Goal: Task Accomplishment & Management: Manage account settings

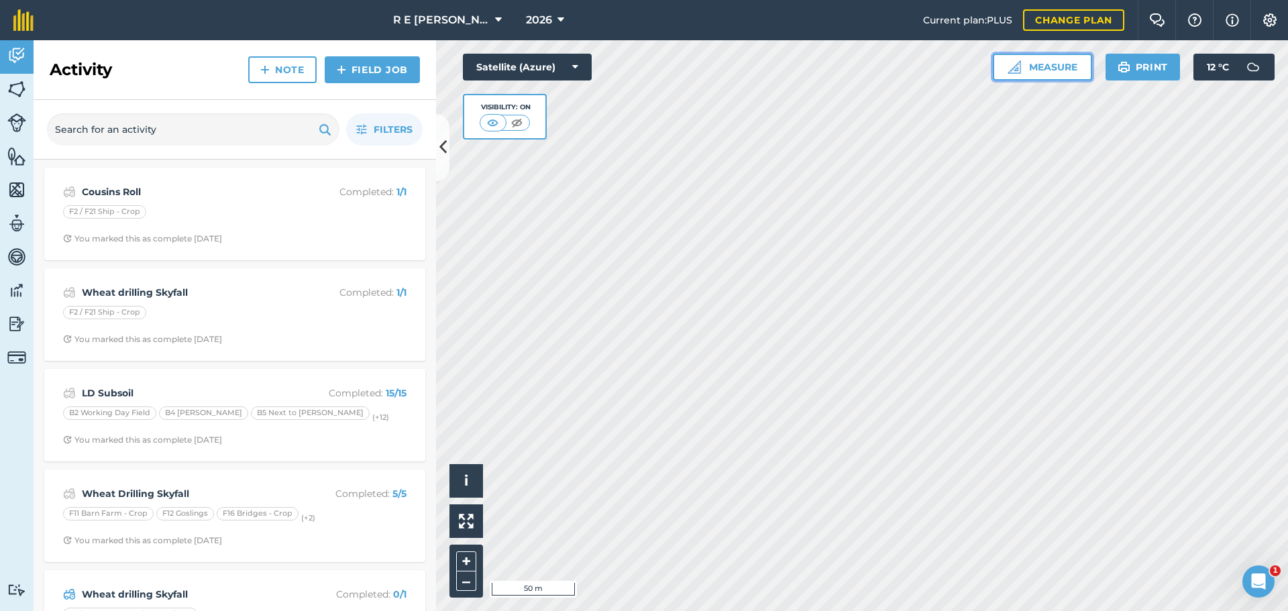
click at [1030, 73] on button "Measure" at bounding box center [1042, 67] width 99 height 27
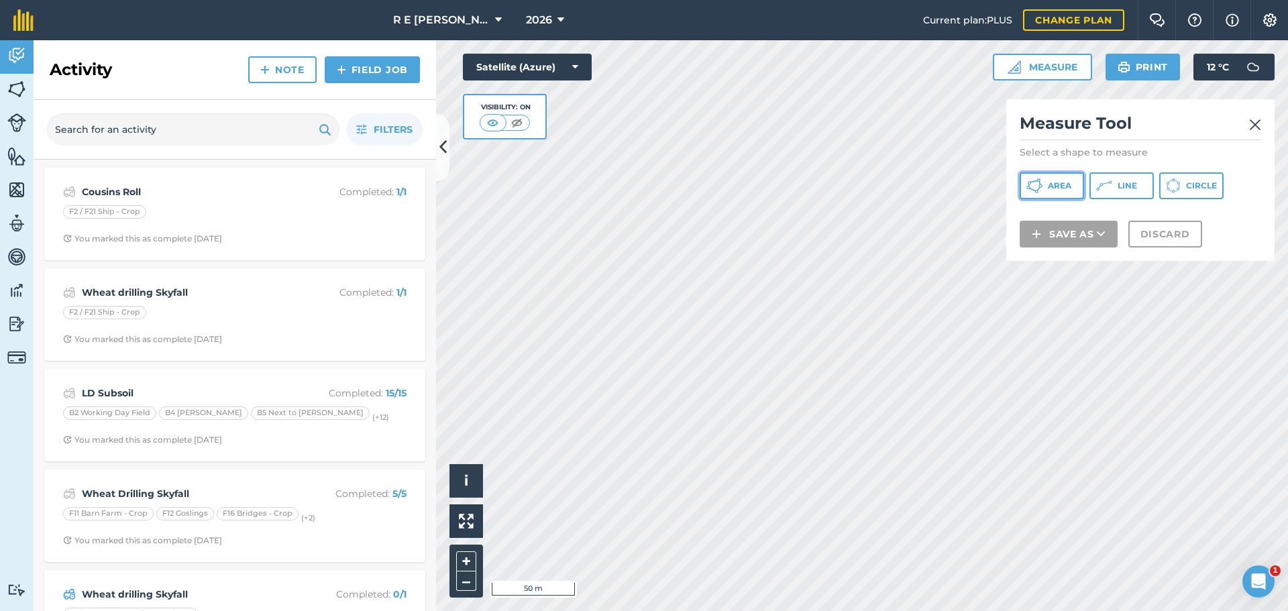
click at [1054, 187] on span "Area" at bounding box center [1059, 186] width 23 height 11
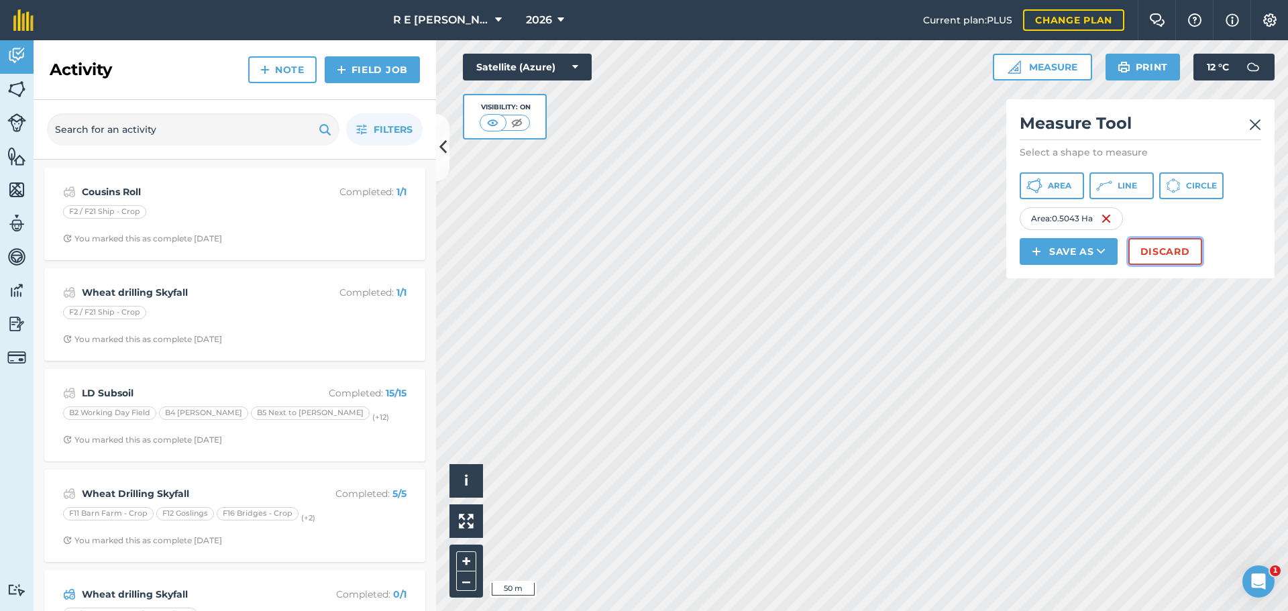
click at [1137, 251] on button "Discard" at bounding box center [1166, 251] width 74 height 27
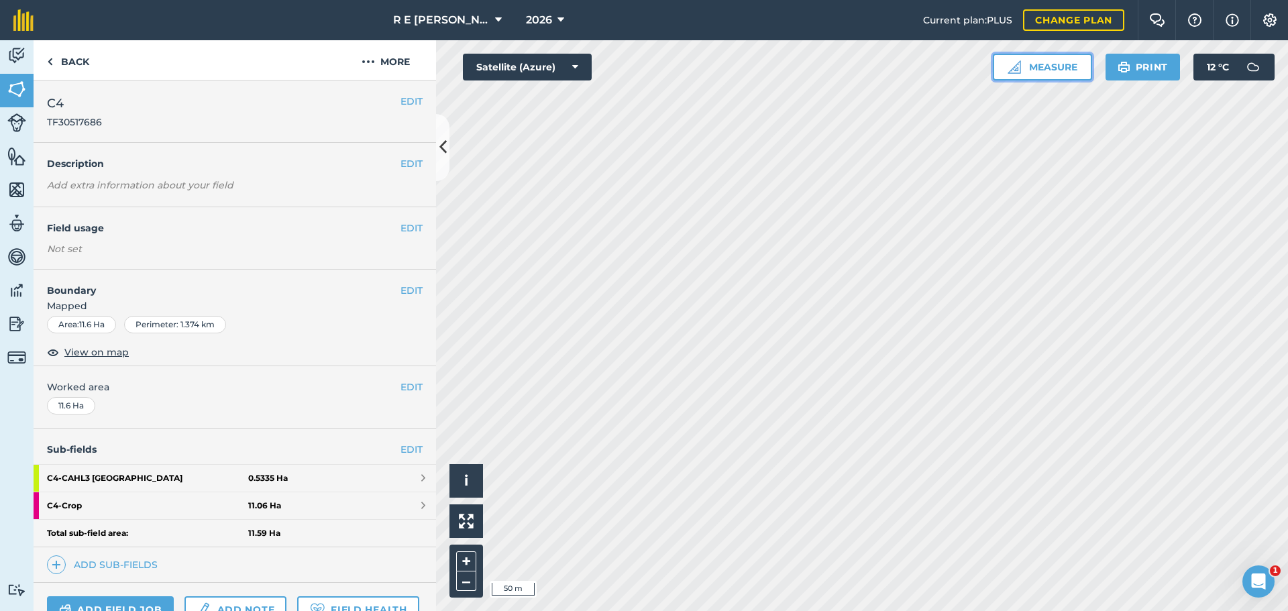
click at [1039, 79] on button "Measure" at bounding box center [1042, 67] width 99 height 27
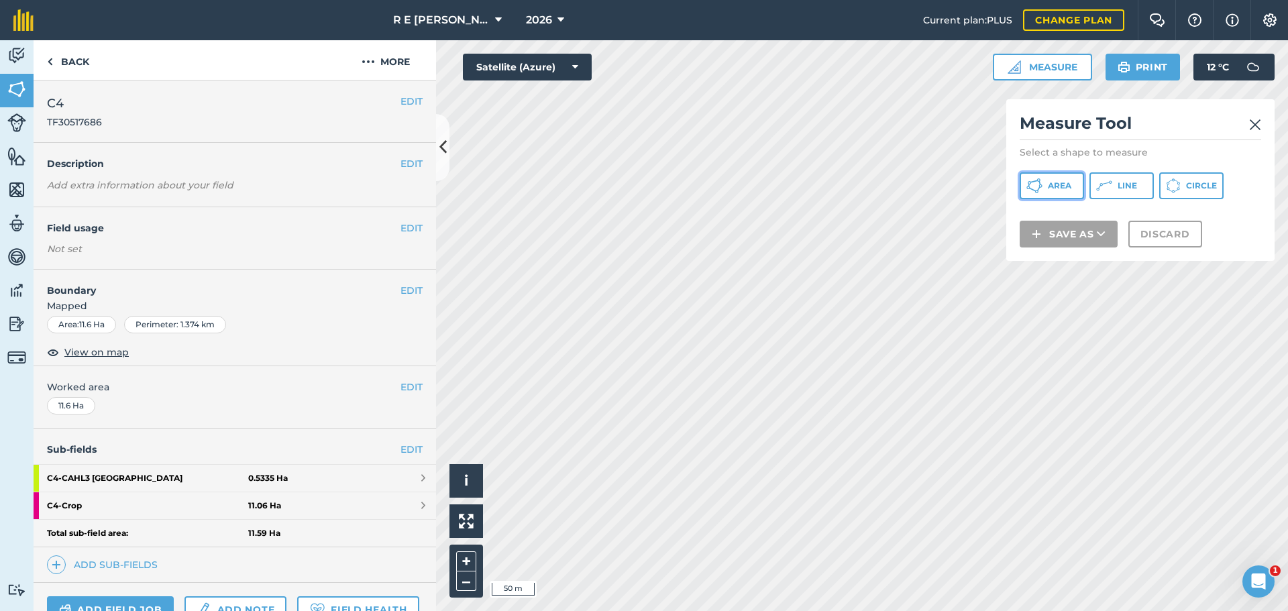
click at [1065, 180] on button "Area" at bounding box center [1052, 185] width 64 height 27
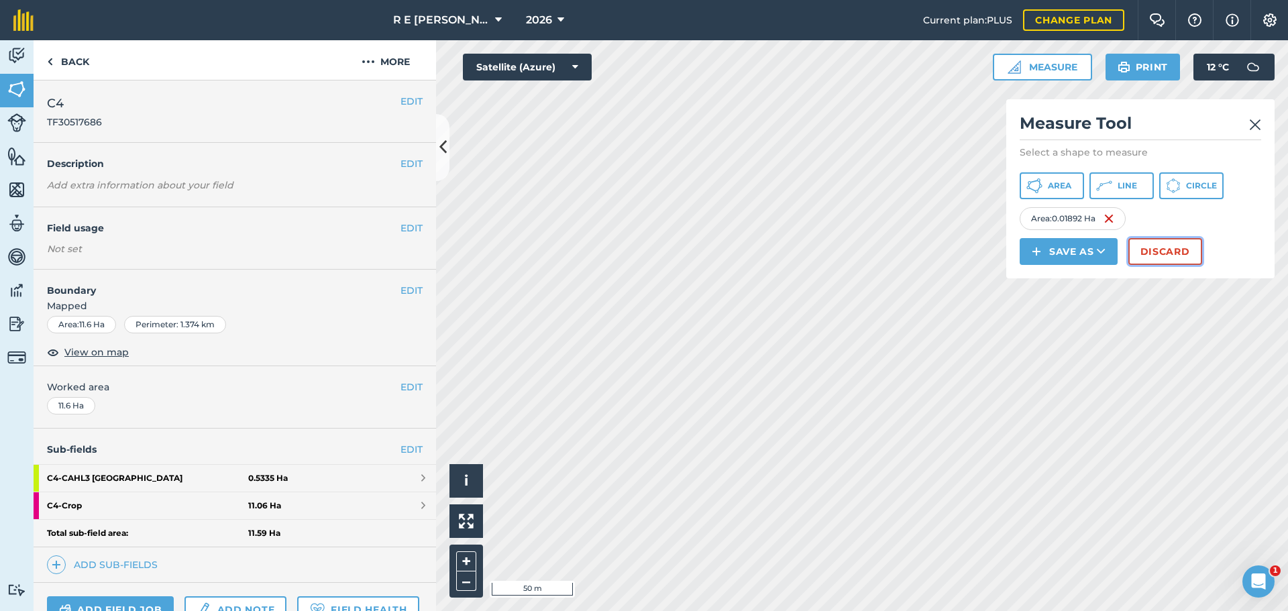
click at [1139, 249] on button "Discard" at bounding box center [1166, 251] width 74 height 27
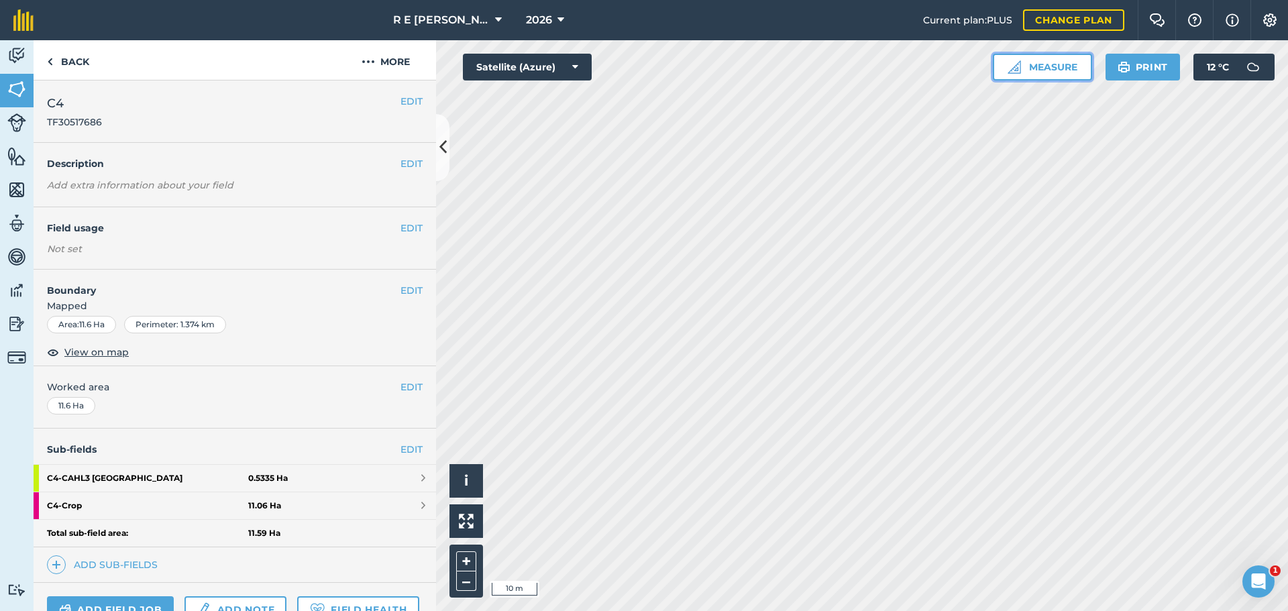
click at [1037, 70] on button "Measure" at bounding box center [1042, 67] width 99 height 27
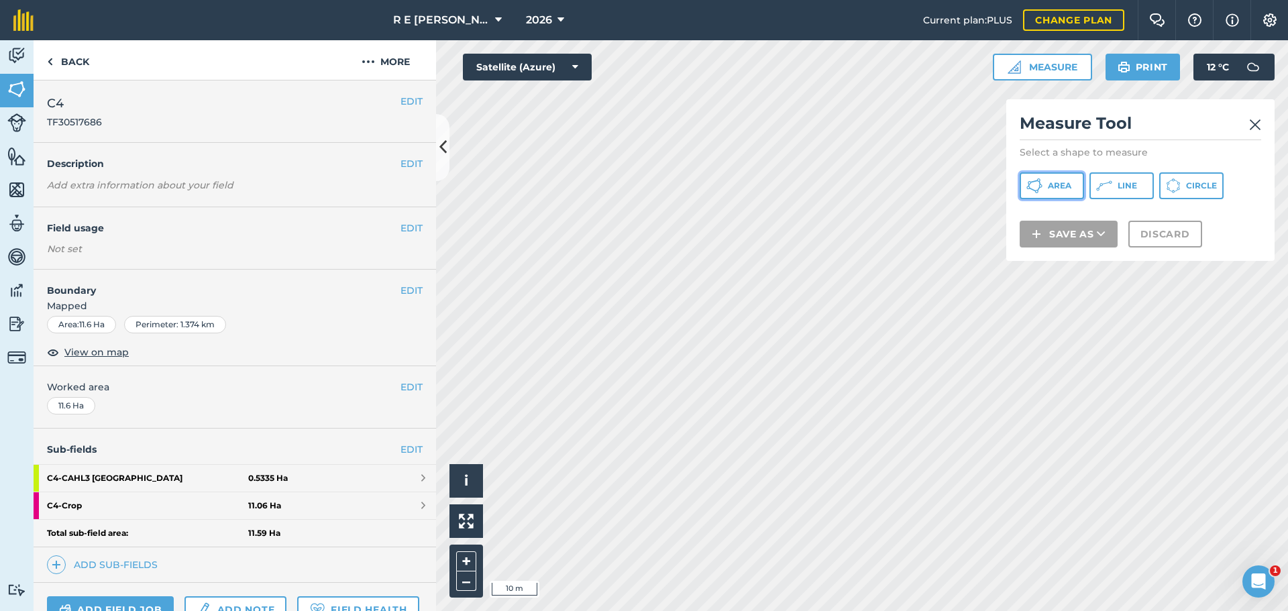
click at [1031, 187] on icon at bounding box center [1035, 186] width 16 height 16
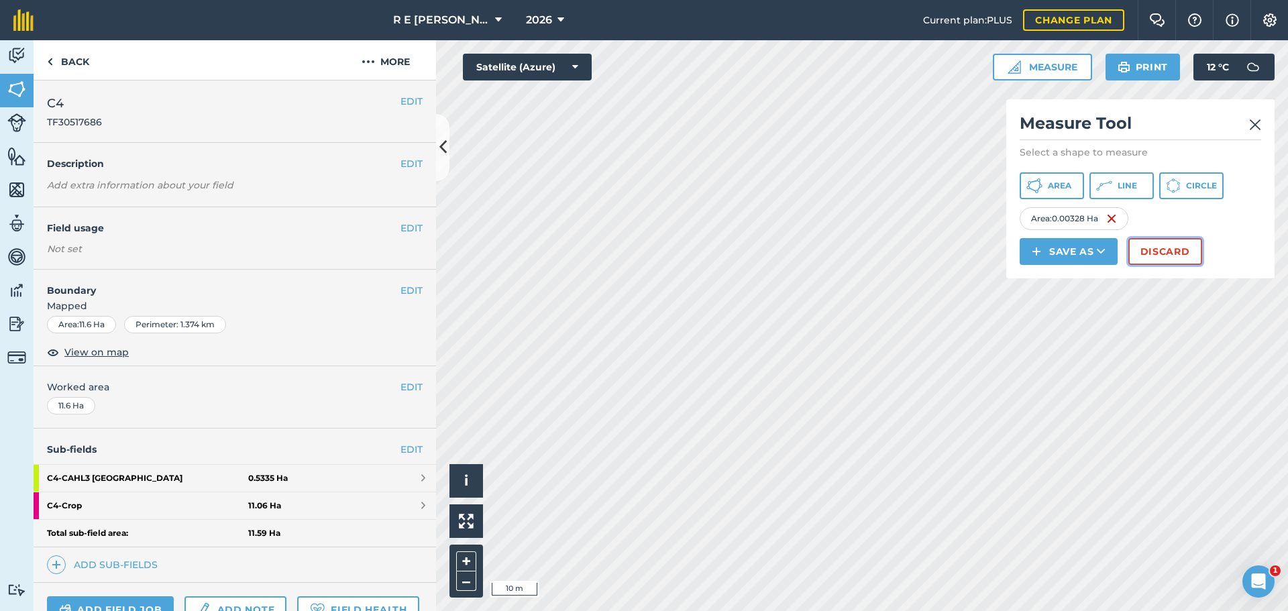
click at [1149, 256] on button "Discard" at bounding box center [1166, 251] width 74 height 27
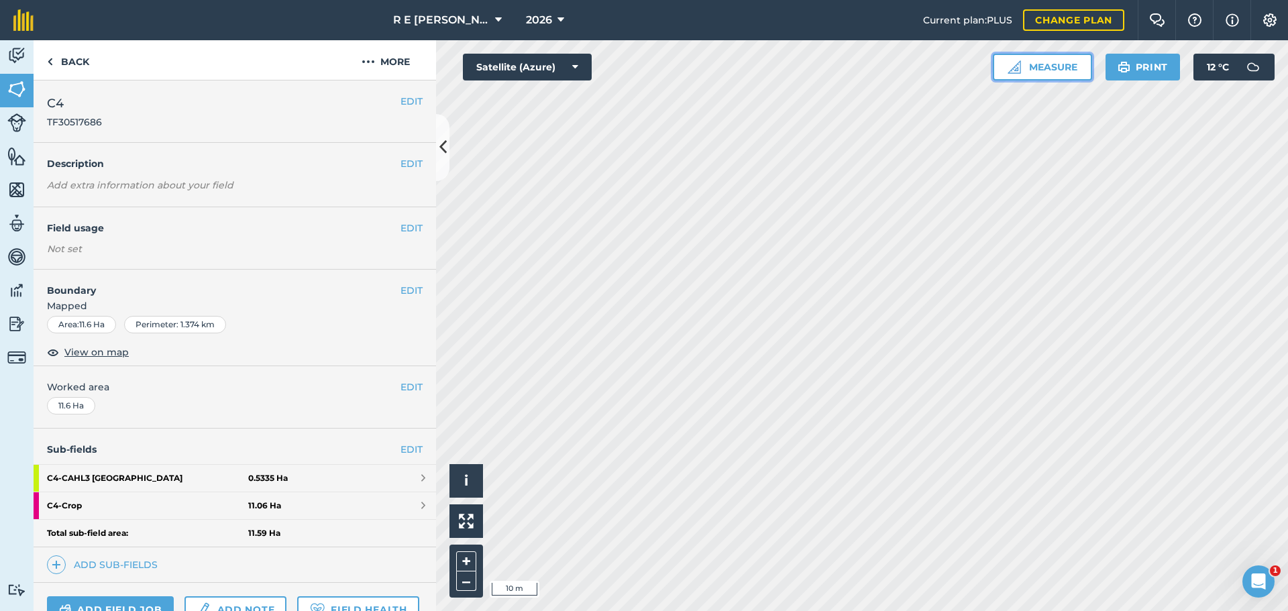
click at [1009, 70] on img at bounding box center [1014, 66] width 13 height 13
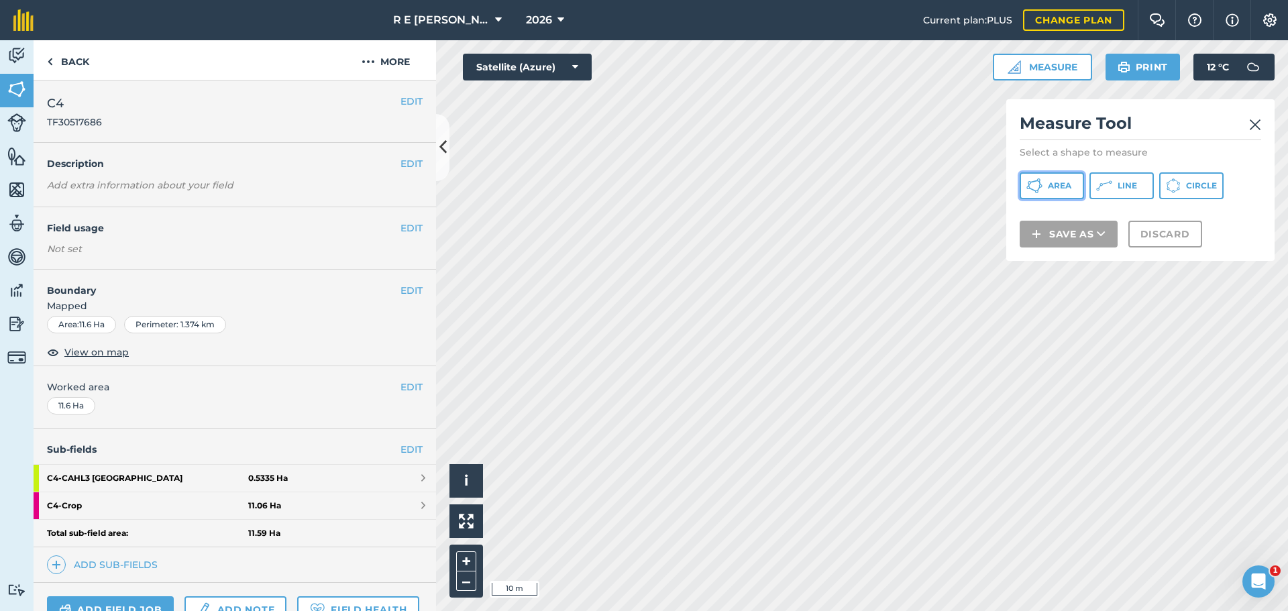
click at [1033, 185] on icon at bounding box center [1035, 186] width 16 height 16
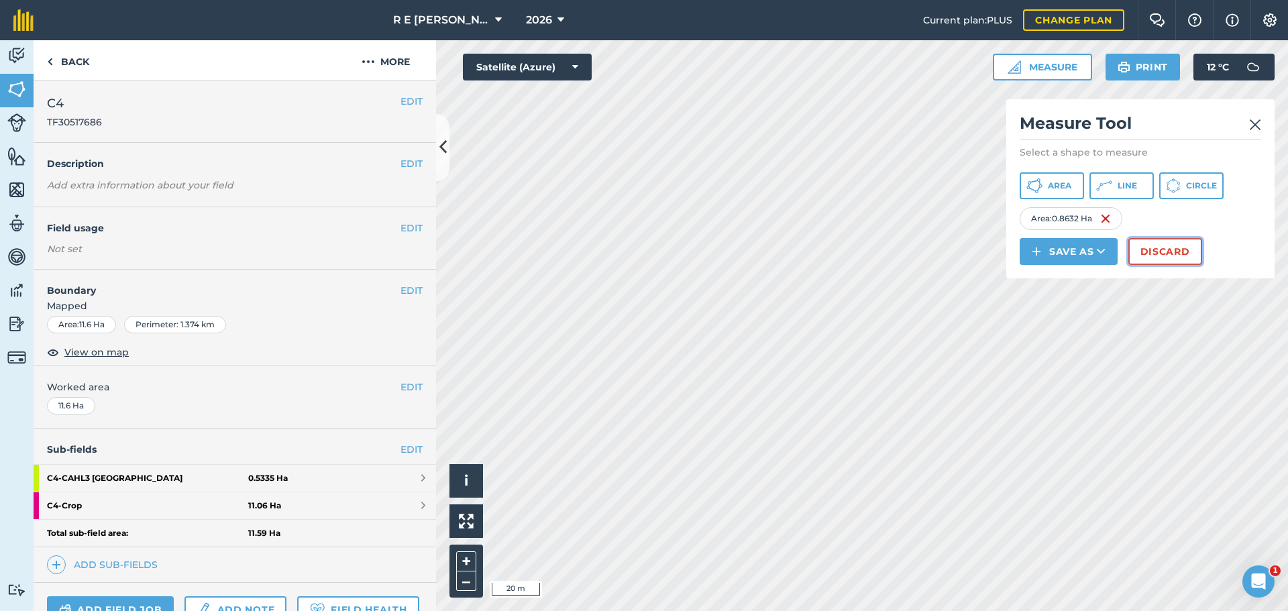
click at [1146, 261] on button "Discard" at bounding box center [1166, 251] width 74 height 27
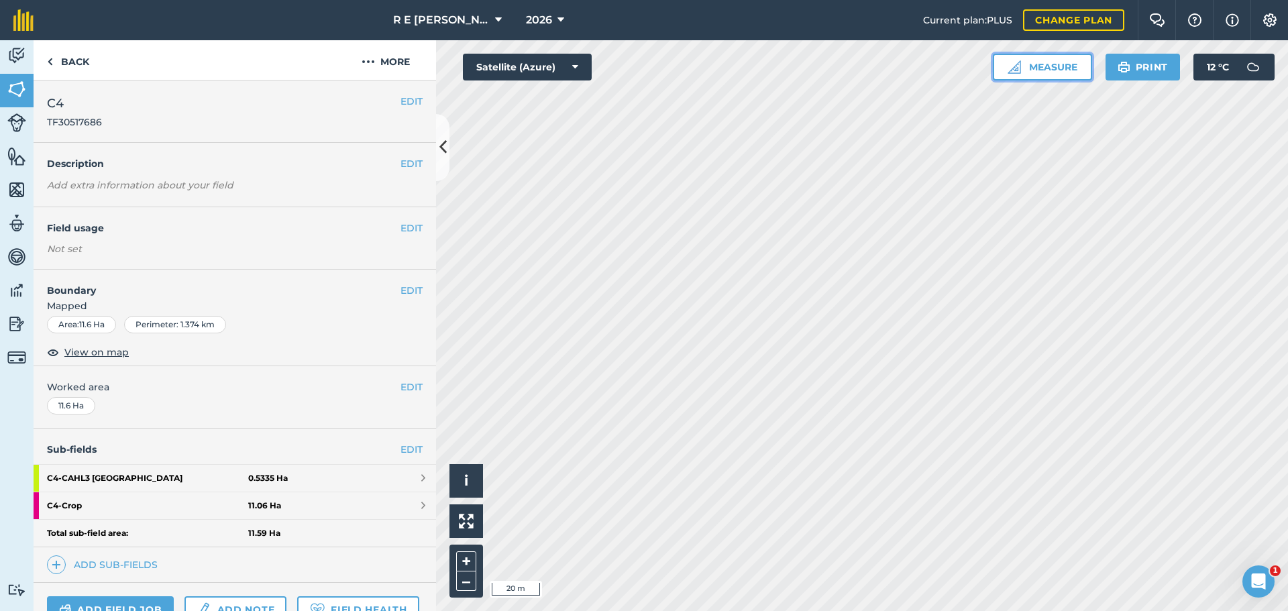
click at [1060, 72] on button "Measure" at bounding box center [1042, 67] width 99 height 27
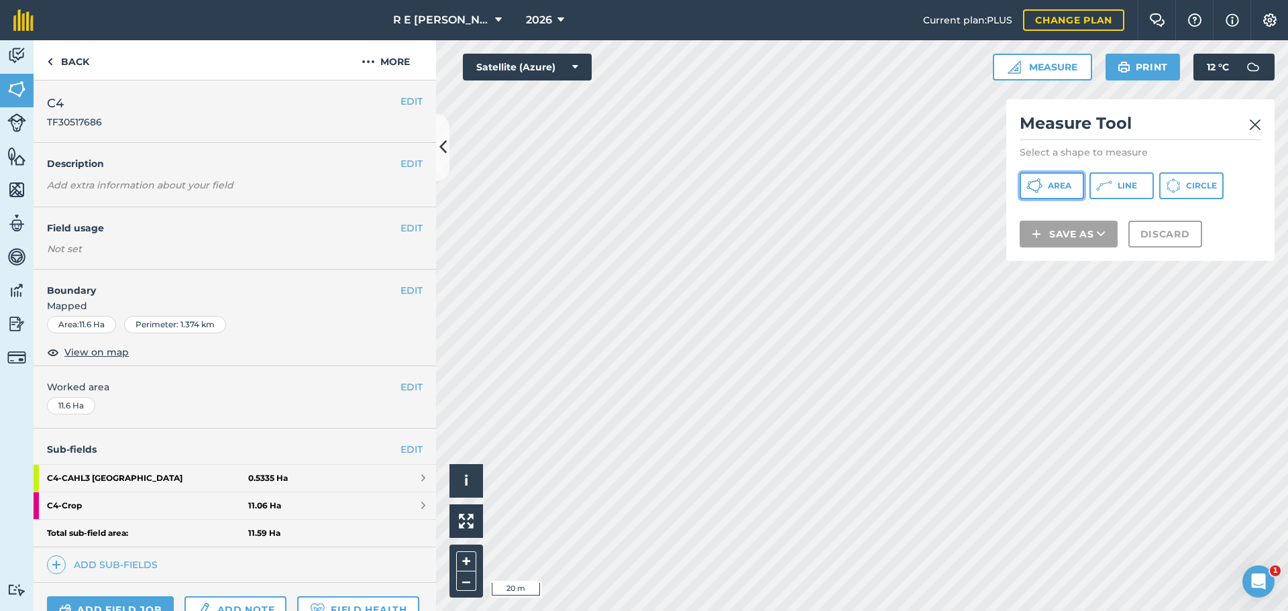
click at [1046, 187] on button "Area" at bounding box center [1052, 185] width 64 height 27
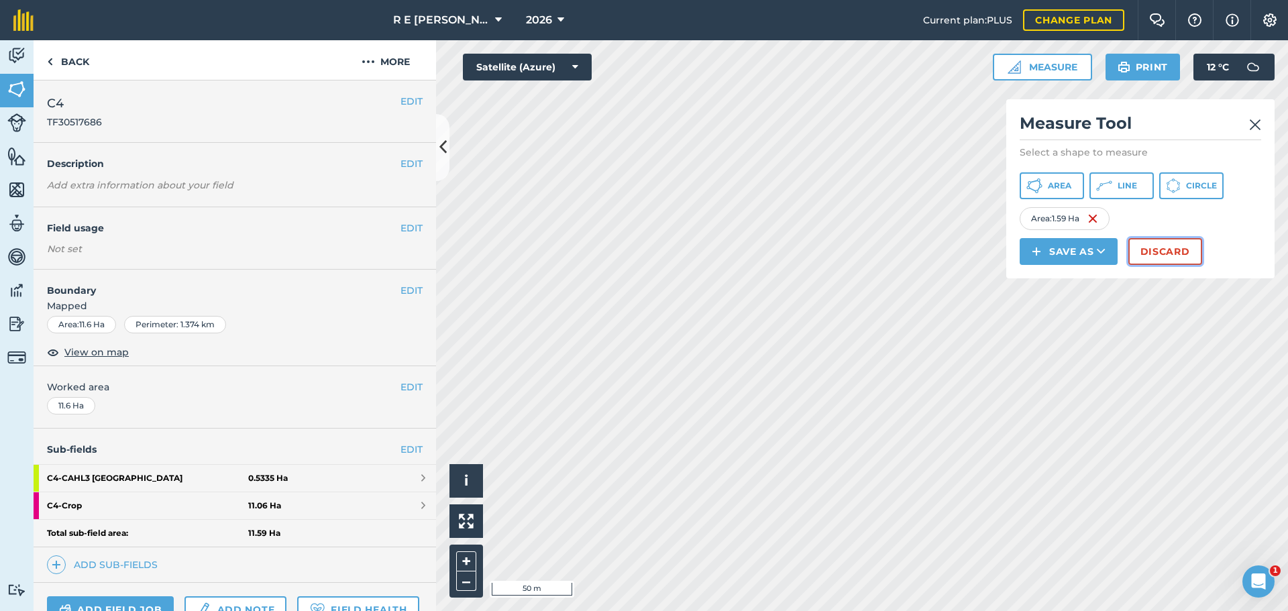
click at [1146, 252] on button "Discard" at bounding box center [1166, 251] width 74 height 27
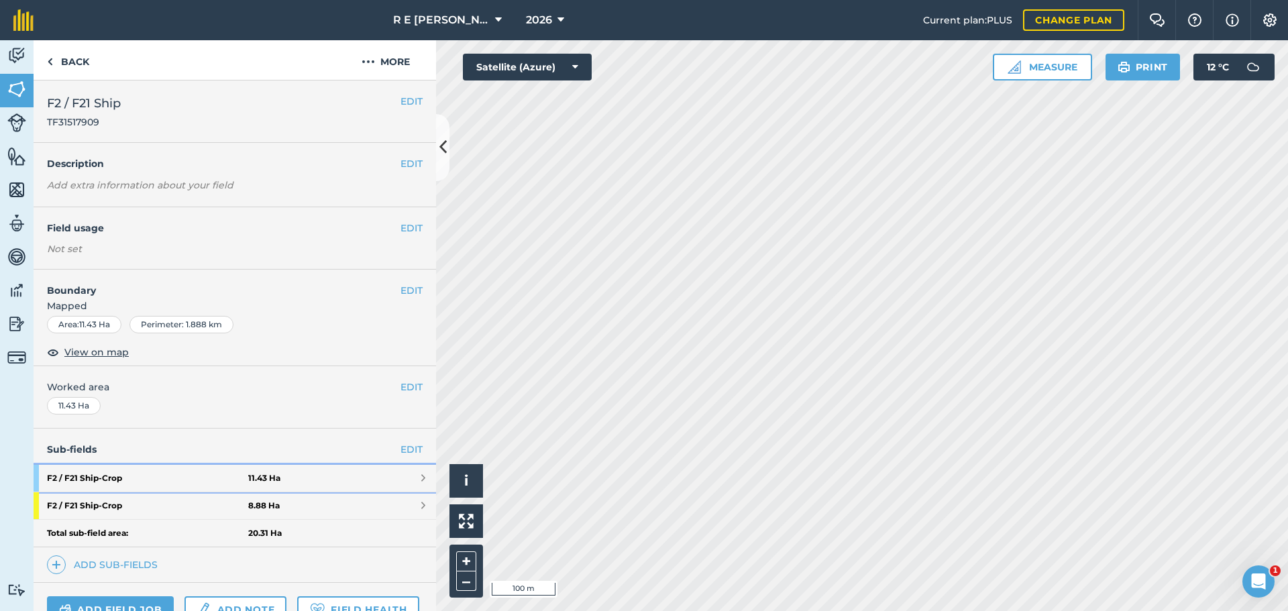
click at [195, 468] on strong "F2 / F21 Ship - Crop" at bounding box center [147, 478] width 201 height 27
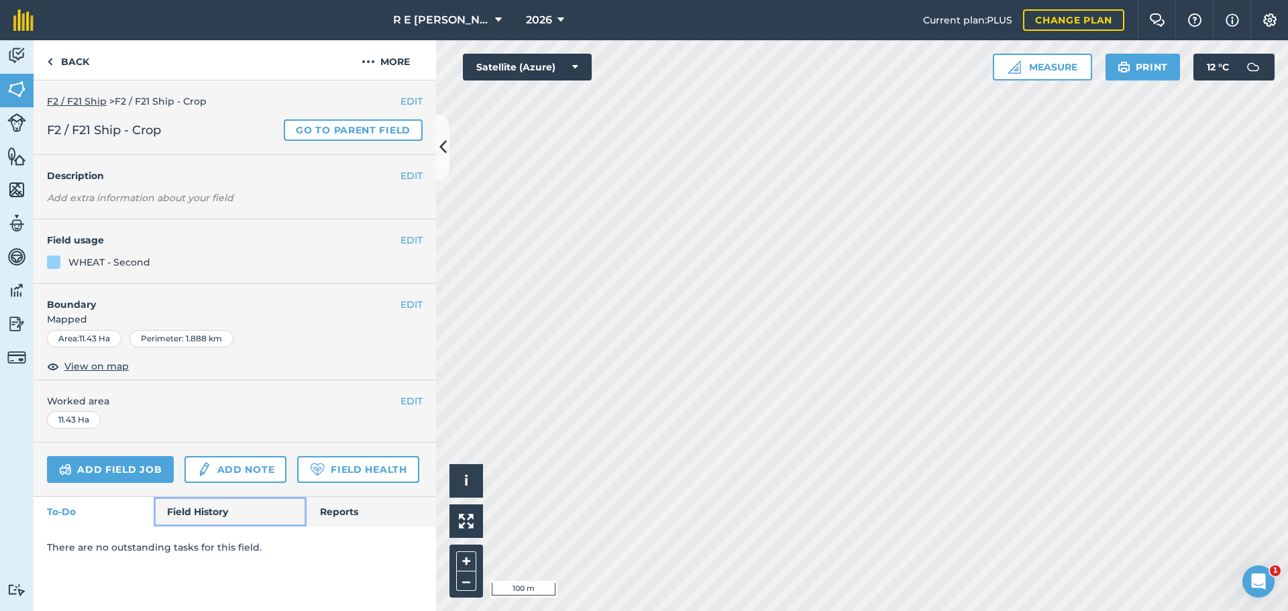
click at [228, 507] on link "Field History" at bounding box center [230, 512] width 152 height 30
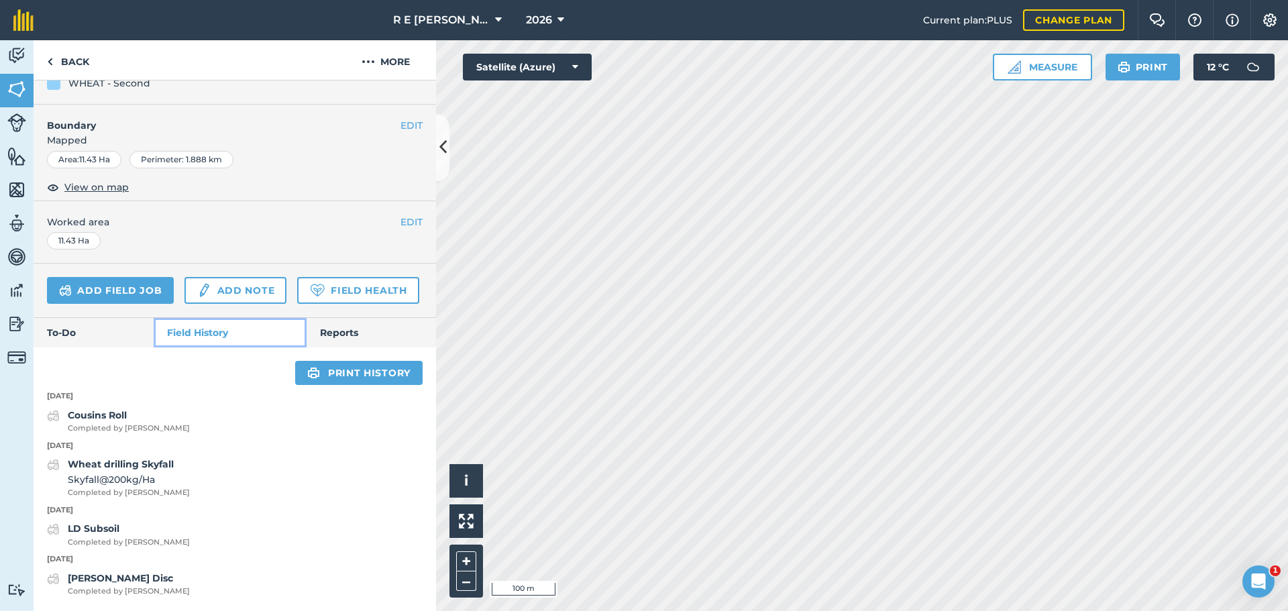
scroll to position [217, 0]
click at [53, 66] on link "Back" at bounding box center [68, 60] width 69 height 40
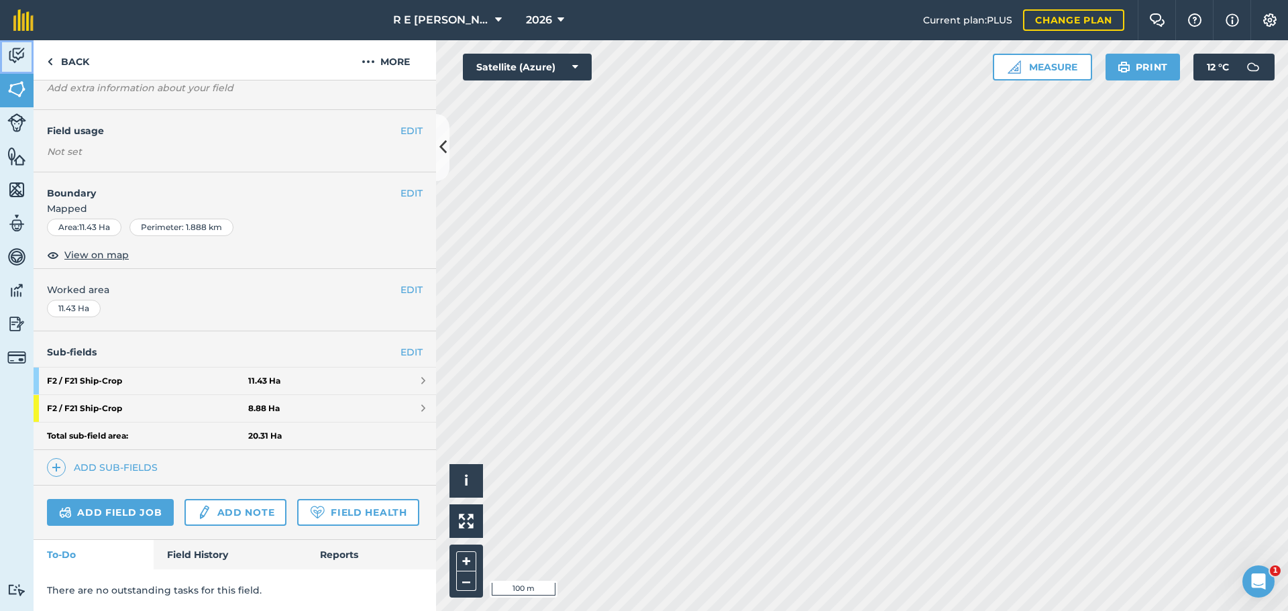
click at [20, 62] on img at bounding box center [16, 56] width 19 height 20
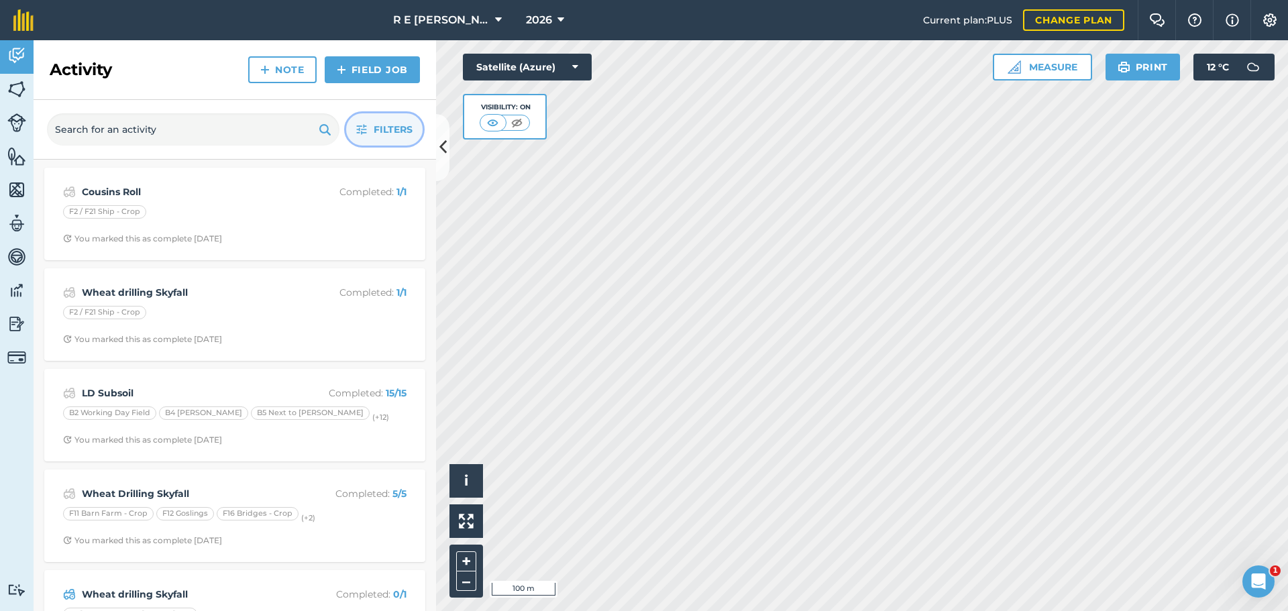
click at [364, 132] on icon "button" at bounding box center [361, 129] width 11 height 11
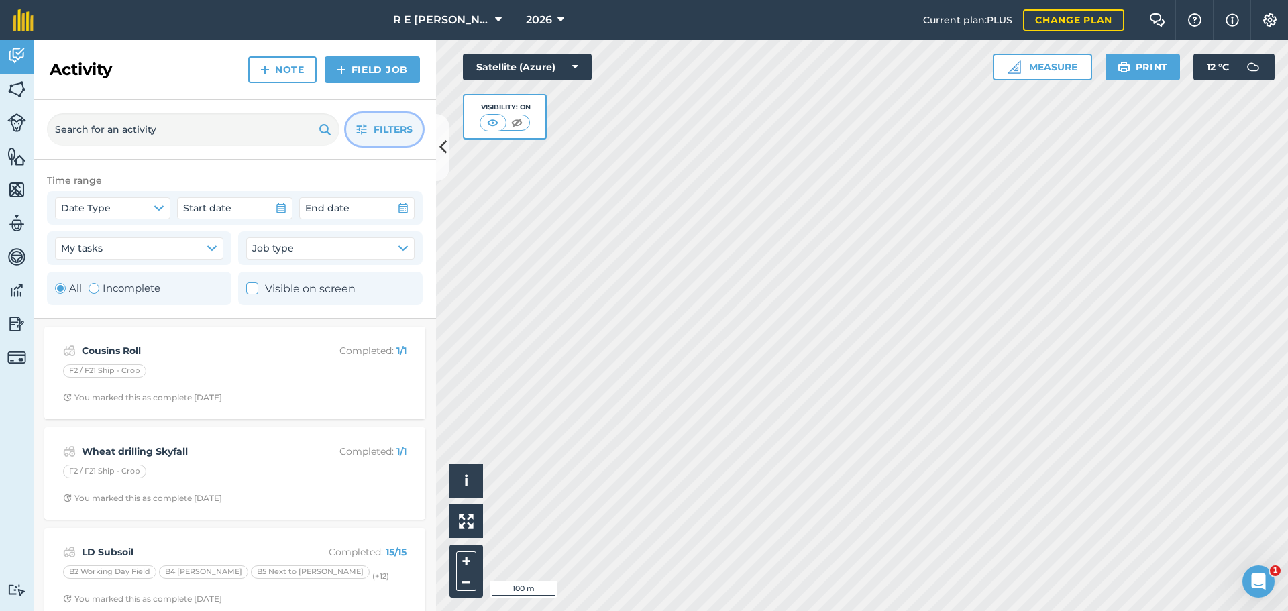
click at [136, 287] on label "Incomplete" at bounding box center [125, 289] width 72 height 16
radio input "false"
radio input "true"
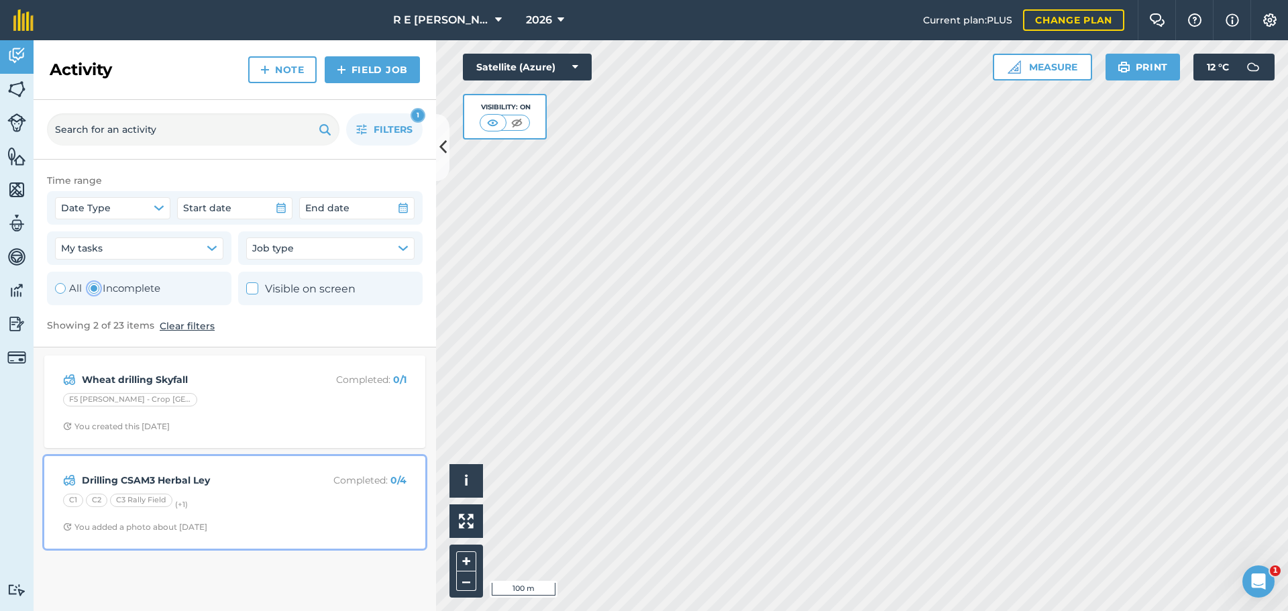
click at [268, 491] on div "Drilling CSAM3 Herbal Ley Completed : 0 / 4 C1 C2 C3 Rally Field (+ 1 ) You add…" at bounding box center [234, 502] width 365 height 77
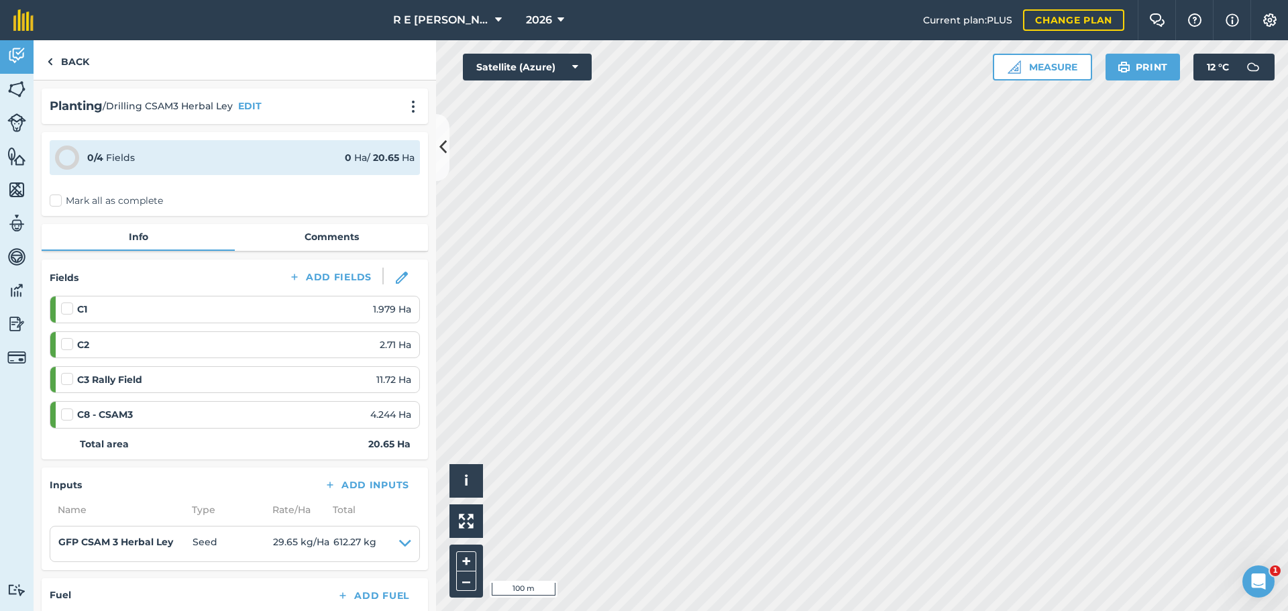
click at [68, 302] on label at bounding box center [69, 302] width 16 height 0
click at [68, 311] on input "checkbox" at bounding box center [65, 306] width 9 height 9
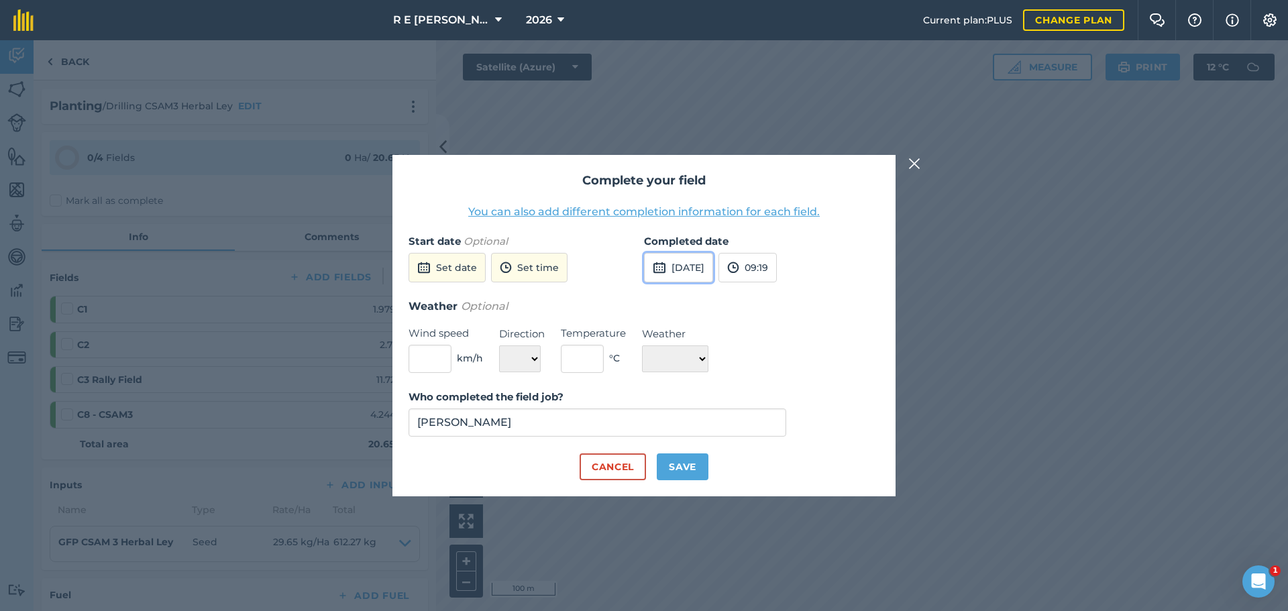
click at [692, 266] on button "[DATE]" at bounding box center [678, 268] width 69 height 30
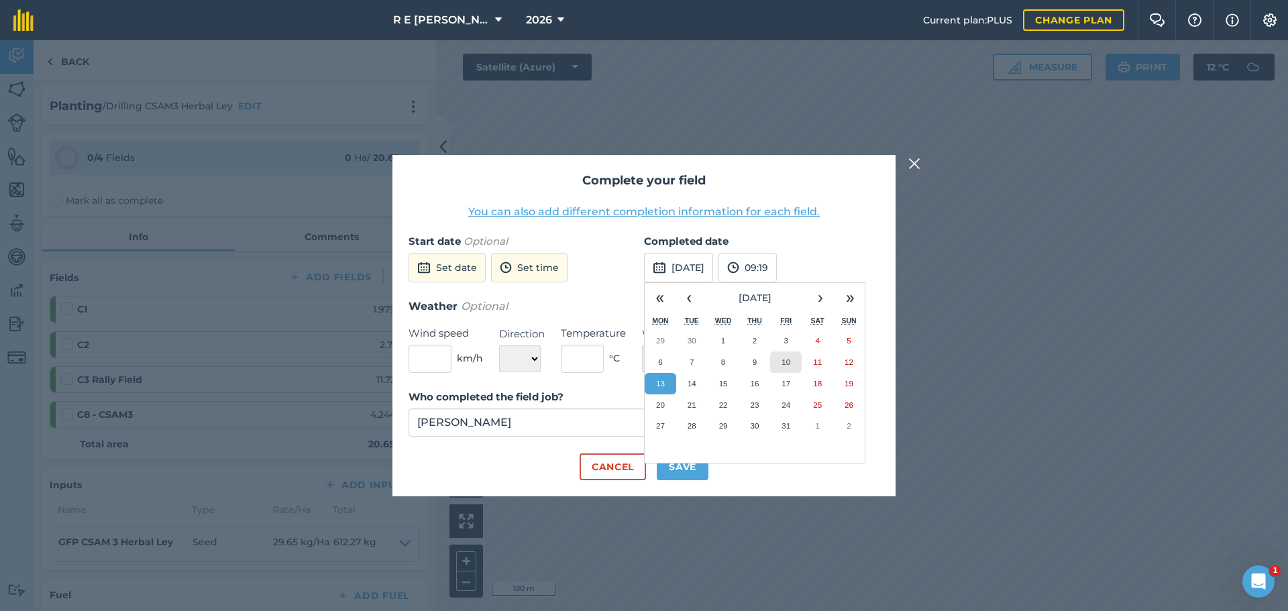
click at [783, 362] on abbr "10" at bounding box center [786, 362] width 9 height 9
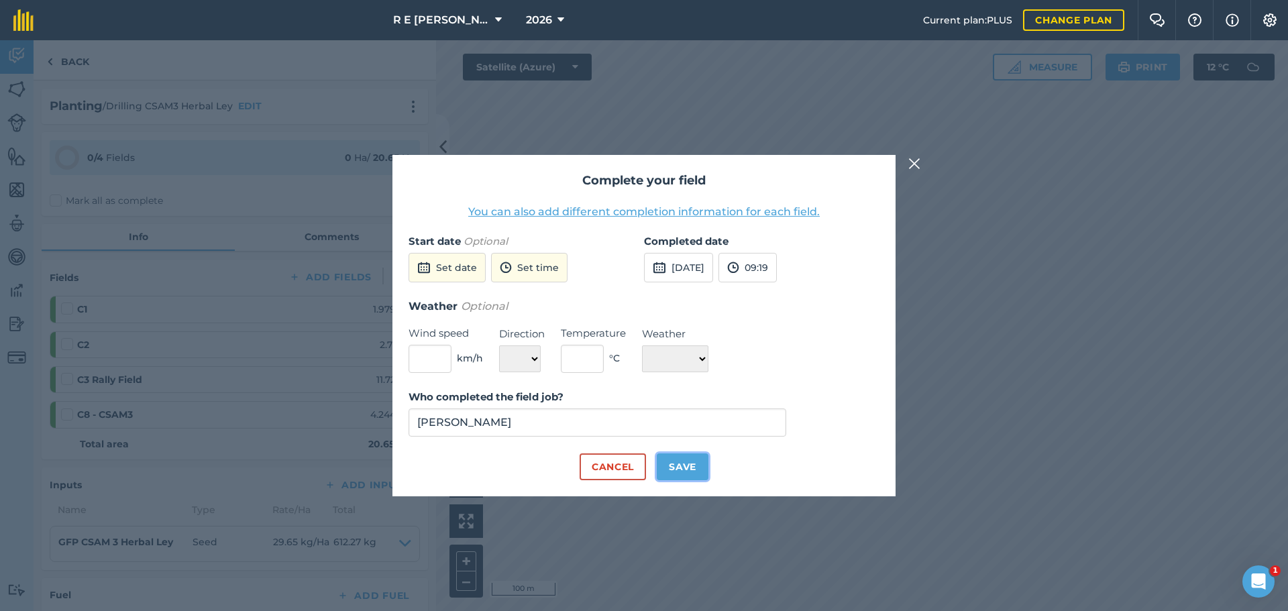
click at [689, 460] on button "Save" at bounding box center [683, 467] width 52 height 27
checkbox input "true"
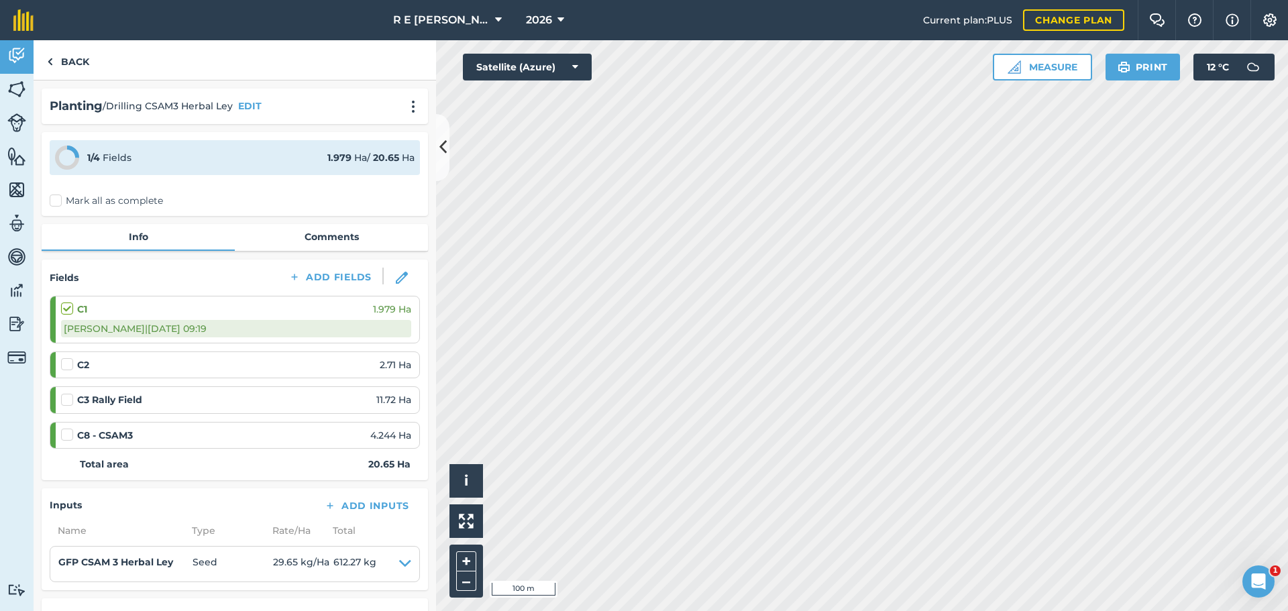
click at [66, 358] on label at bounding box center [69, 358] width 16 height 0
click at [66, 365] on input "checkbox" at bounding box center [65, 362] width 9 height 9
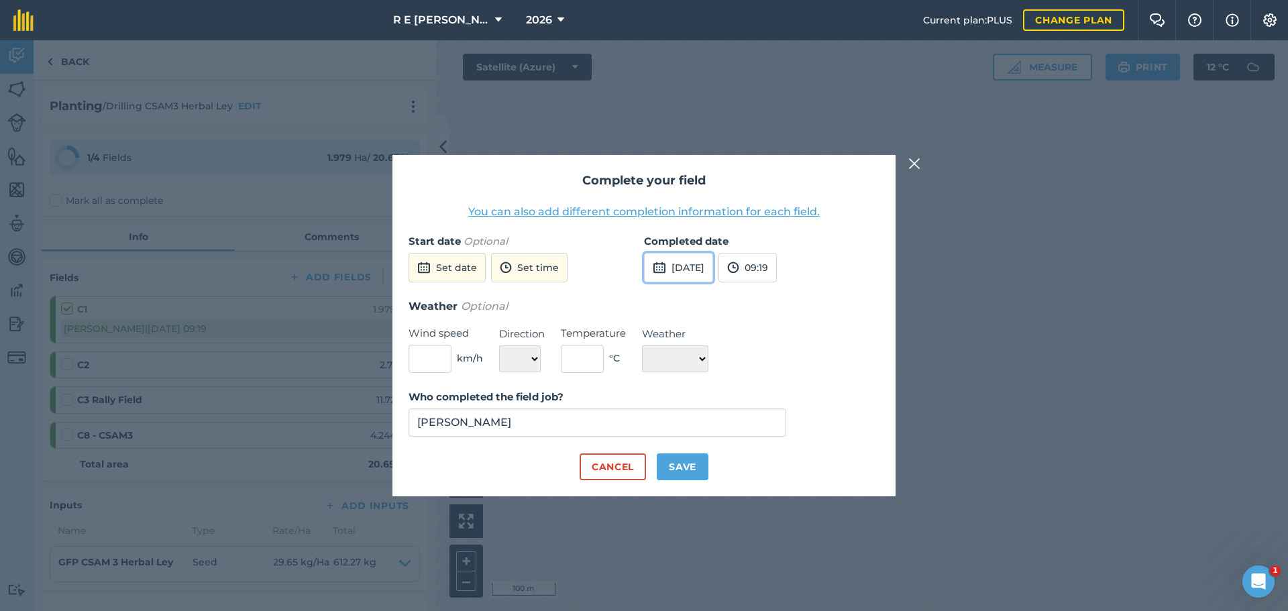
click at [677, 274] on button "[DATE]" at bounding box center [678, 268] width 69 height 30
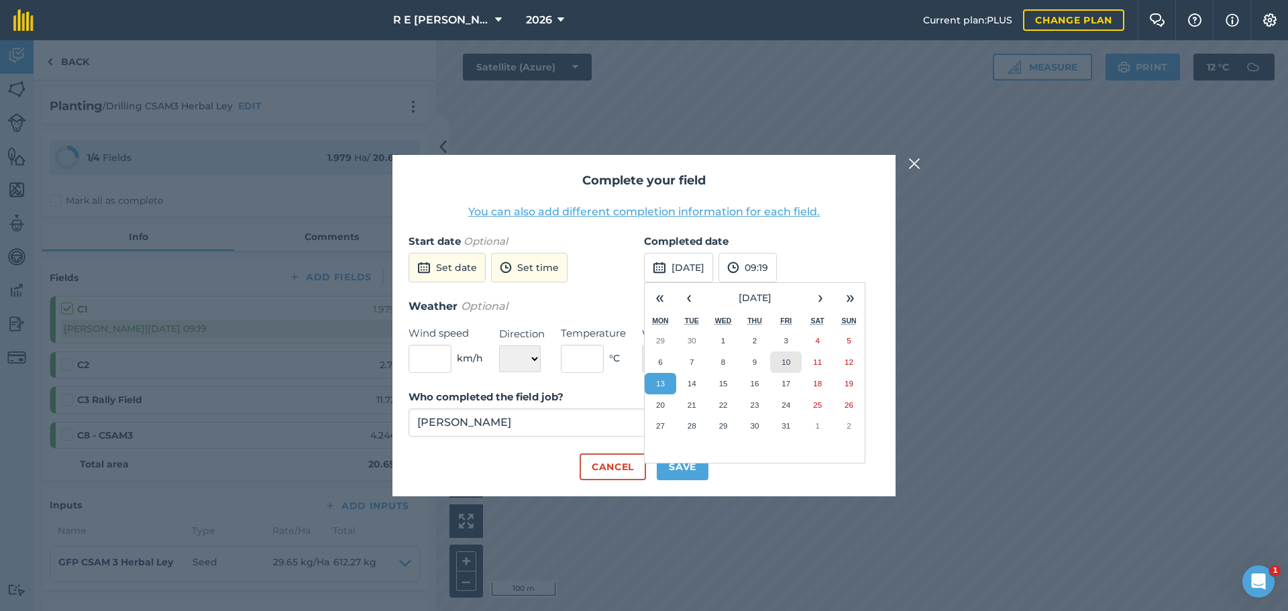
click at [776, 363] on button "10" at bounding box center [786, 362] width 32 height 21
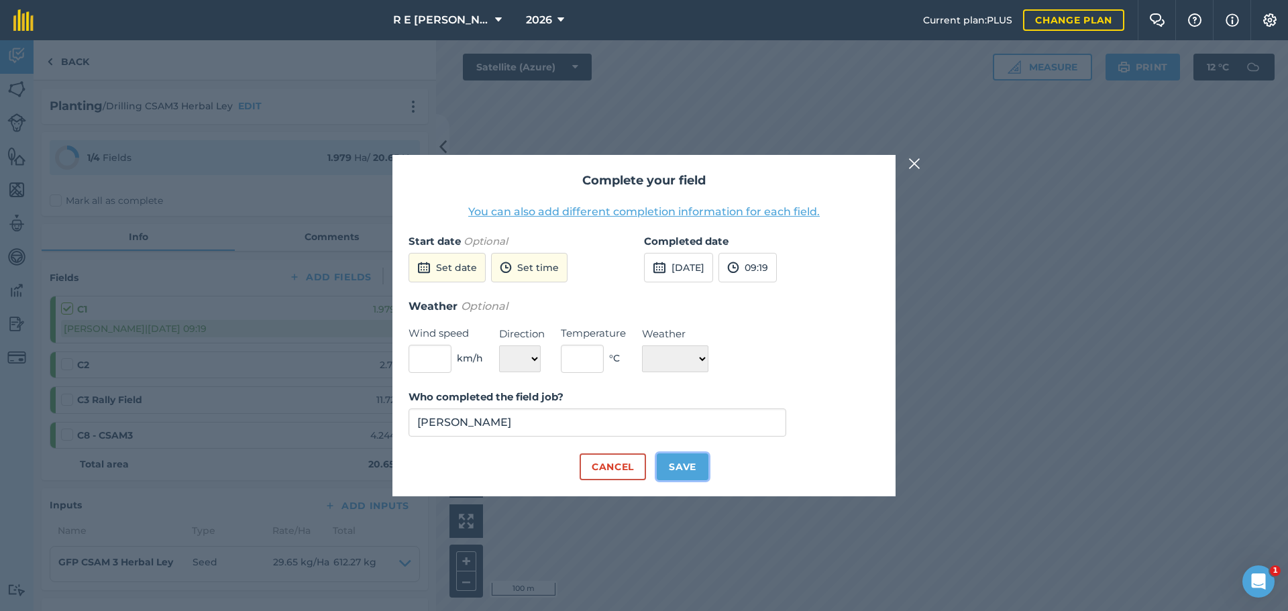
click at [690, 473] on button "Save" at bounding box center [683, 467] width 52 height 27
checkbox input "true"
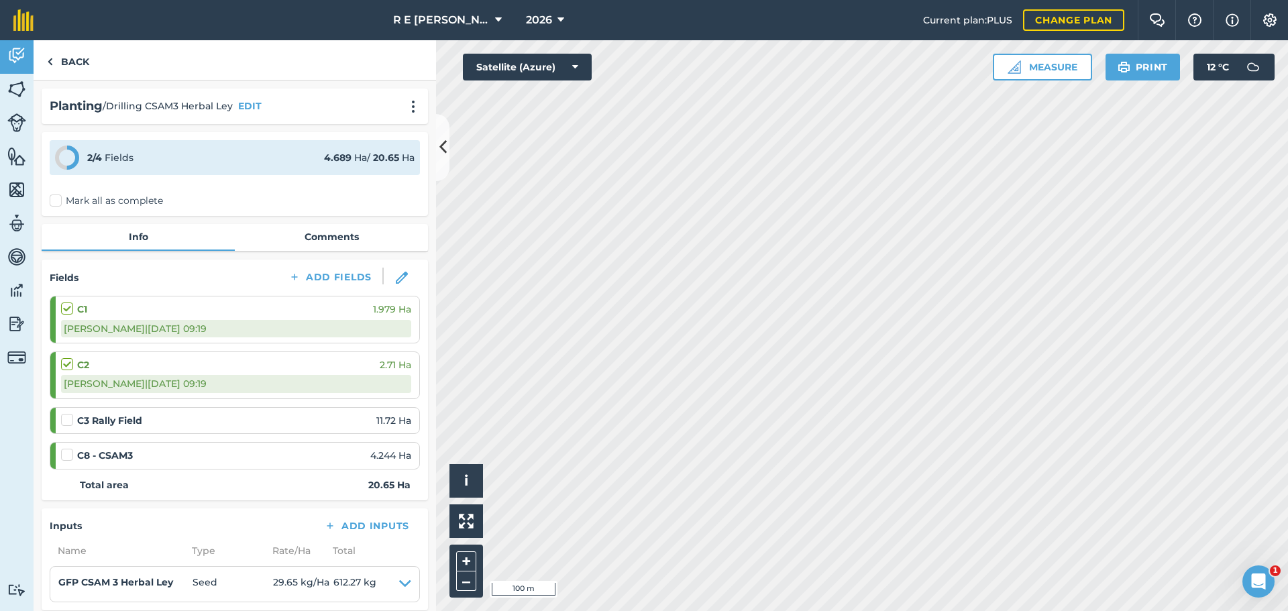
click at [65, 413] on label at bounding box center [69, 413] width 16 height 0
click at [65, 421] on input "checkbox" at bounding box center [65, 417] width 9 height 9
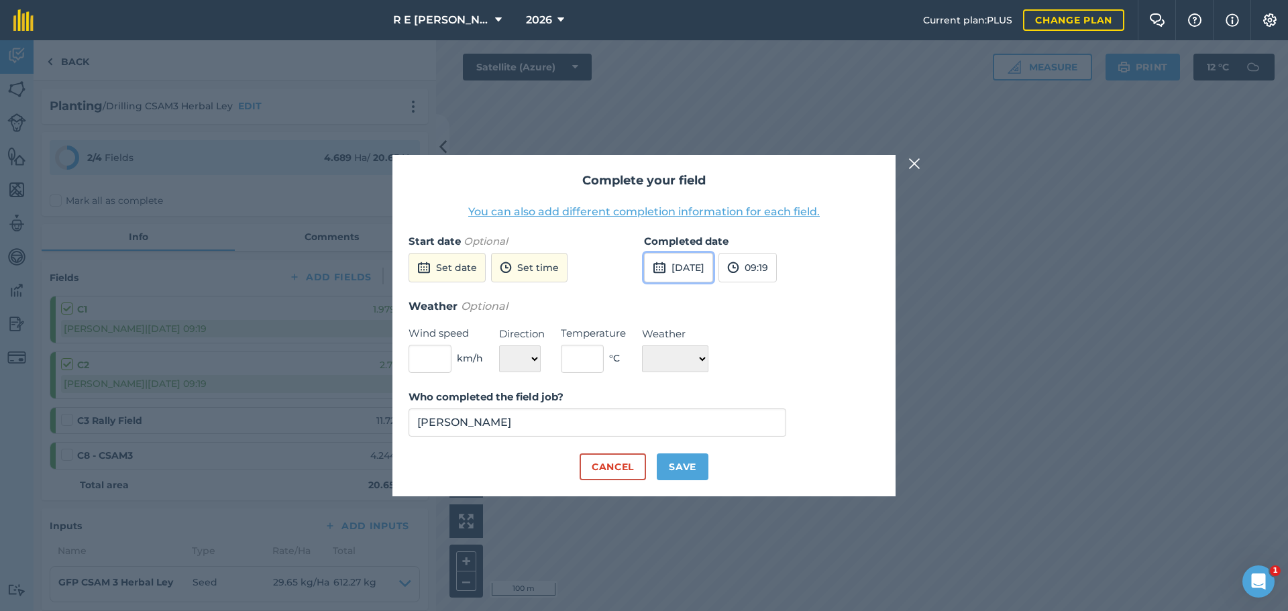
click at [677, 274] on button "[DATE]" at bounding box center [678, 268] width 69 height 30
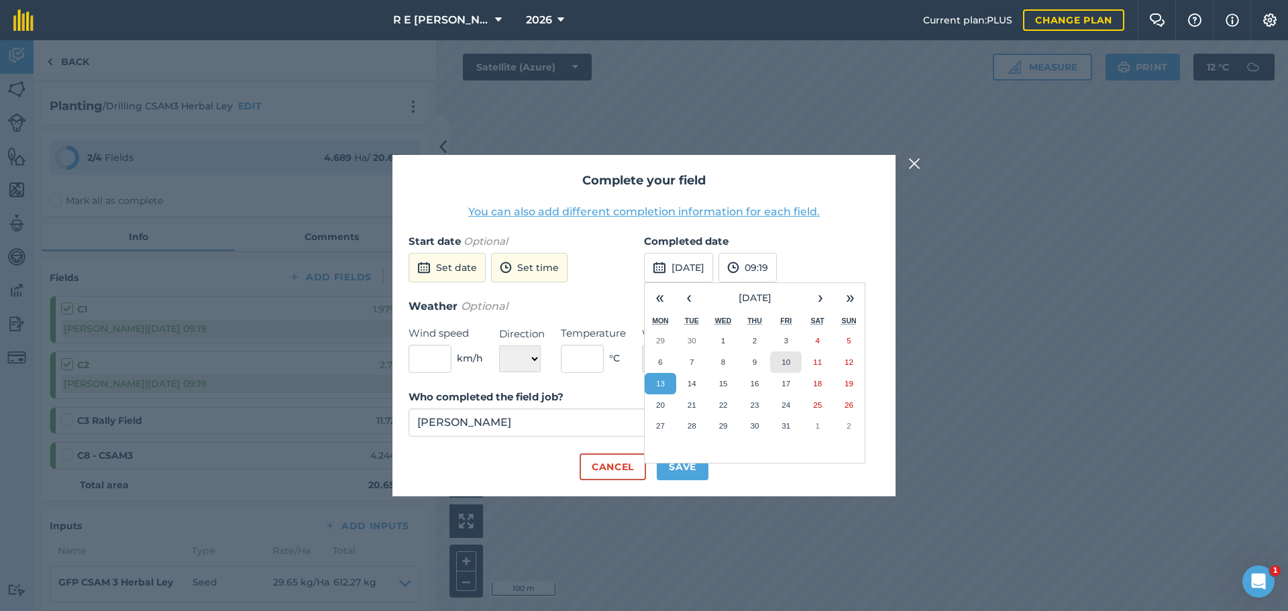
click at [789, 367] on button "10" at bounding box center [786, 362] width 32 height 21
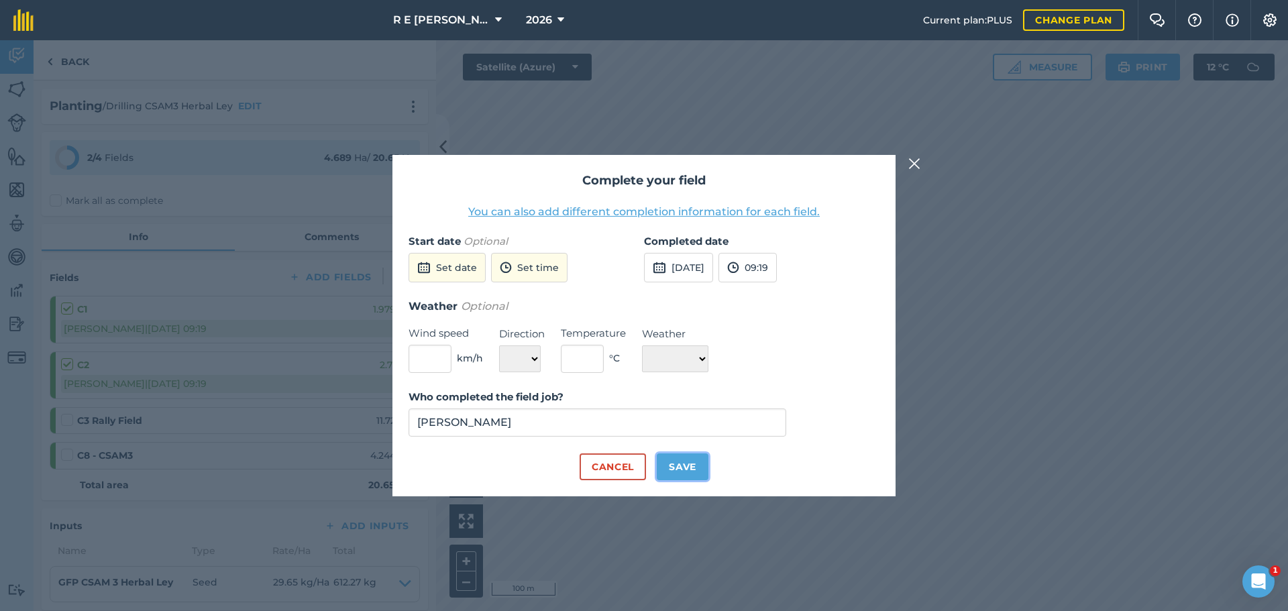
click at [682, 458] on button "Save" at bounding box center [683, 467] width 52 height 27
checkbox input "true"
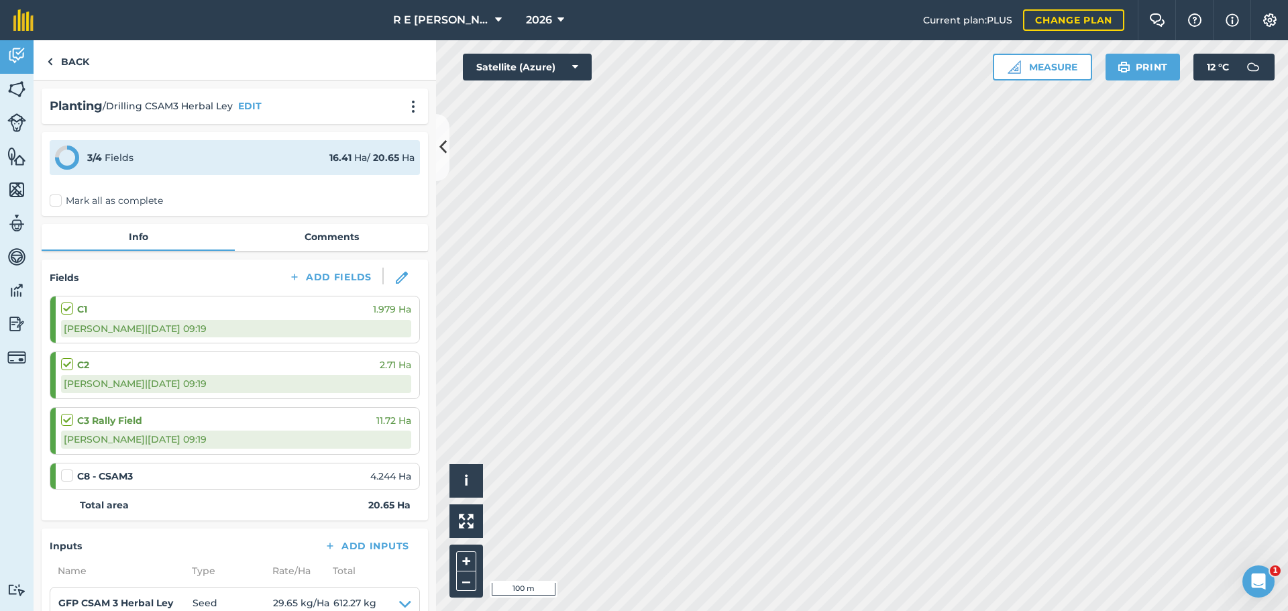
click at [66, 469] on label at bounding box center [69, 469] width 16 height 0
click at [66, 473] on input "checkbox" at bounding box center [65, 473] width 9 height 9
checkbox input "false"
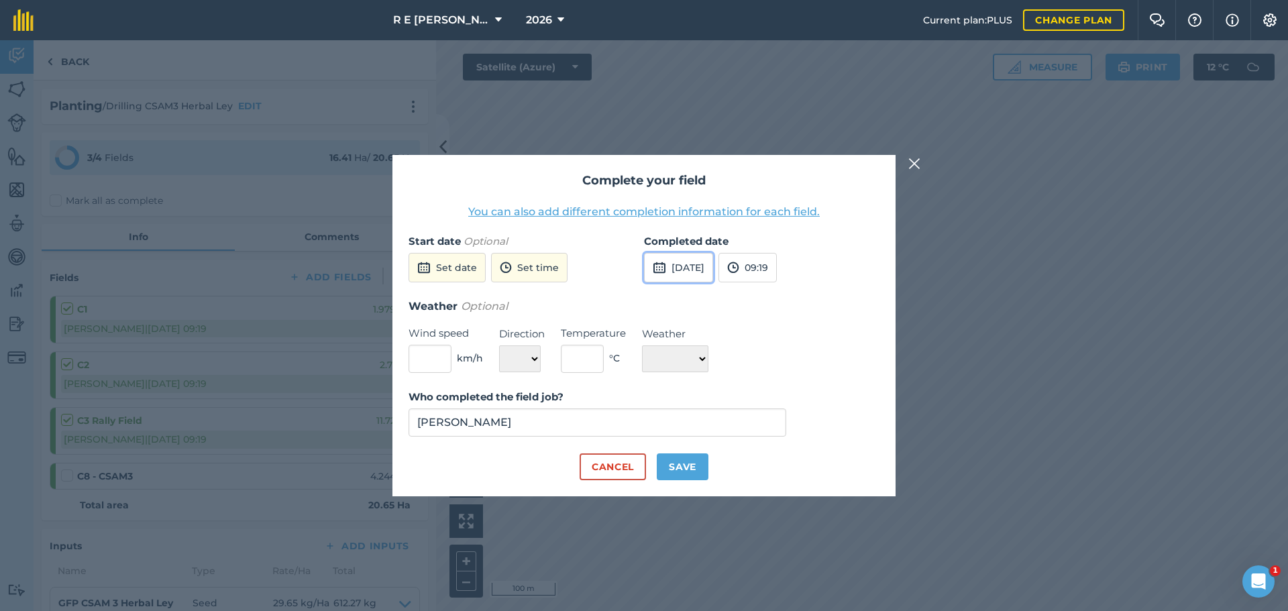
click at [684, 276] on button "[DATE]" at bounding box center [678, 268] width 69 height 30
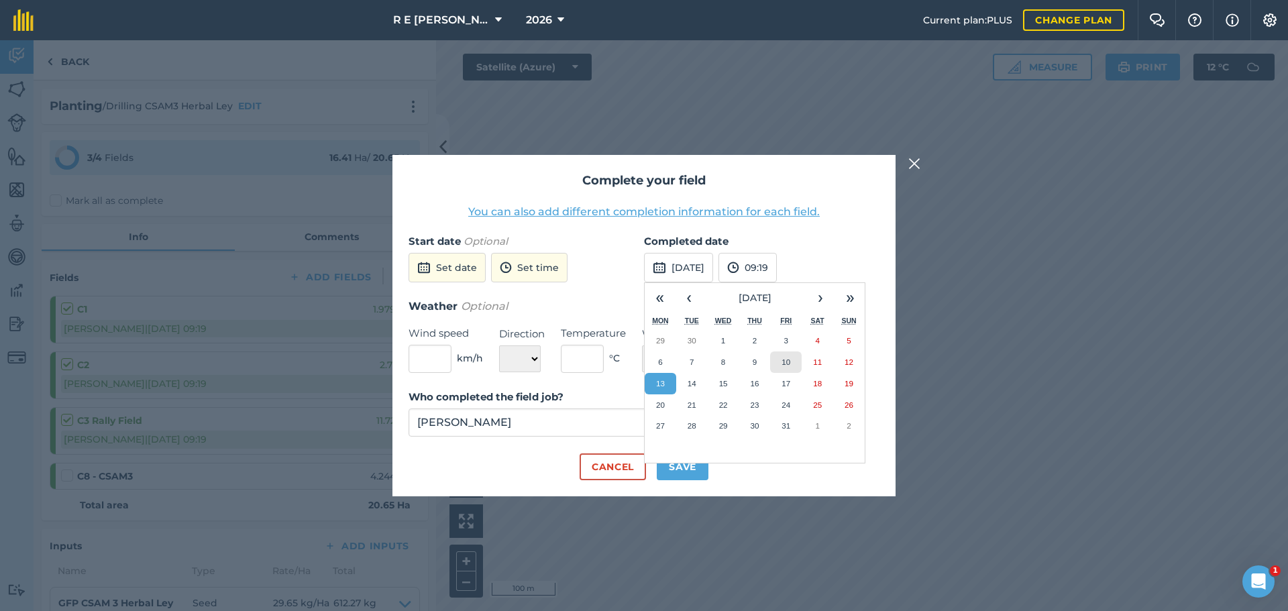
click at [789, 362] on abbr "10" at bounding box center [786, 362] width 9 height 9
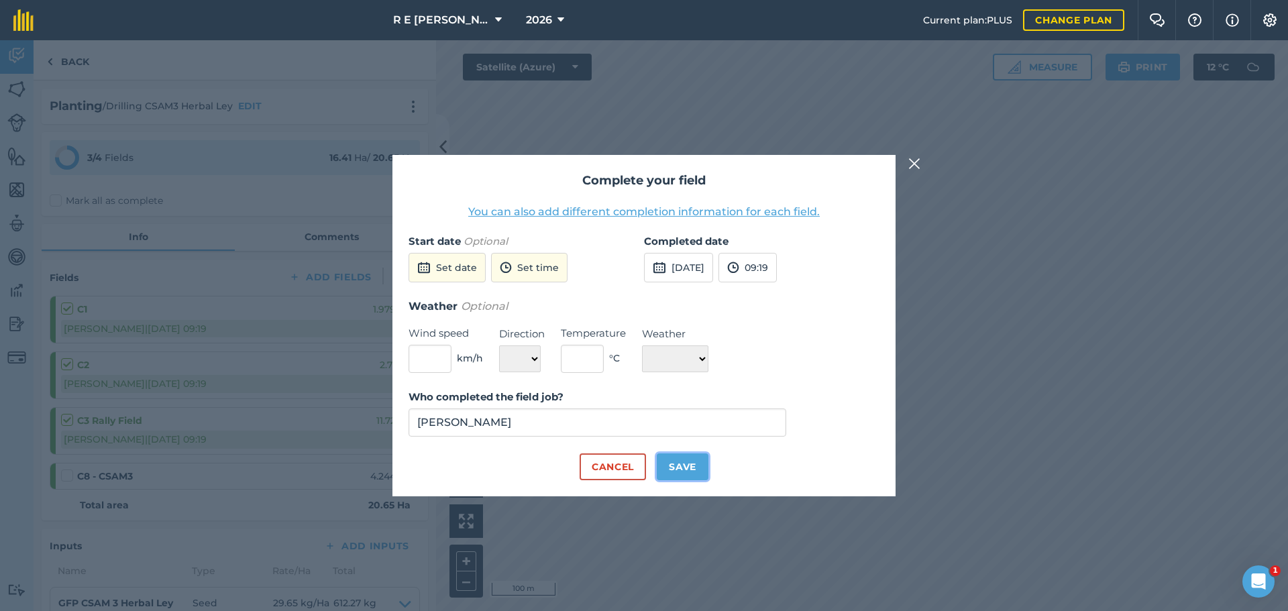
click at [698, 464] on button "Save" at bounding box center [683, 467] width 52 height 27
checkbox input "true"
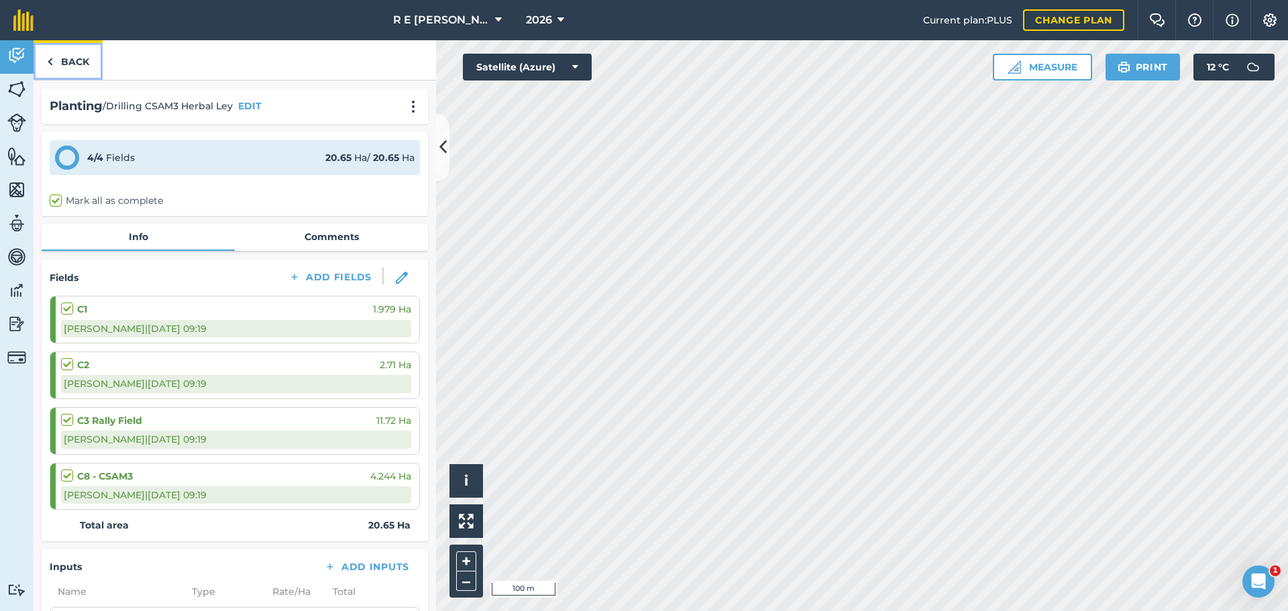
click at [72, 65] on link "Back" at bounding box center [68, 60] width 69 height 40
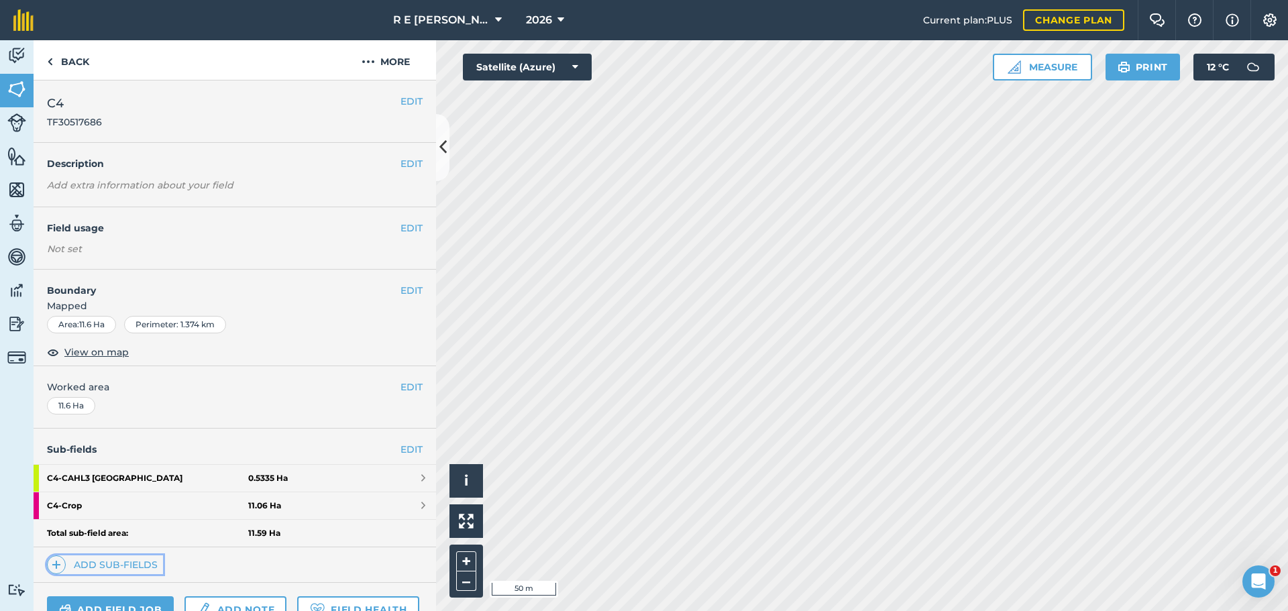
click at [62, 564] on span at bounding box center [56, 565] width 19 height 19
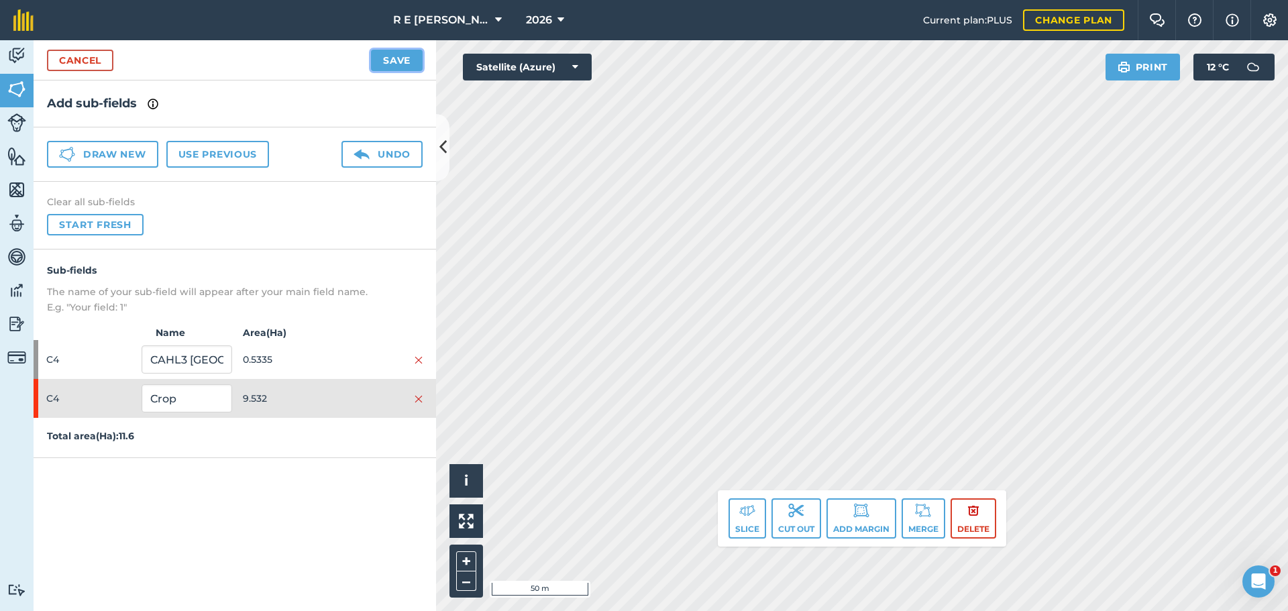
click at [394, 60] on button "Save" at bounding box center [397, 60] width 52 height 21
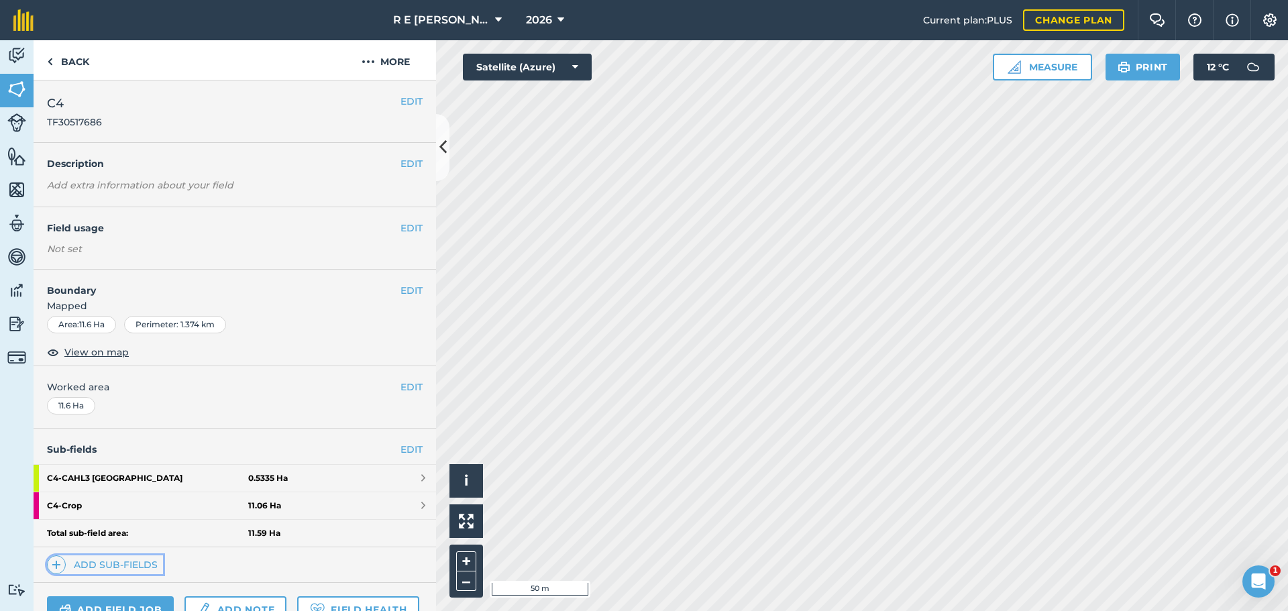
click at [50, 566] on span at bounding box center [56, 565] width 19 height 19
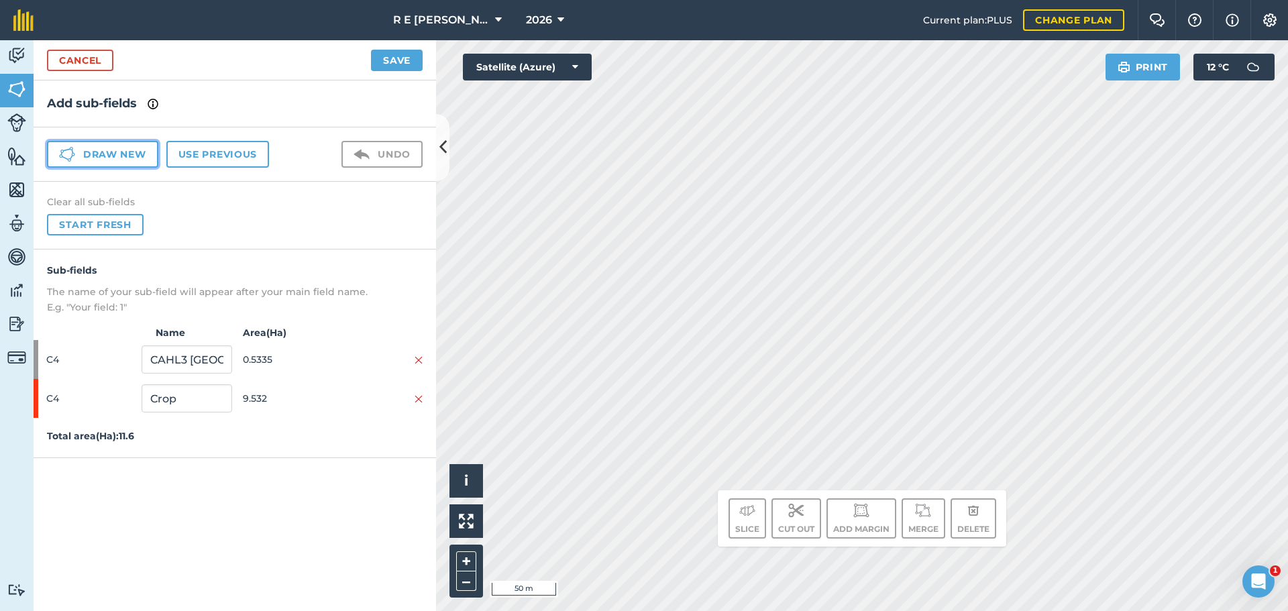
click at [129, 156] on button "Draw new" at bounding box center [102, 154] width 111 height 27
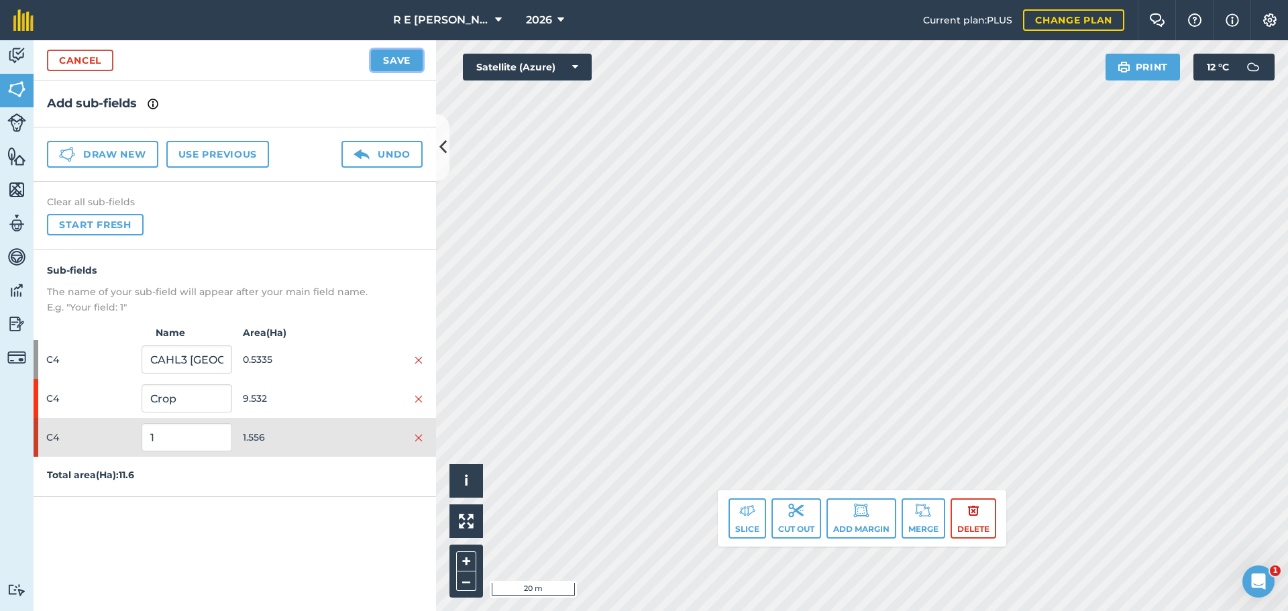
click at [395, 66] on button "Save" at bounding box center [397, 60] width 52 height 21
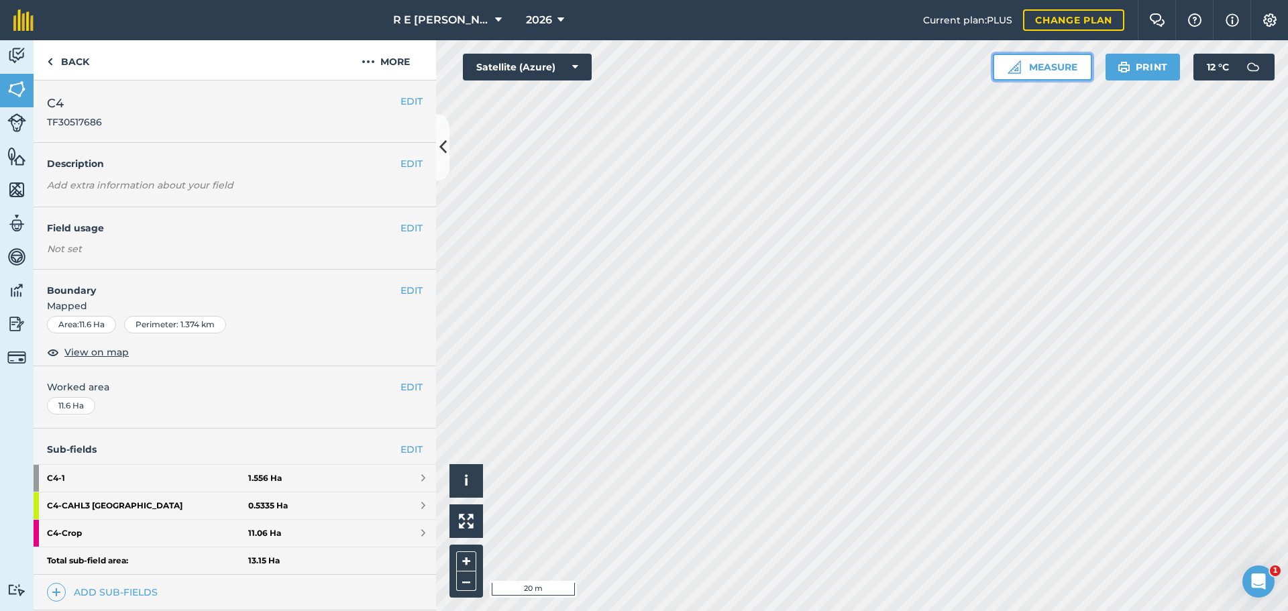
click at [1013, 72] on img at bounding box center [1014, 66] width 13 height 13
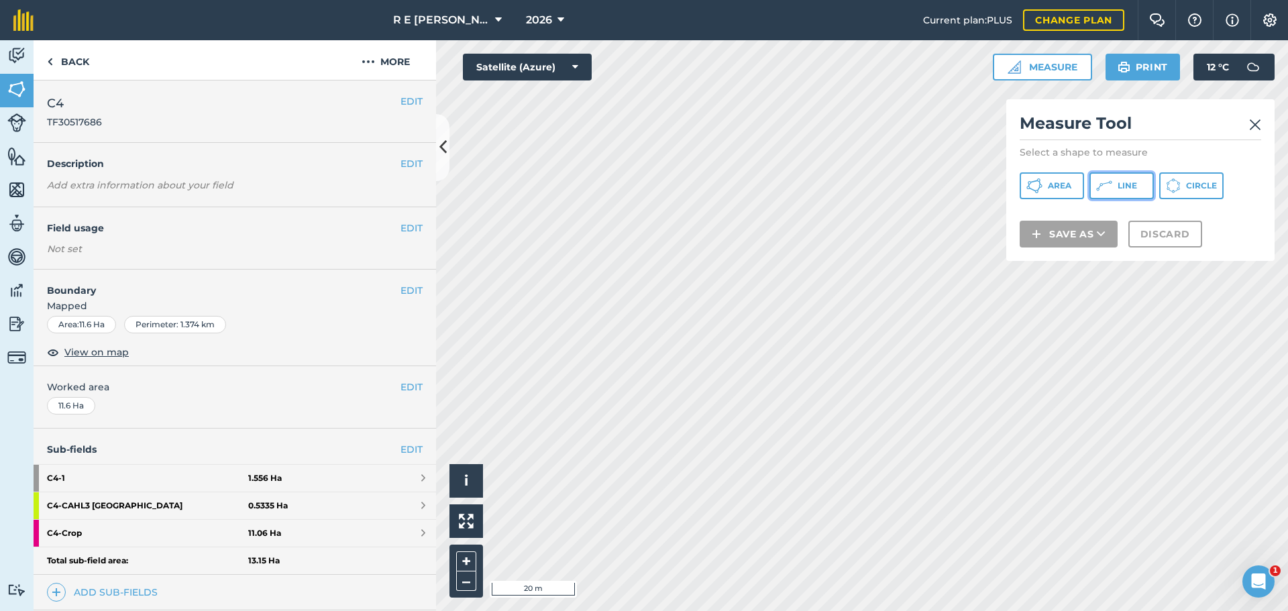
click at [1121, 193] on button "Line" at bounding box center [1122, 185] width 64 height 27
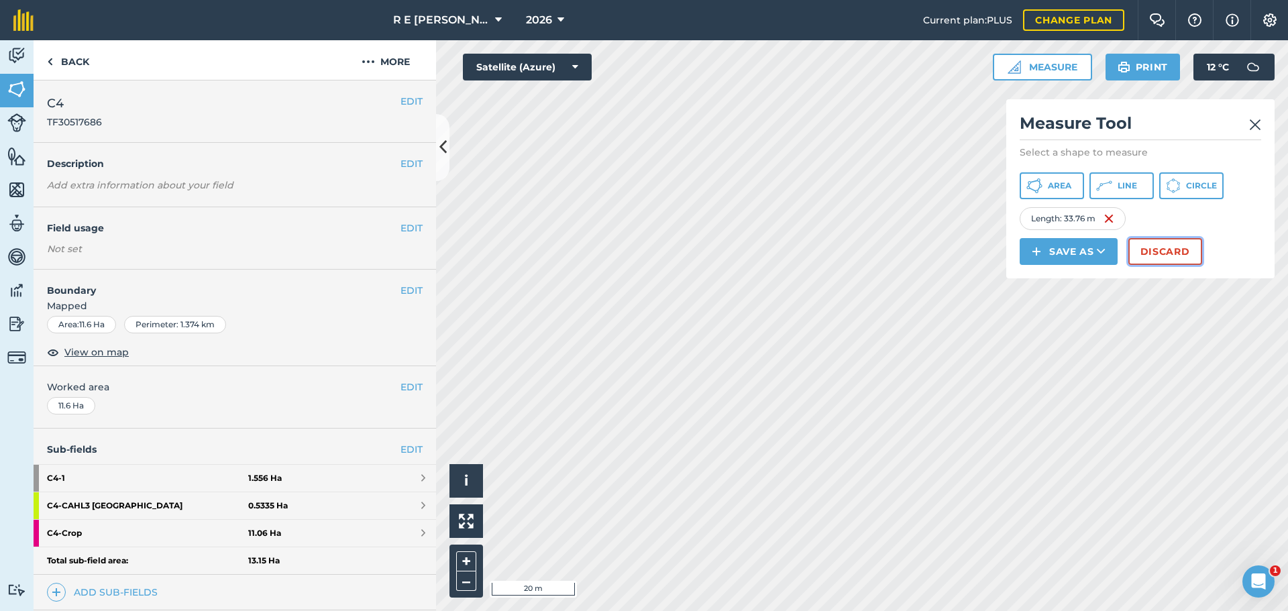
click at [1148, 252] on button "Discard" at bounding box center [1166, 251] width 74 height 27
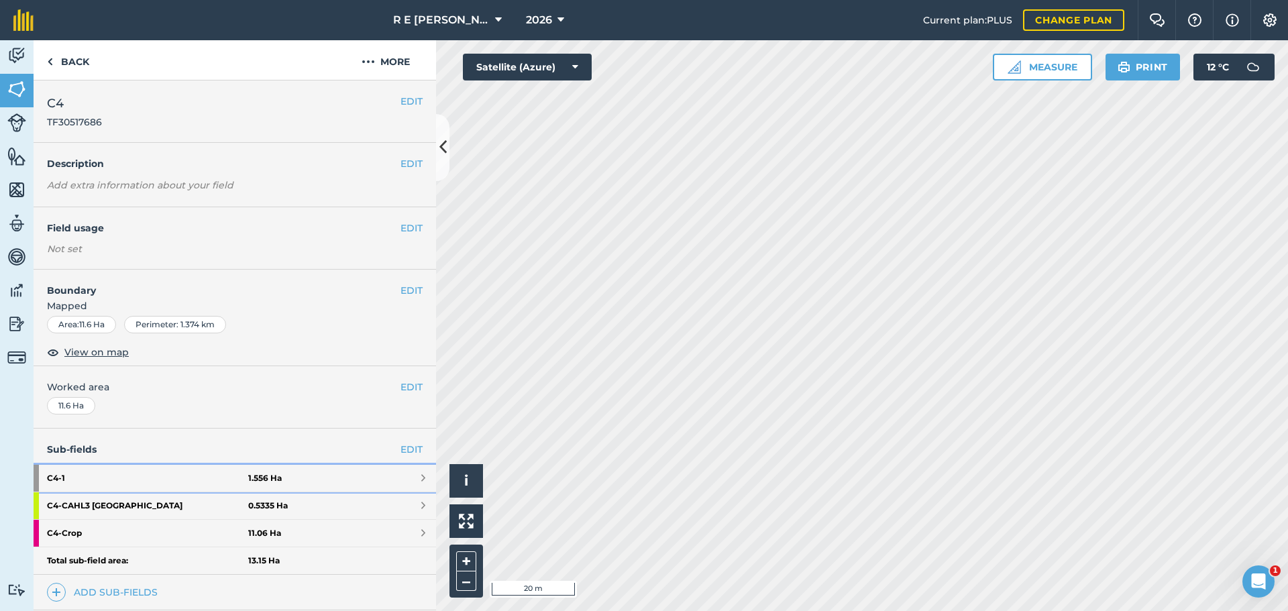
click at [148, 480] on strong "C4 - 1" at bounding box center [147, 478] width 201 height 27
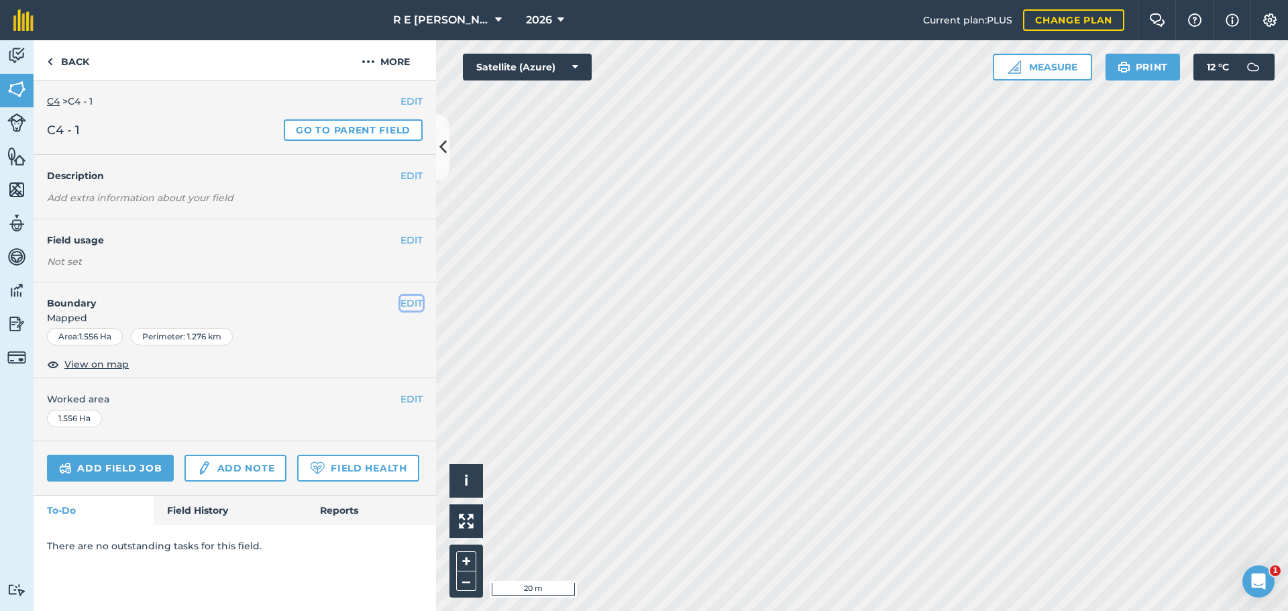
click at [405, 305] on button "EDIT" at bounding box center [412, 303] width 22 height 15
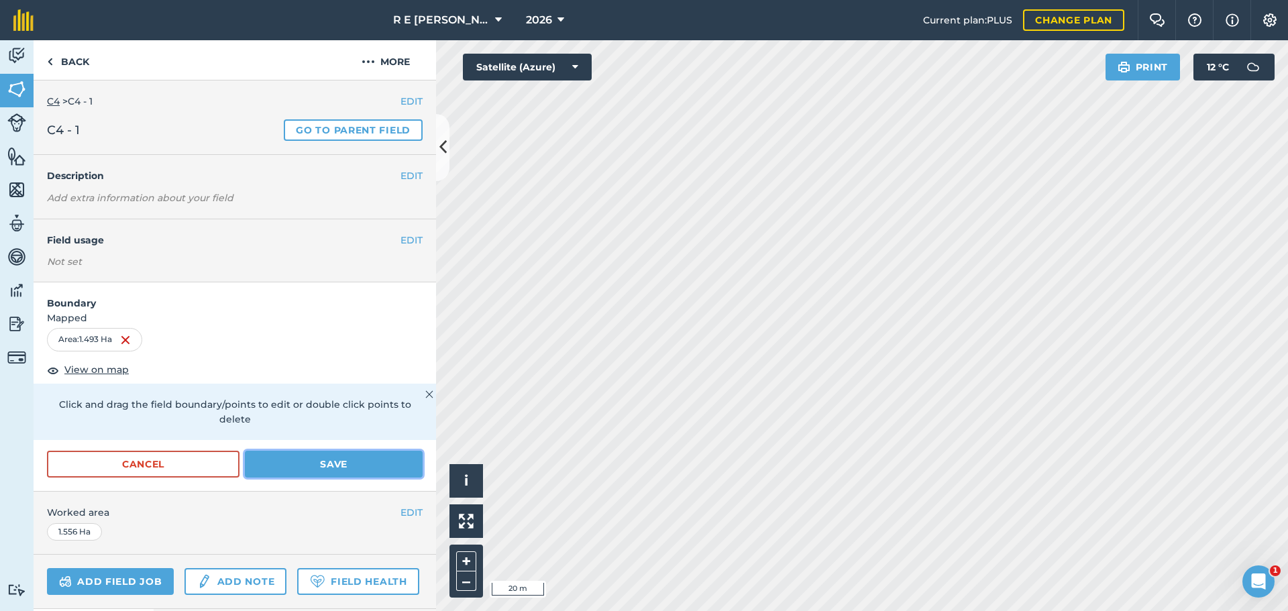
click at [346, 459] on button "Save" at bounding box center [334, 464] width 178 height 27
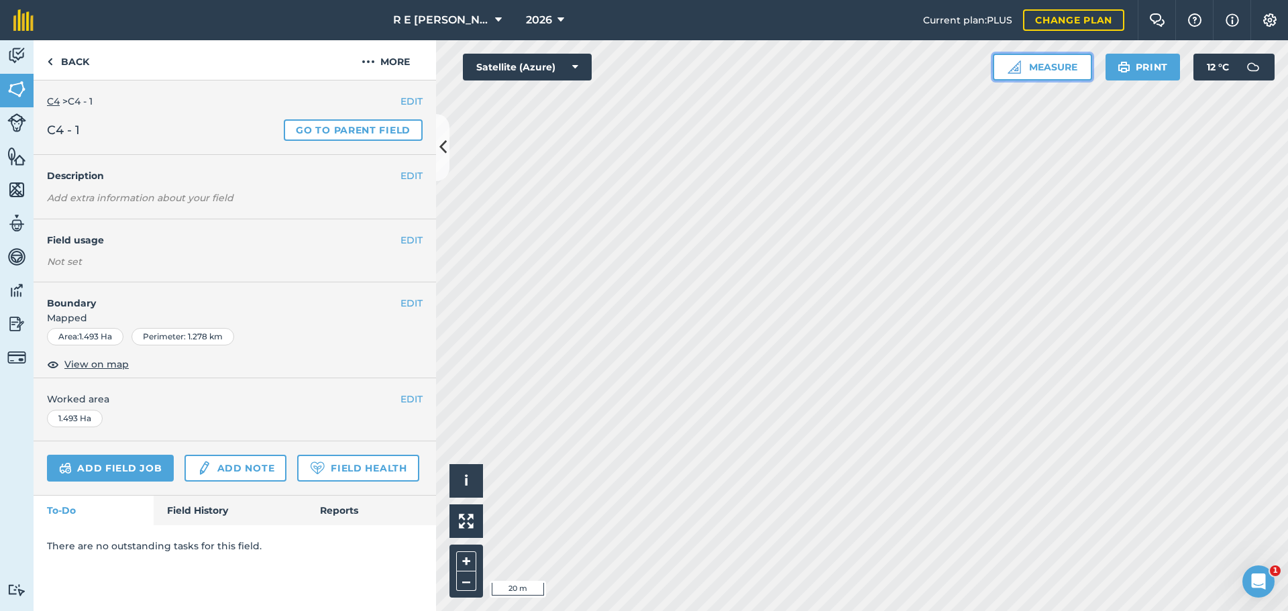
click at [1048, 63] on button "Measure" at bounding box center [1042, 67] width 99 height 27
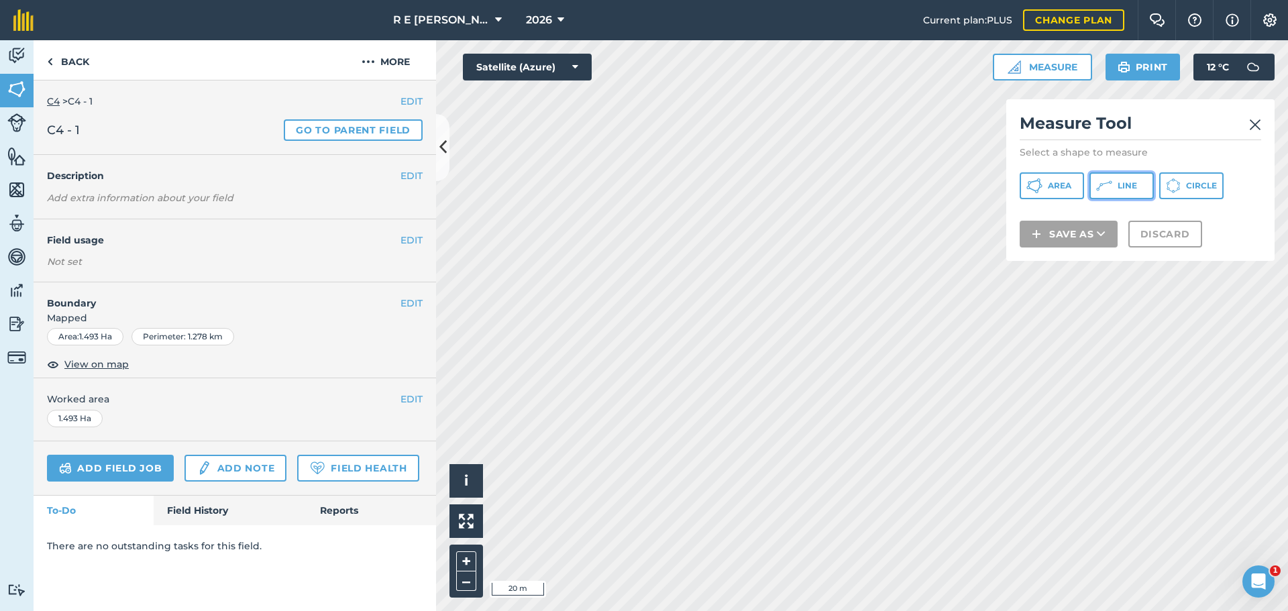
click at [1099, 181] on icon at bounding box center [1105, 186] width 16 height 16
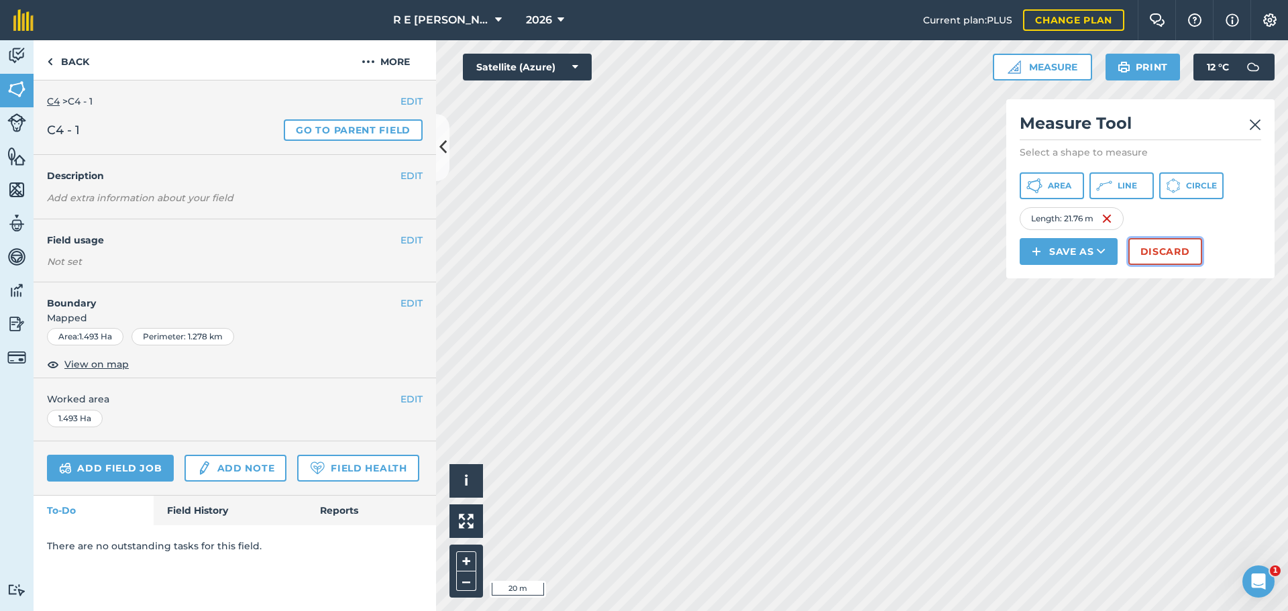
click at [1161, 248] on button "Discard" at bounding box center [1166, 251] width 74 height 27
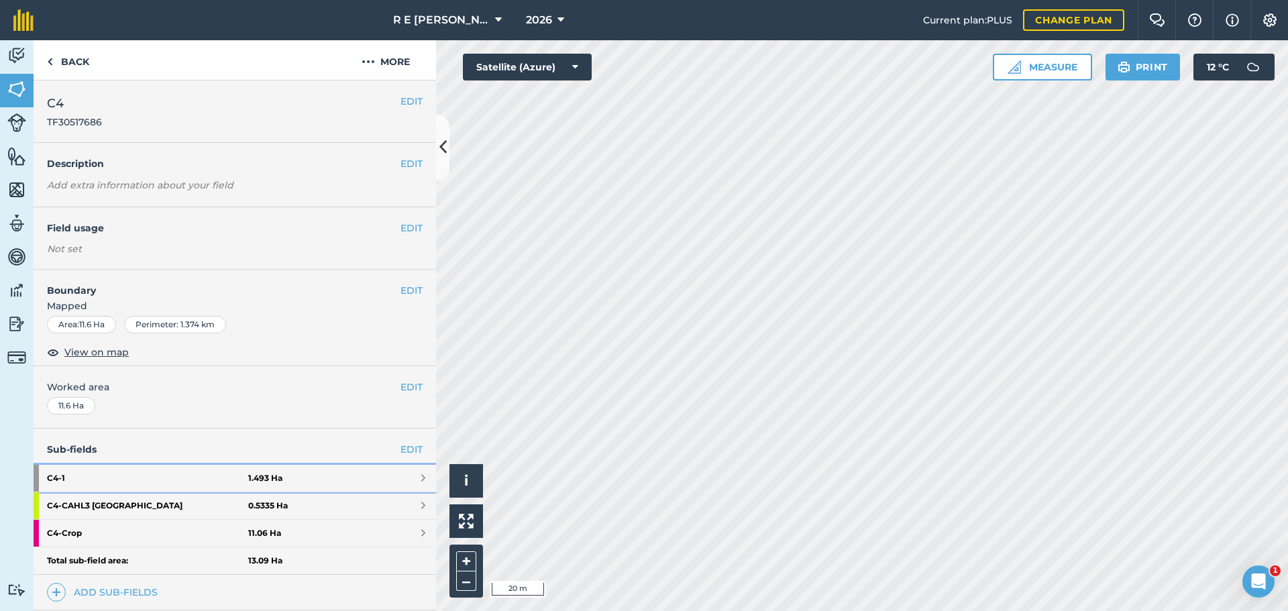
click at [138, 476] on strong "C4 - 1" at bounding box center [147, 478] width 201 height 27
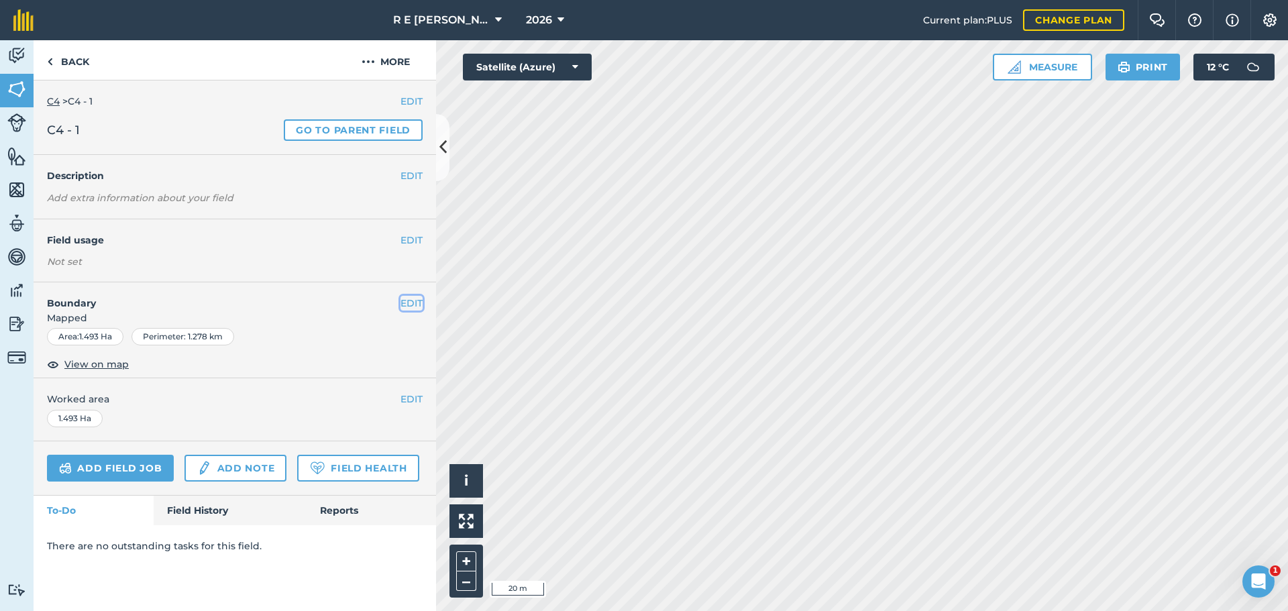
click at [417, 302] on button "EDIT" at bounding box center [412, 303] width 22 height 15
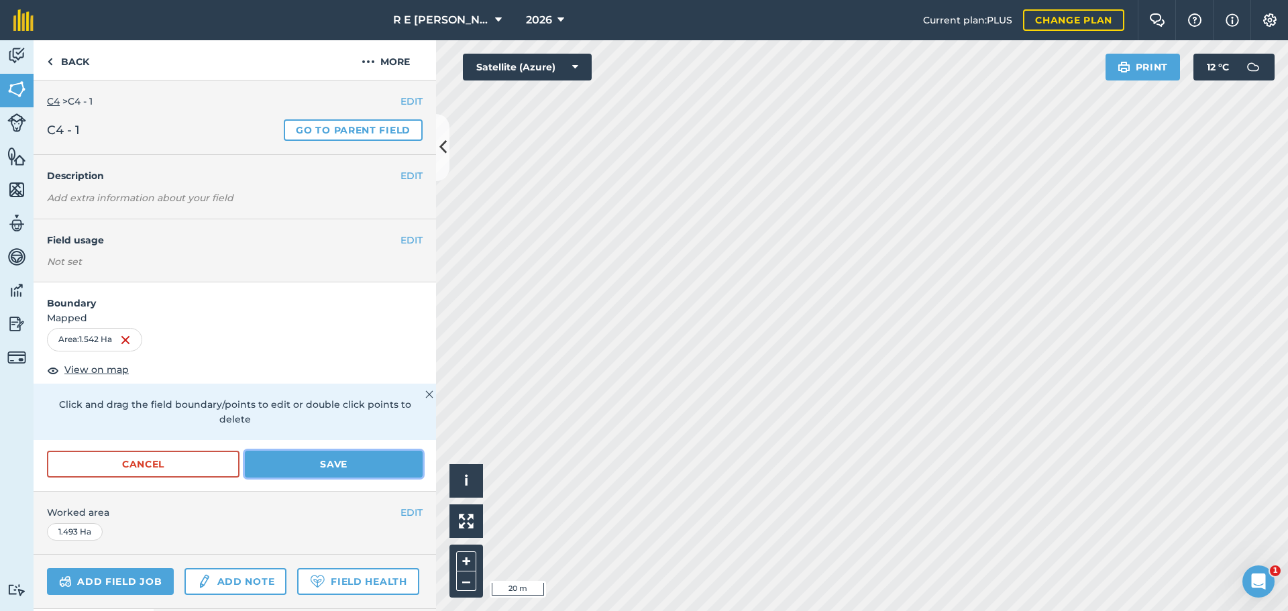
click at [324, 459] on button "Save" at bounding box center [334, 464] width 178 height 27
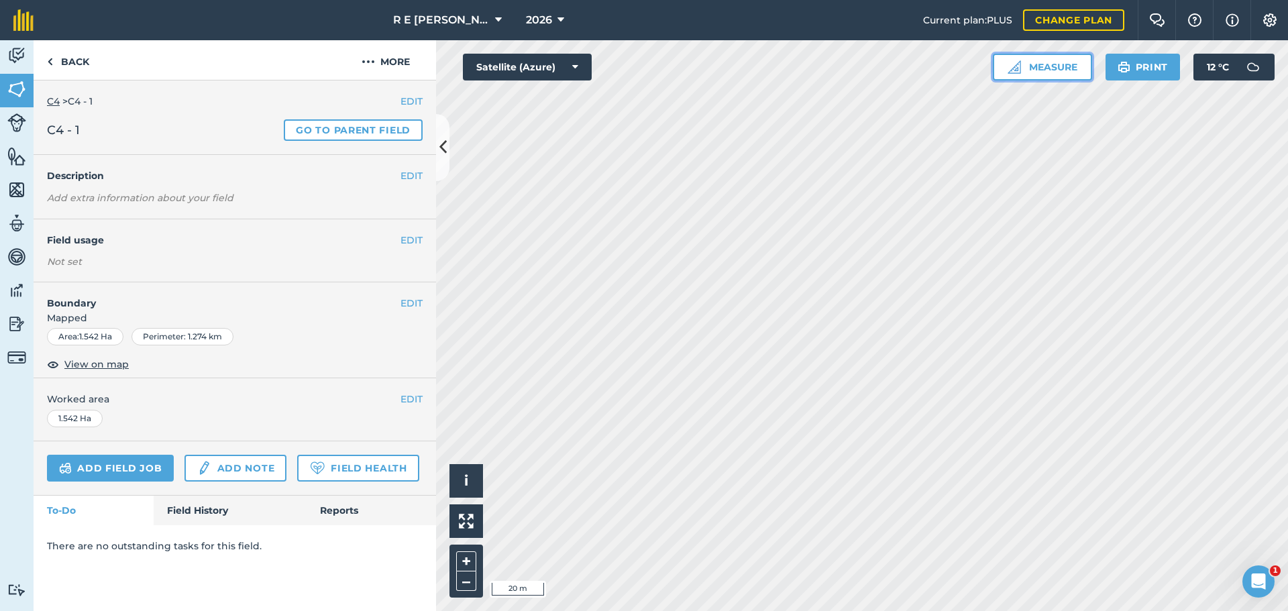
click at [1028, 60] on button "Measure" at bounding box center [1042, 67] width 99 height 27
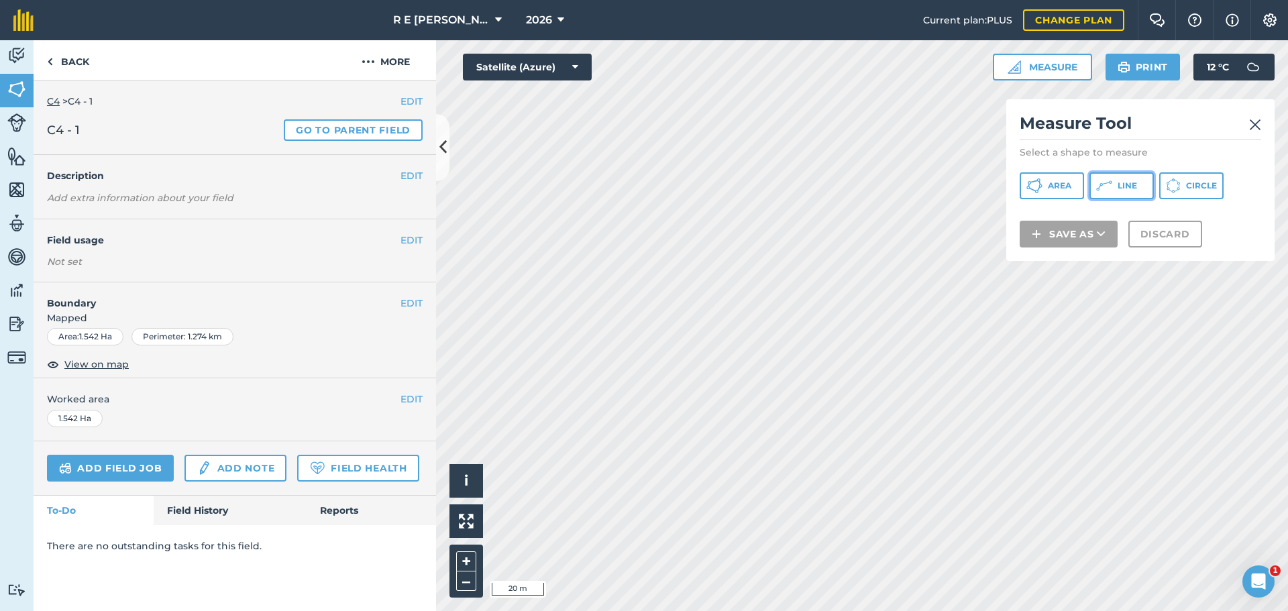
click at [1105, 188] on icon at bounding box center [1105, 186] width 16 height 16
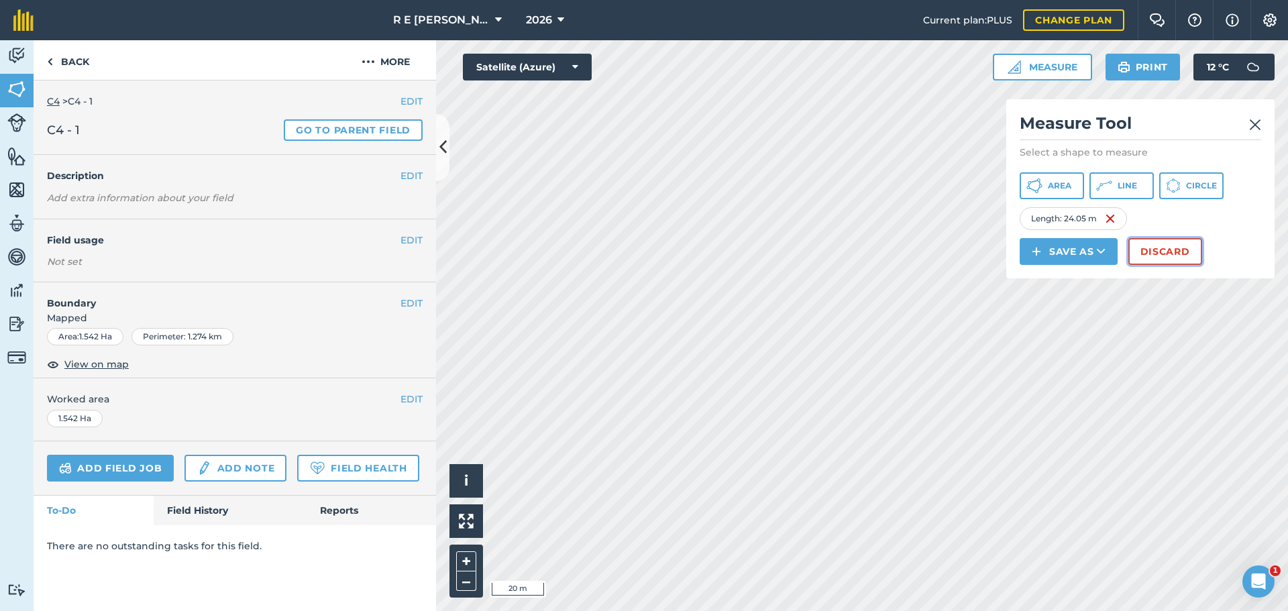
click at [1154, 248] on button "Discard" at bounding box center [1166, 251] width 74 height 27
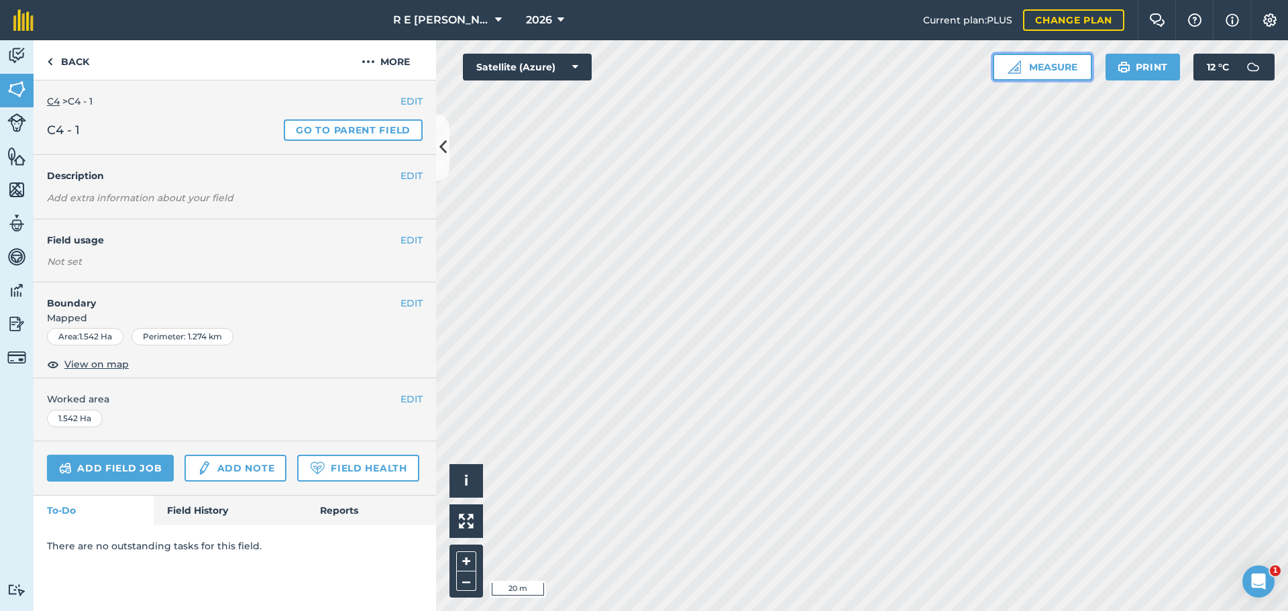
click at [1027, 68] on button "Measure" at bounding box center [1042, 67] width 99 height 27
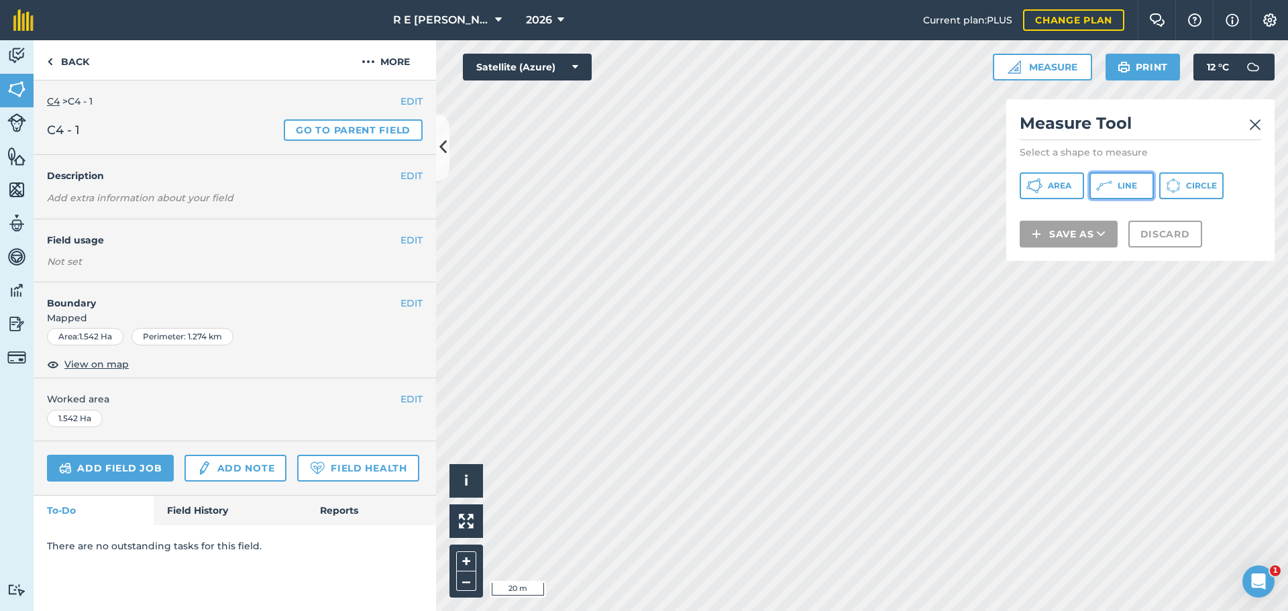
click at [1099, 182] on icon at bounding box center [1105, 186] width 16 height 16
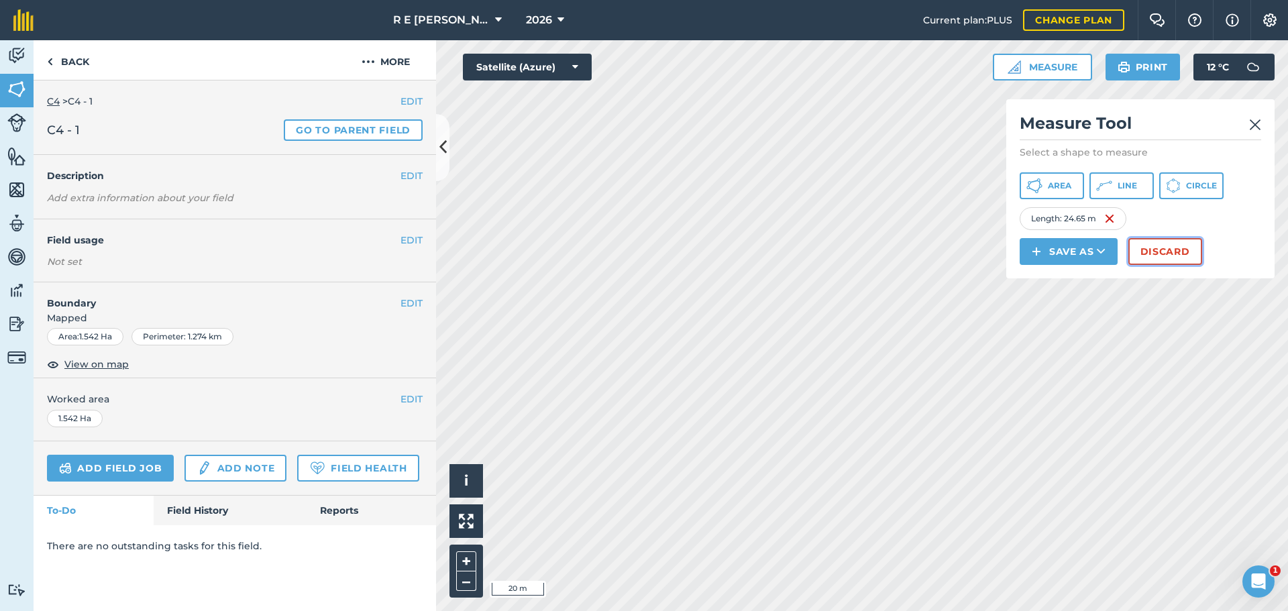
click at [1154, 244] on button "Discard" at bounding box center [1166, 251] width 74 height 27
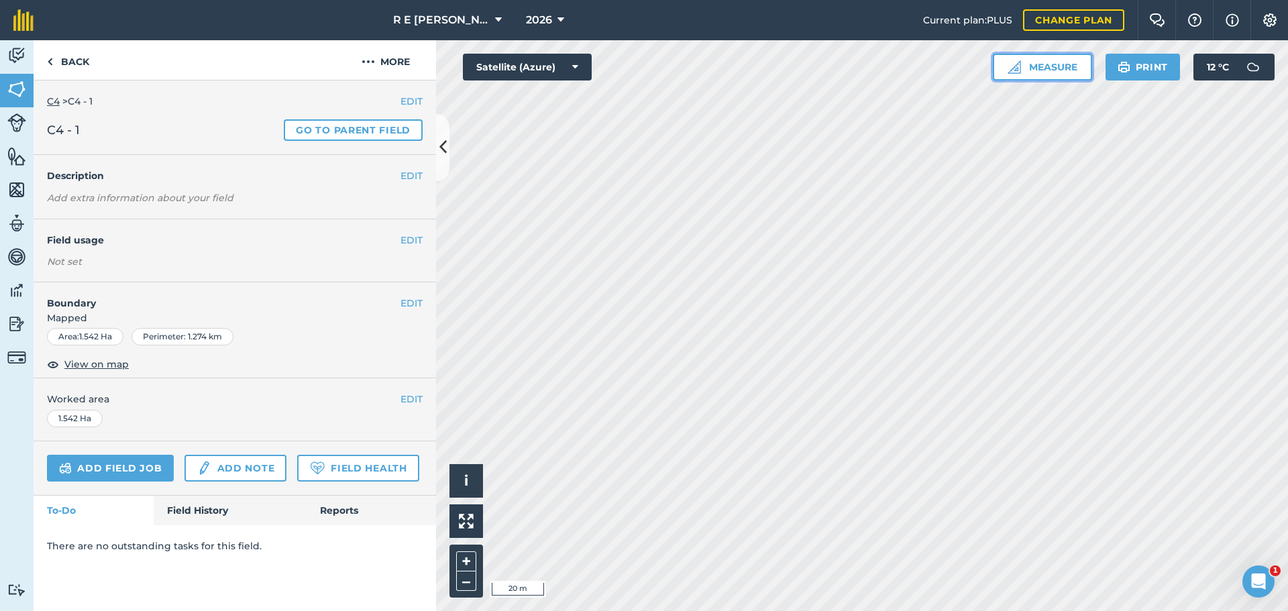
click at [1044, 66] on button "Measure" at bounding box center [1042, 67] width 99 height 27
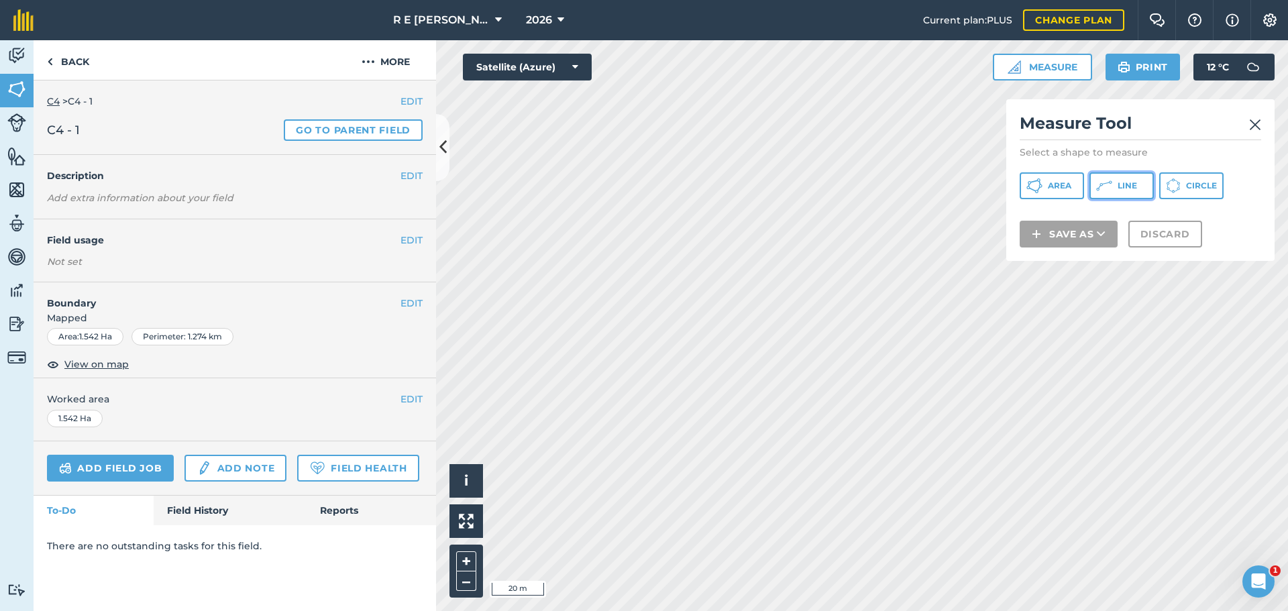
click at [1097, 185] on icon at bounding box center [1105, 186] width 16 height 16
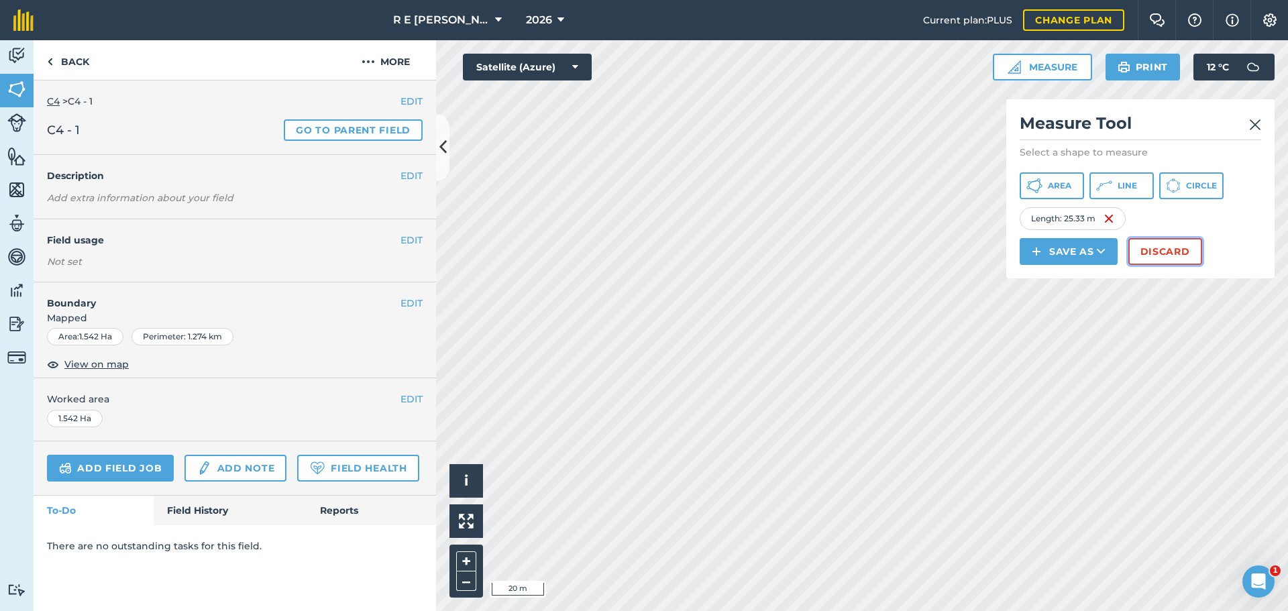
click at [1166, 249] on button "Discard" at bounding box center [1166, 251] width 74 height 27
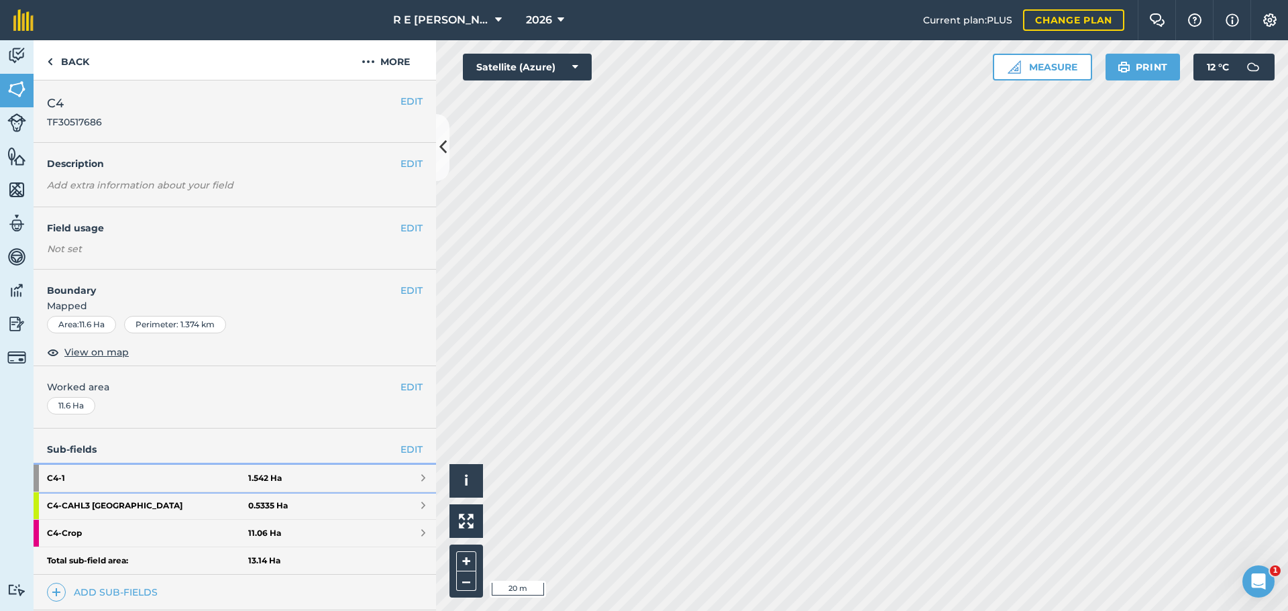
click at [210, 470] on strong "C4 - 1" at bounding box center [147, 478] width 201 height 27
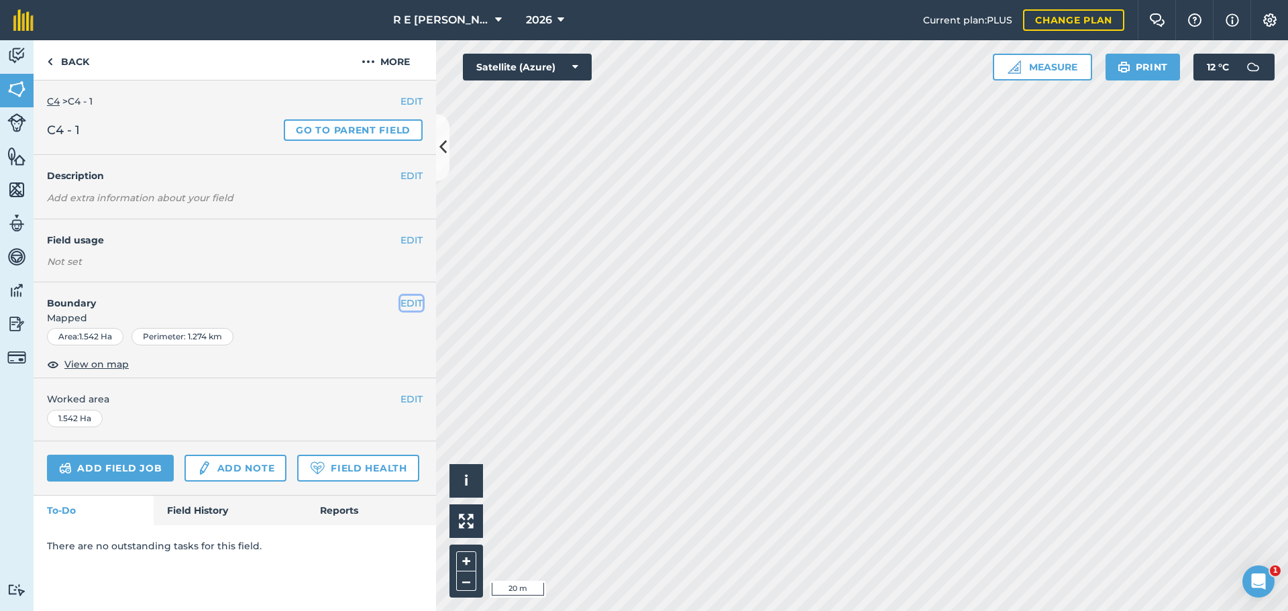
click at [402, 305] on button "EDIT" at bounding box center [412, 303] width 22 height 15
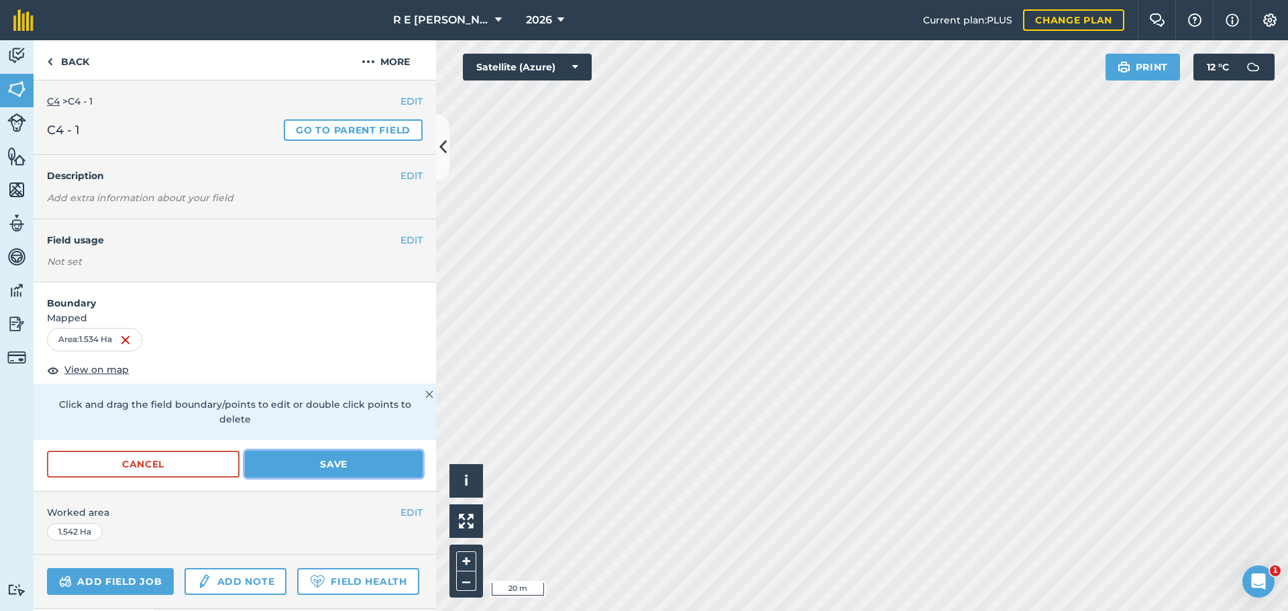
click at [358, 467] on button "Save" at bounding box center [334, 464] width 178 height 27
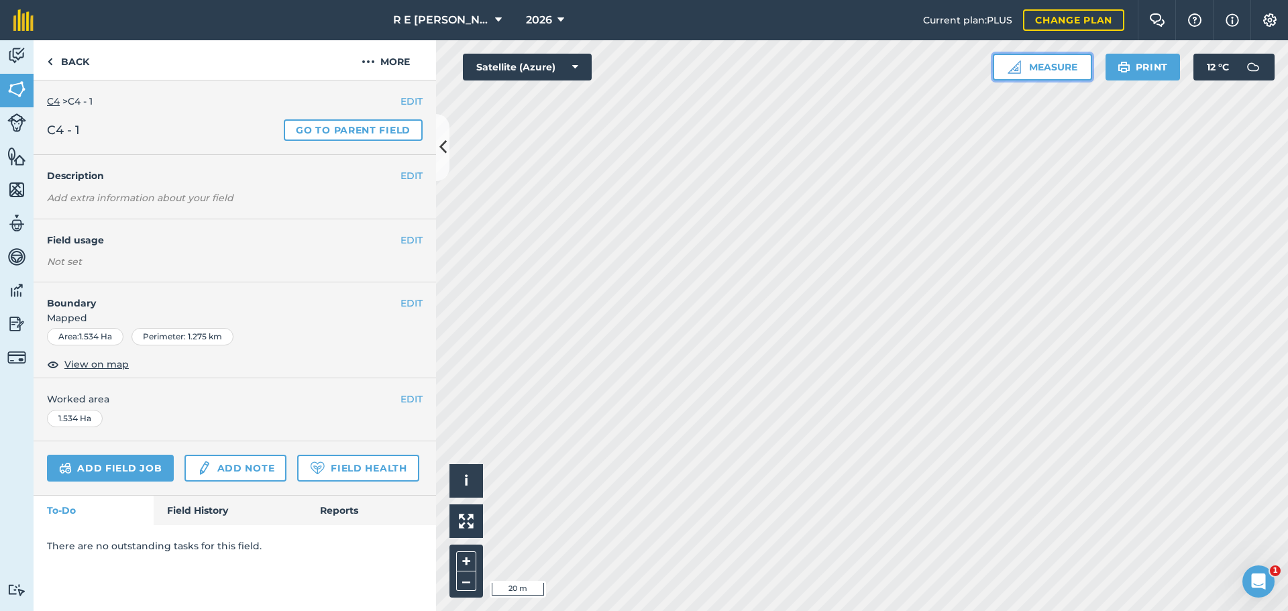
click at [1042, 69] on button "Measure" at bounding box center [1042, 67] width 99 height 27
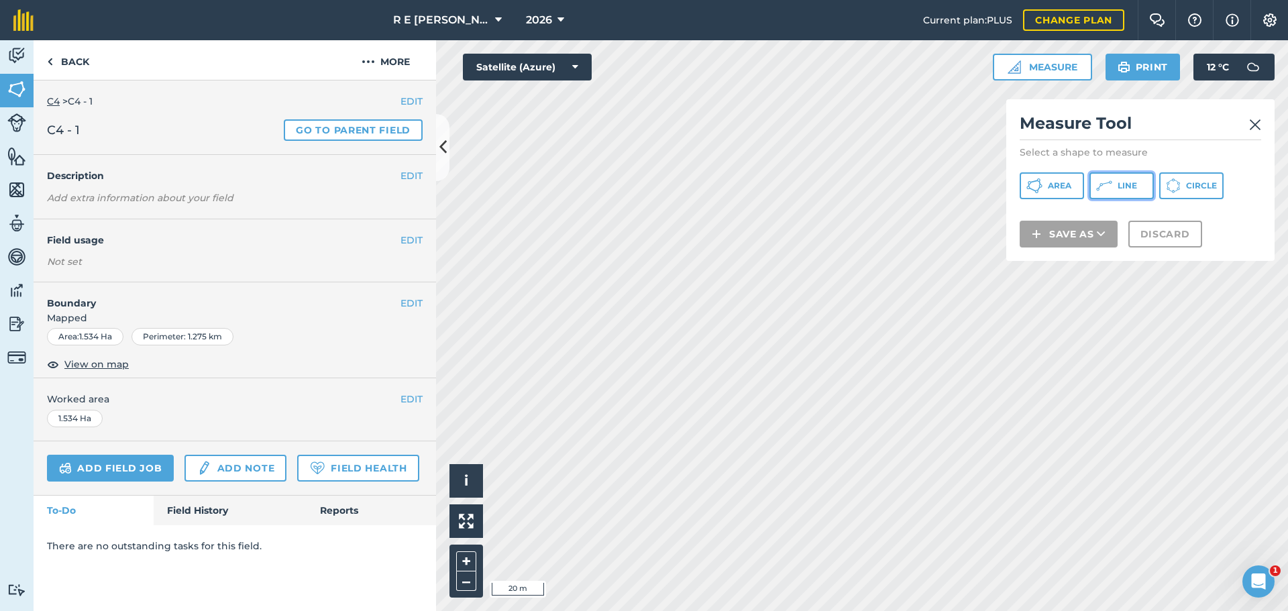
click at [1102, 182] on icon at bounding box center [1105, 186] width 16 height 16
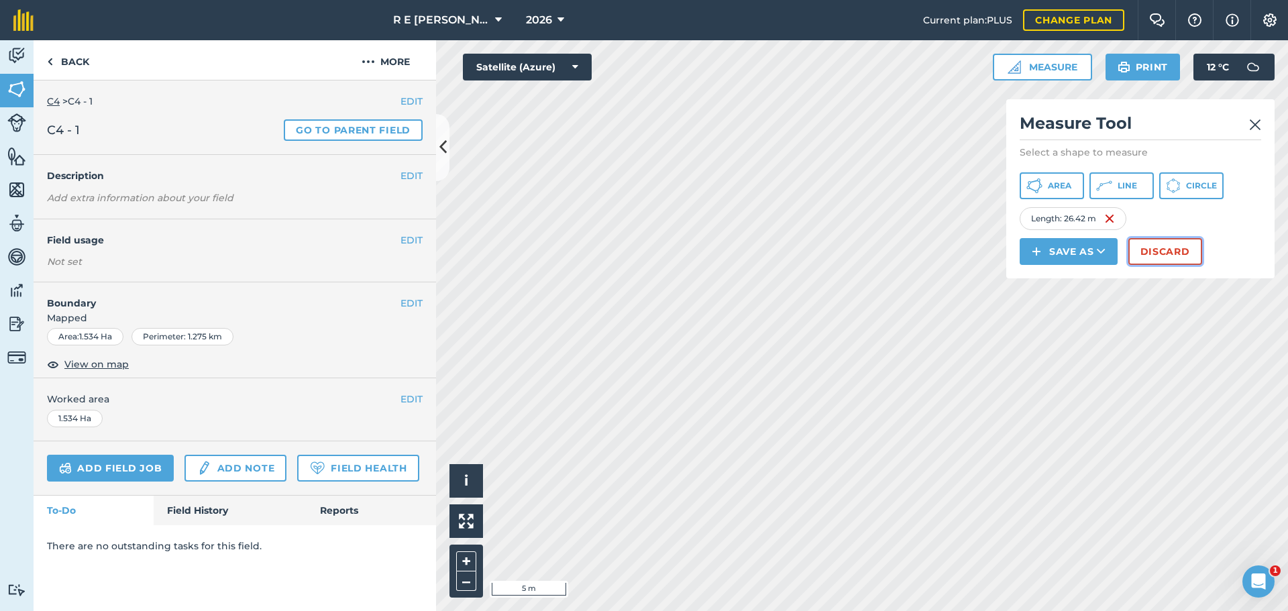
click at [1141, 248] on button "Discard" at bounding box center [1166, 251] width 74 height 27
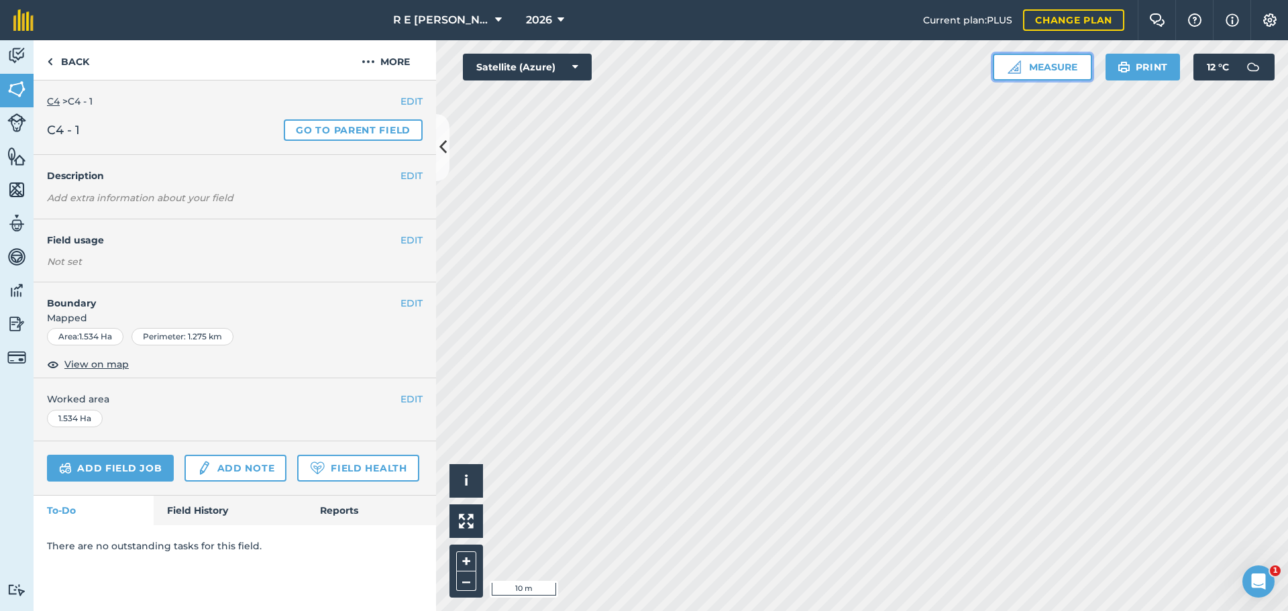
click at [1011, 63] on img at bounding box center [1014, 66] width 13 height 13
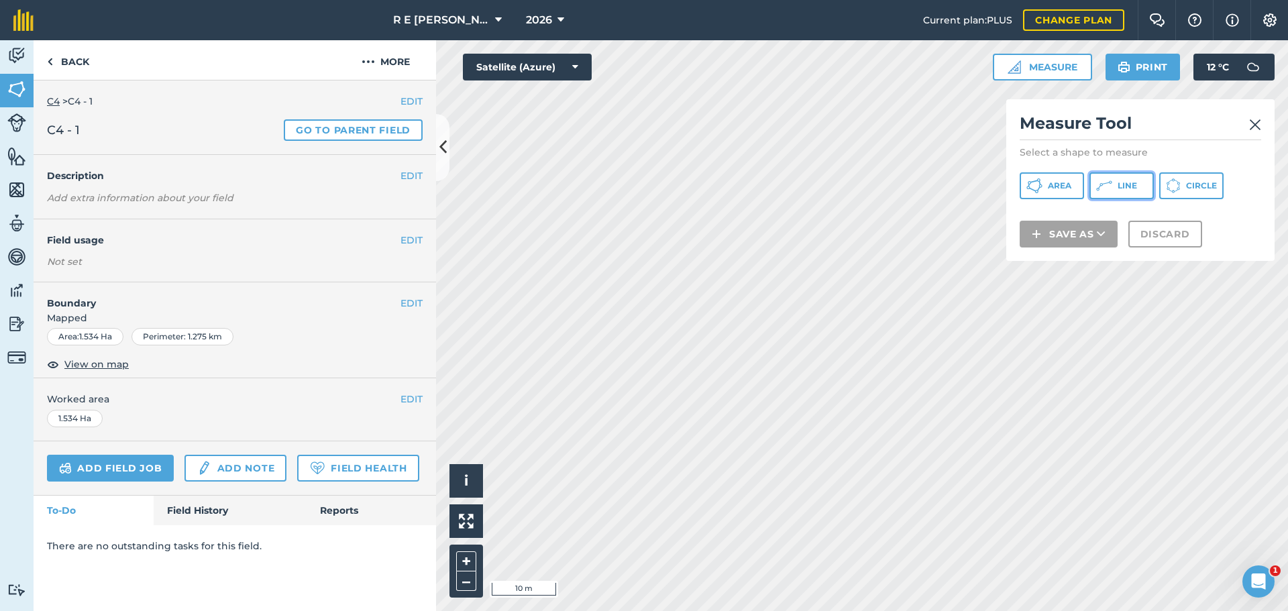
click at [1099, 183] on icon at bounding box center [1105, 186] width 16 height 16
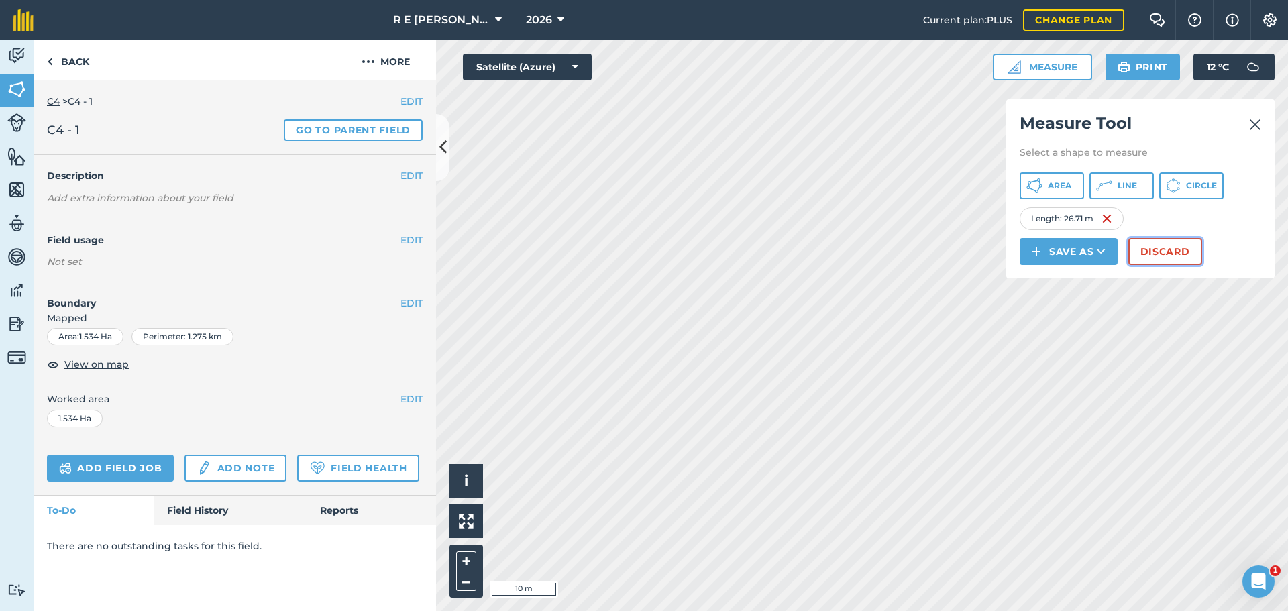
click at [1160, 252] on button "Discard" at bounding box center [1166, 251] width 74 height 27
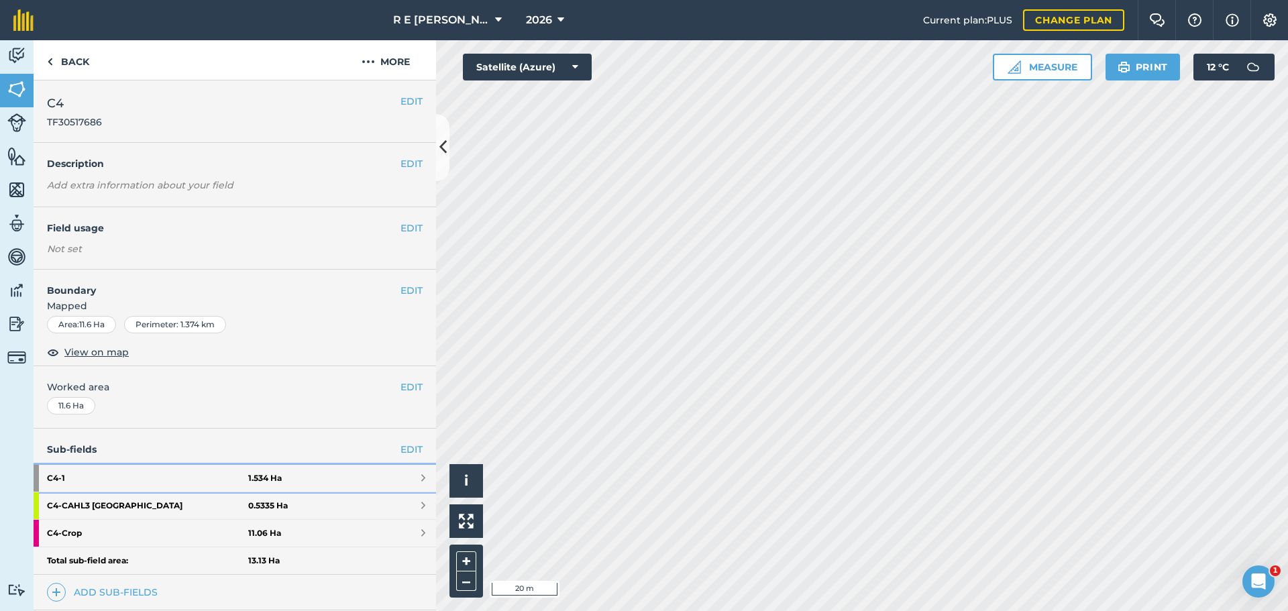
click at [174, 468] on strong "C4 - 1" at bounding box center [147, 478] width 201 height 27
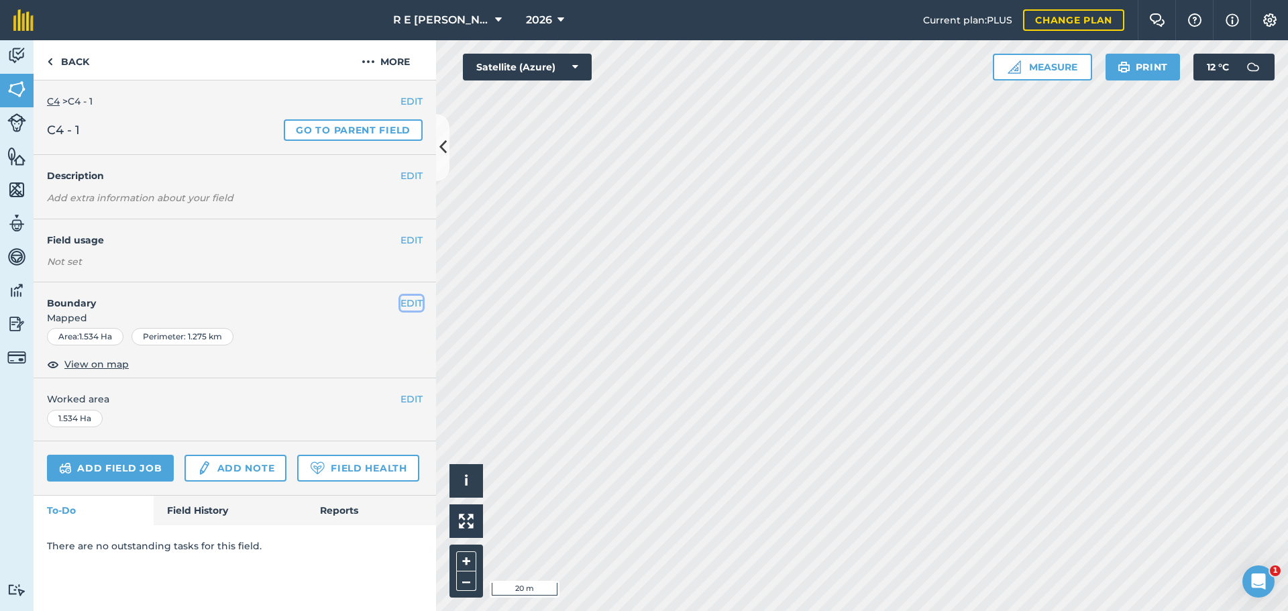
click at [414, 305] on button "EDIT" at bounding box center [412, 303] width 22 height 15
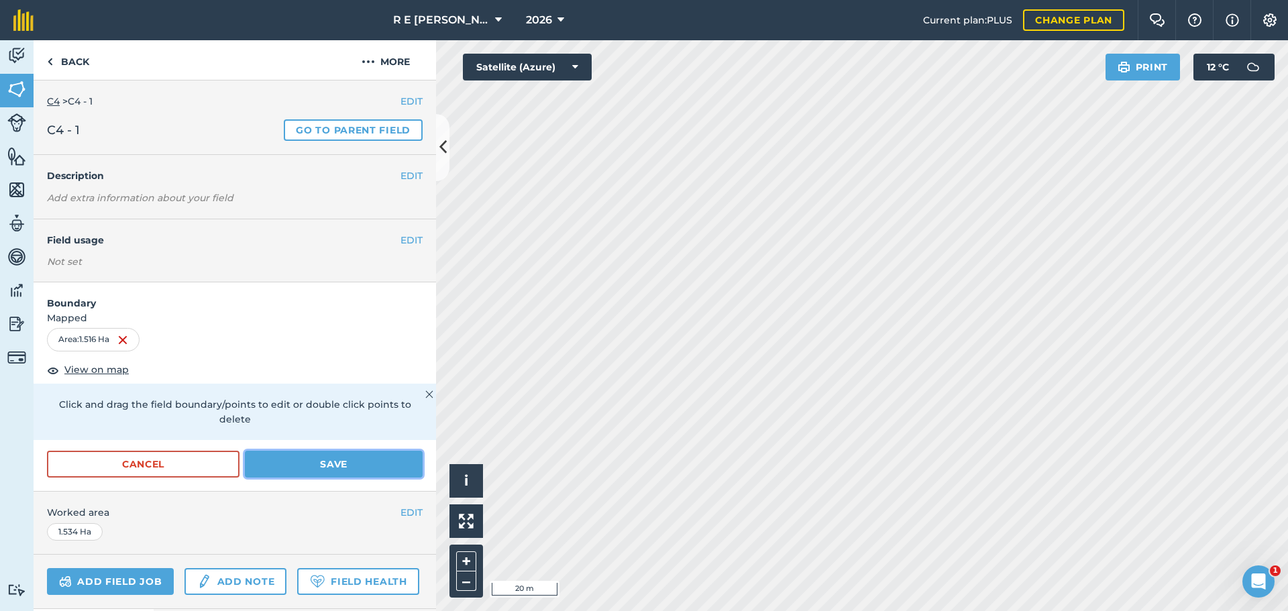
click at [323, 468] on button "Save" at bounding box center [334, 464] width 178 height 27
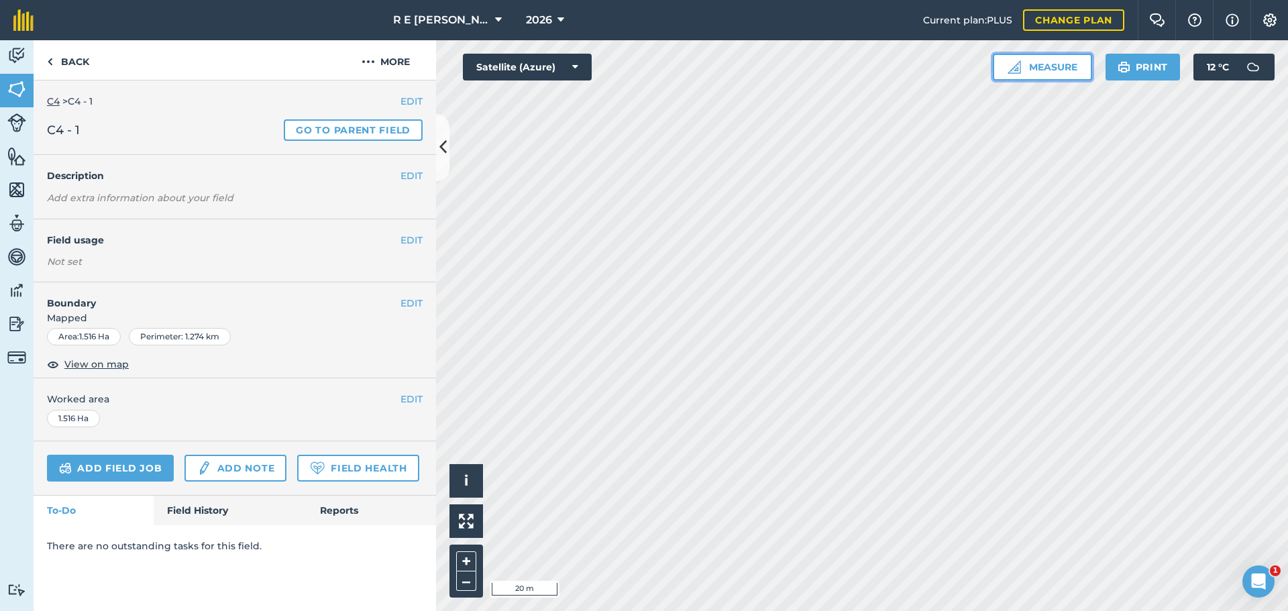
click at [1054, 72] on button "Measure" at bounding box center [1042, 67] width 99 height 27
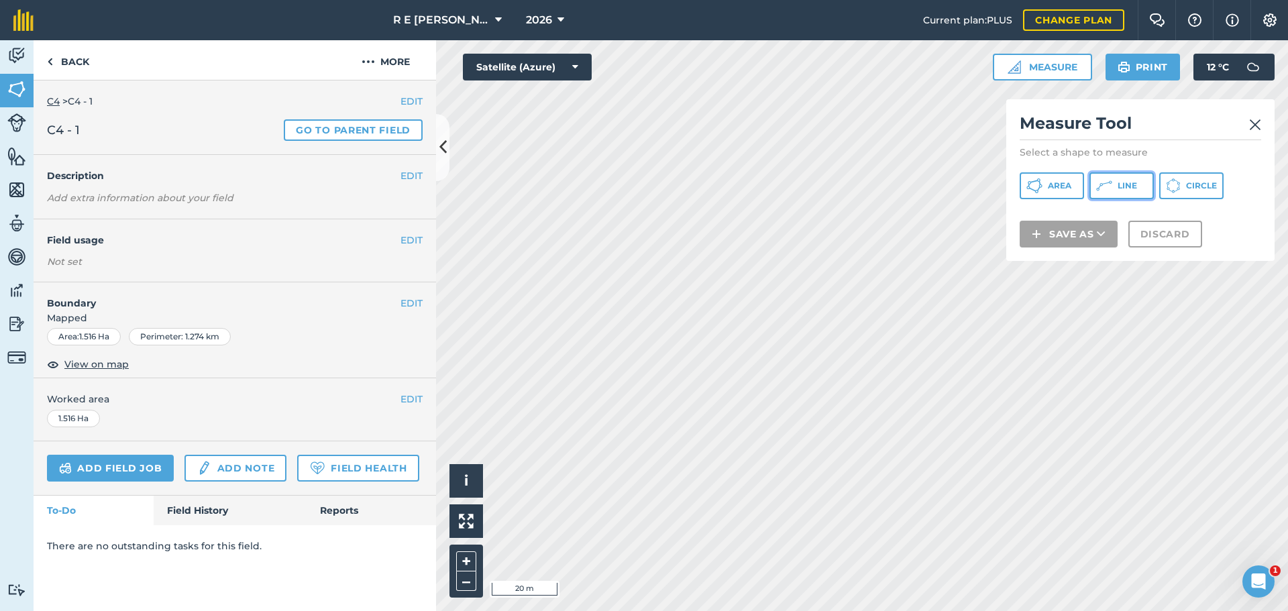
click at [1101, 185] on icon at bounding box center [1105, 186] width 16 height 16
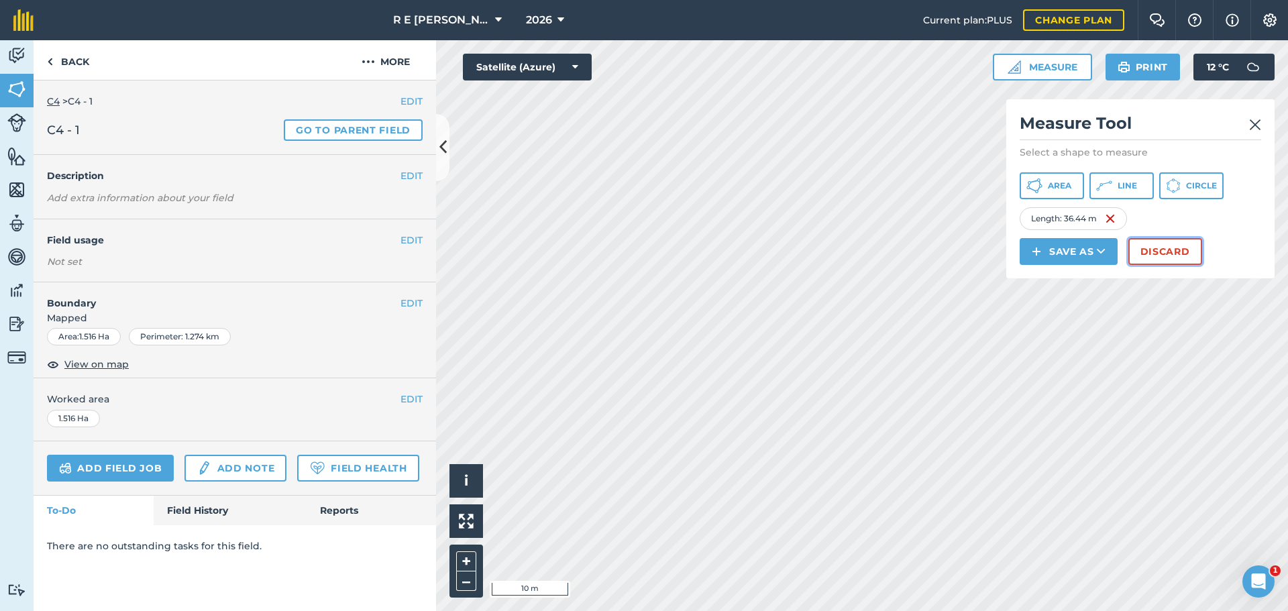
click at [1177, 248] on button "Discard" at bounding box center [1166, 251] width 74 height 27
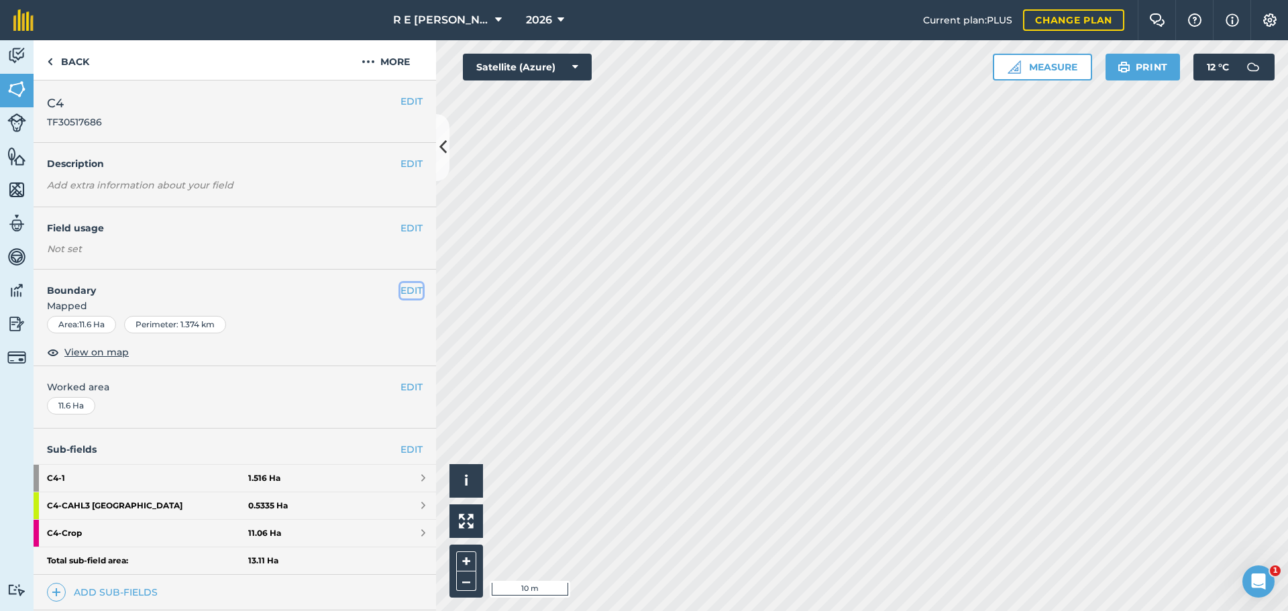
click at [401, 289] on button "EDIT" at bounding box center [412, 290] width 22 height 15
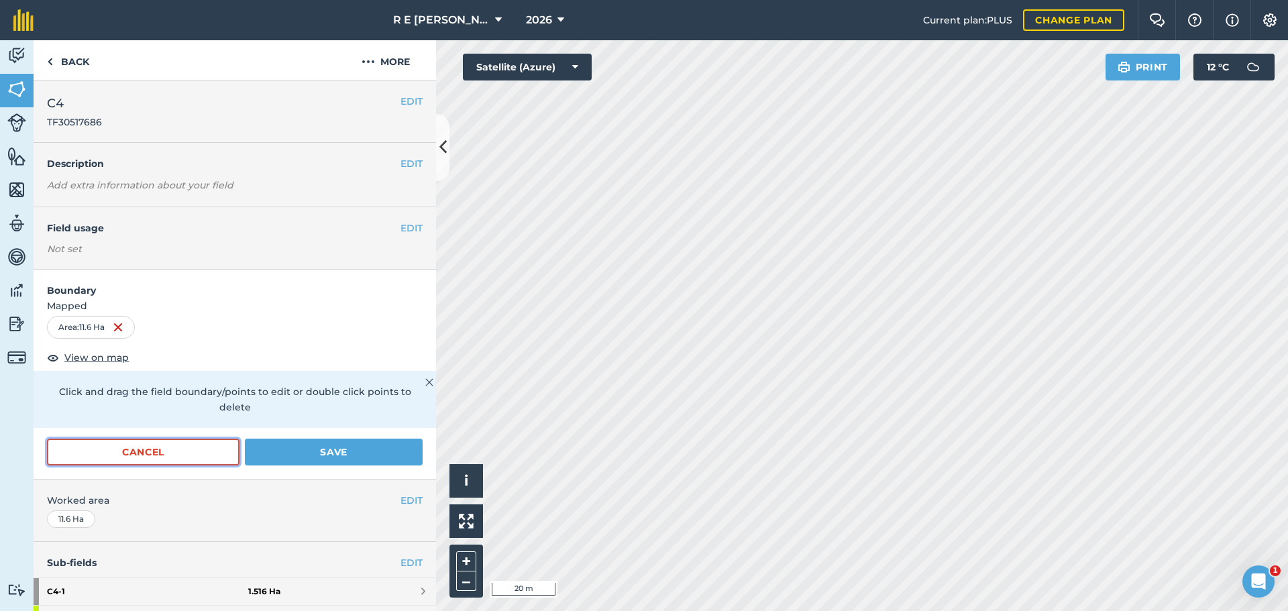
click at [169, 449] on button "Cancel" at bounding box center [143, 452] width 193 height 27
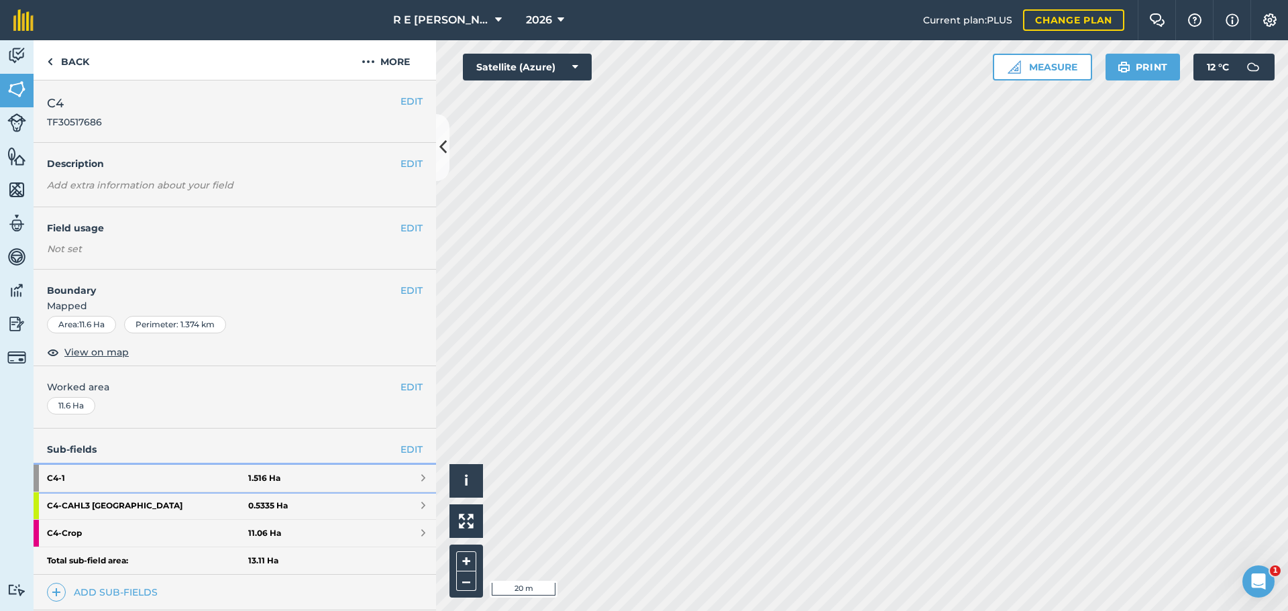
click at [191, 474] on strong "C4 - 1" at bounding box center [147, 478] width 201 height 27
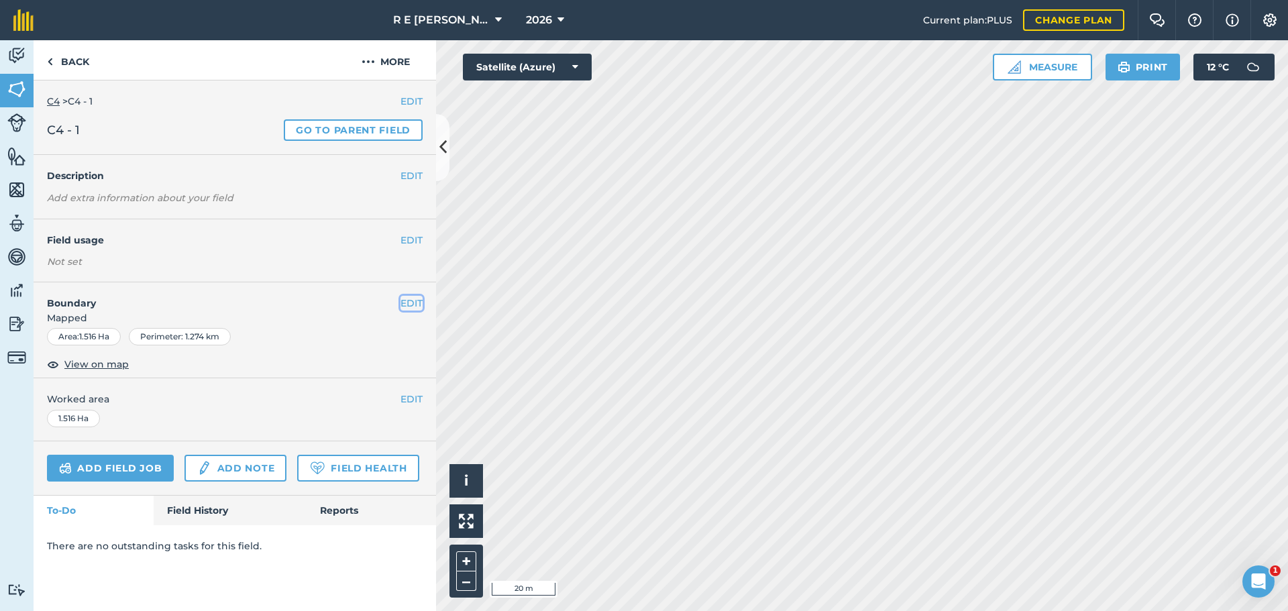
click at [407, 304] on button "EDIT" at bounding box center [412, 303] width 22 height 15
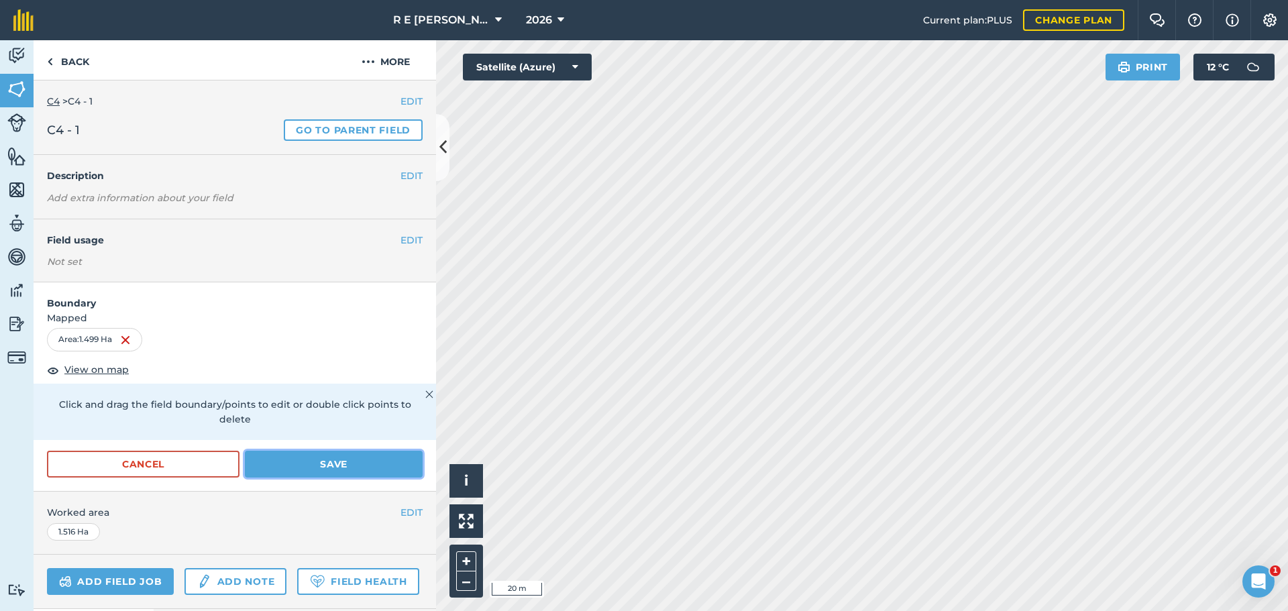
click at [308, 465] on button "Save" at bounding box center [334, 464] width 178 height 27
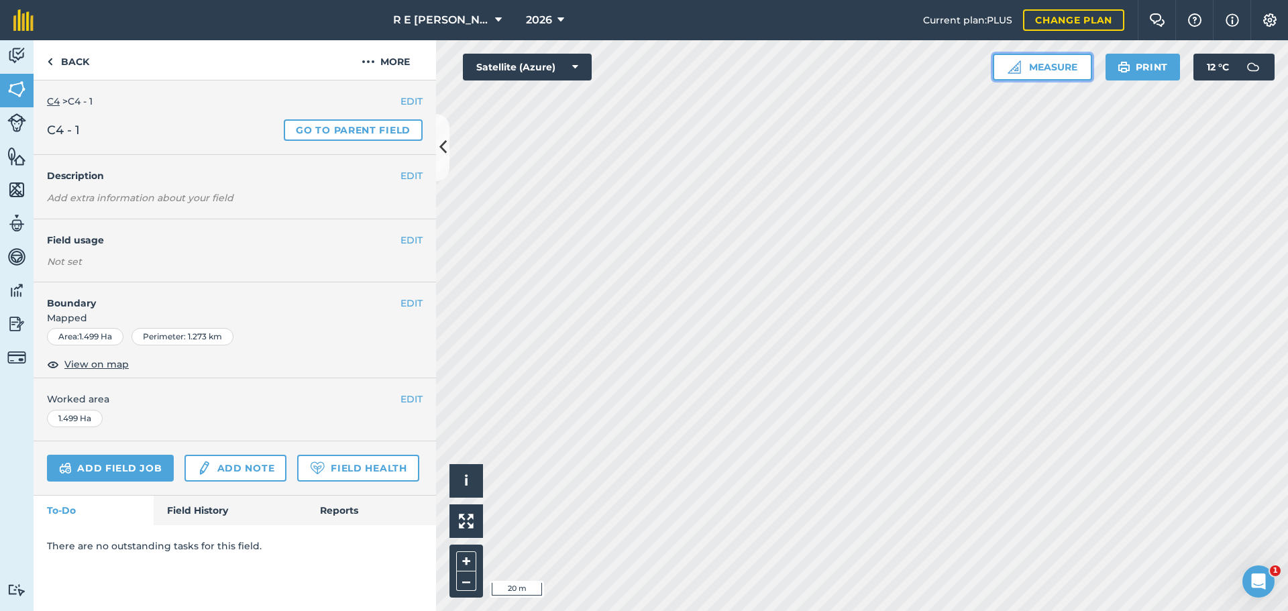
click at [1019, 67] on img at bounding box center [1014, 66] width 13 height 13
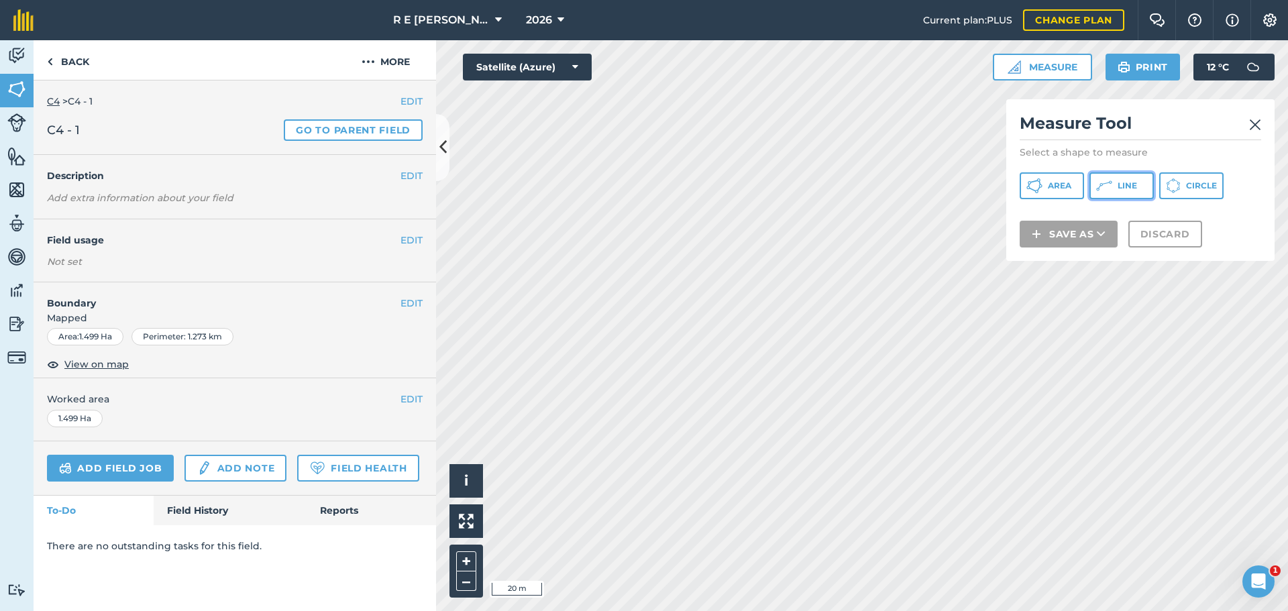
click at [1097, 186] on icon at bounding box center [1105, 186] width 16 height 16
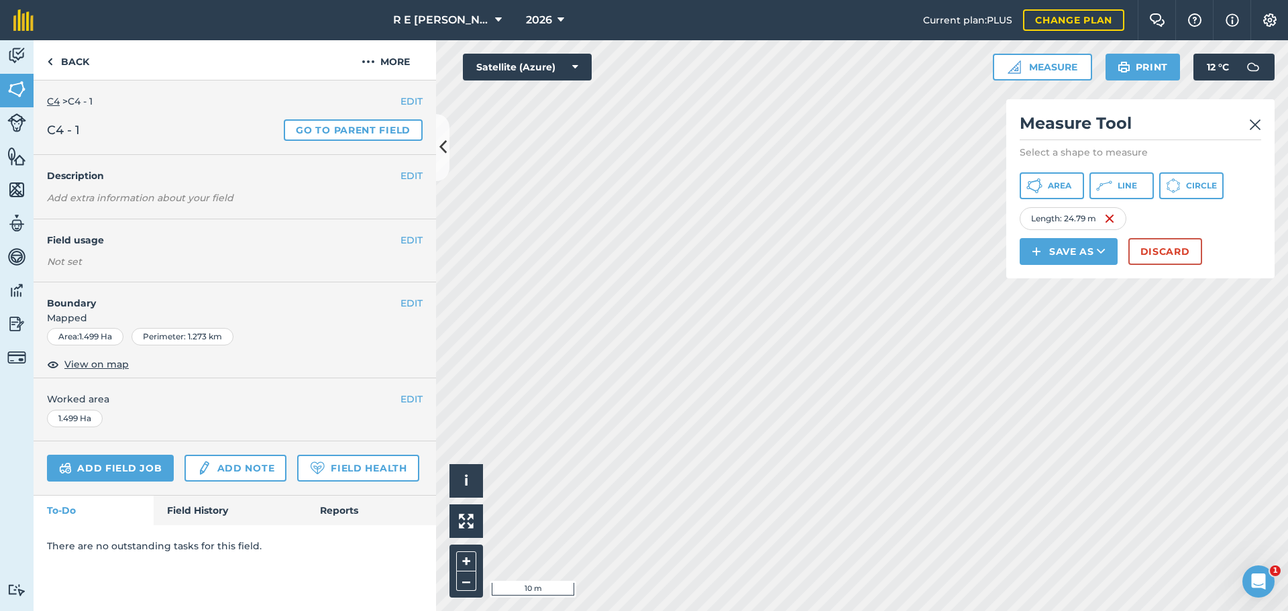
click at [1119, 278] on div "Measure Tool Select a shape to measure Area Line Circle Length : 24.79 m Save a…" at bounding box center [1141, 188] width 268 height 179
click at [1150, 252] on button "Discard" at bounding box center [1166, 251] width 74 height 27
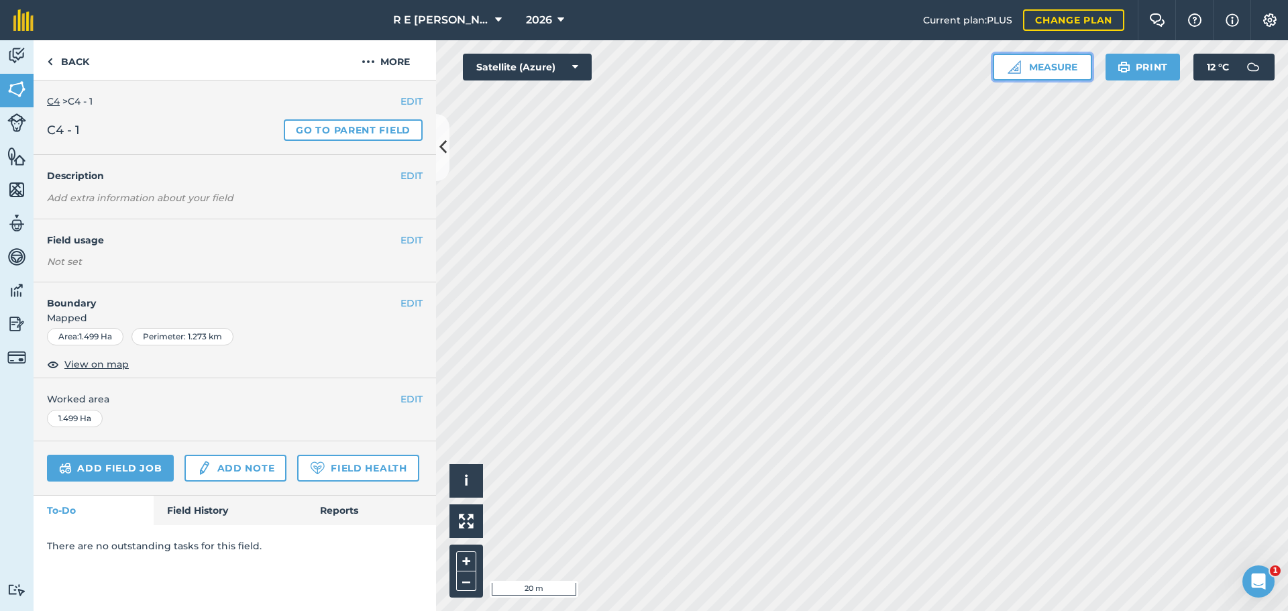
click at [1046, 67] on button "Measure" at bounding box center [1042, 67] width 99 height 27
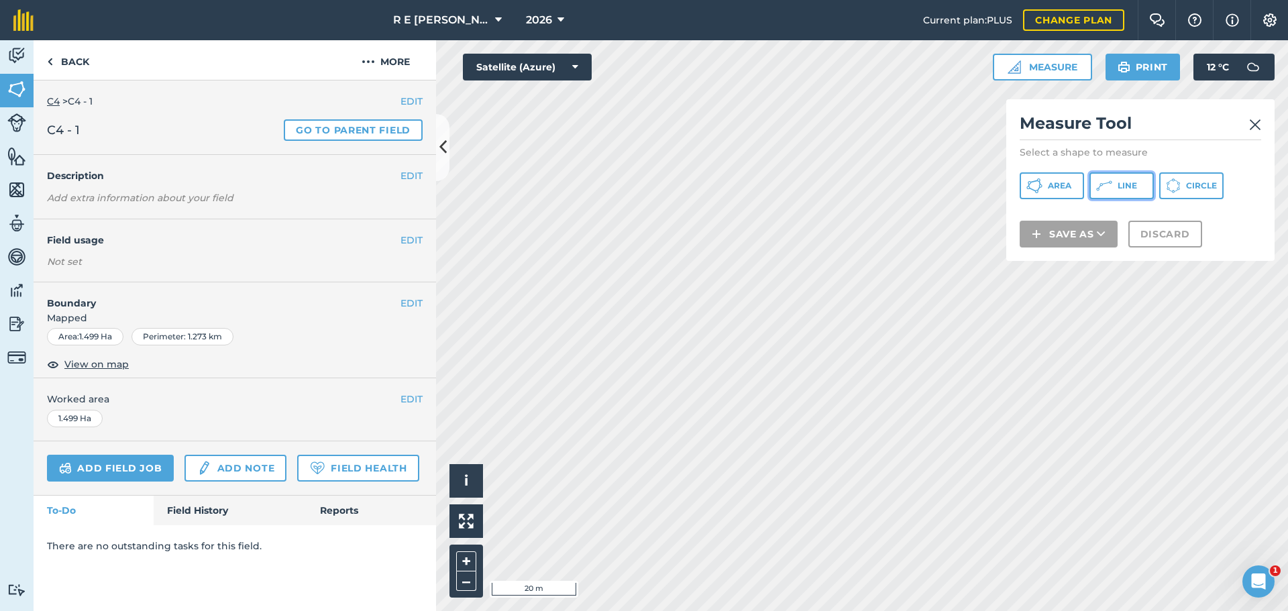
click at [1115, 186] on button "Line" at bounding box center [1122, 185] width 64 height 27
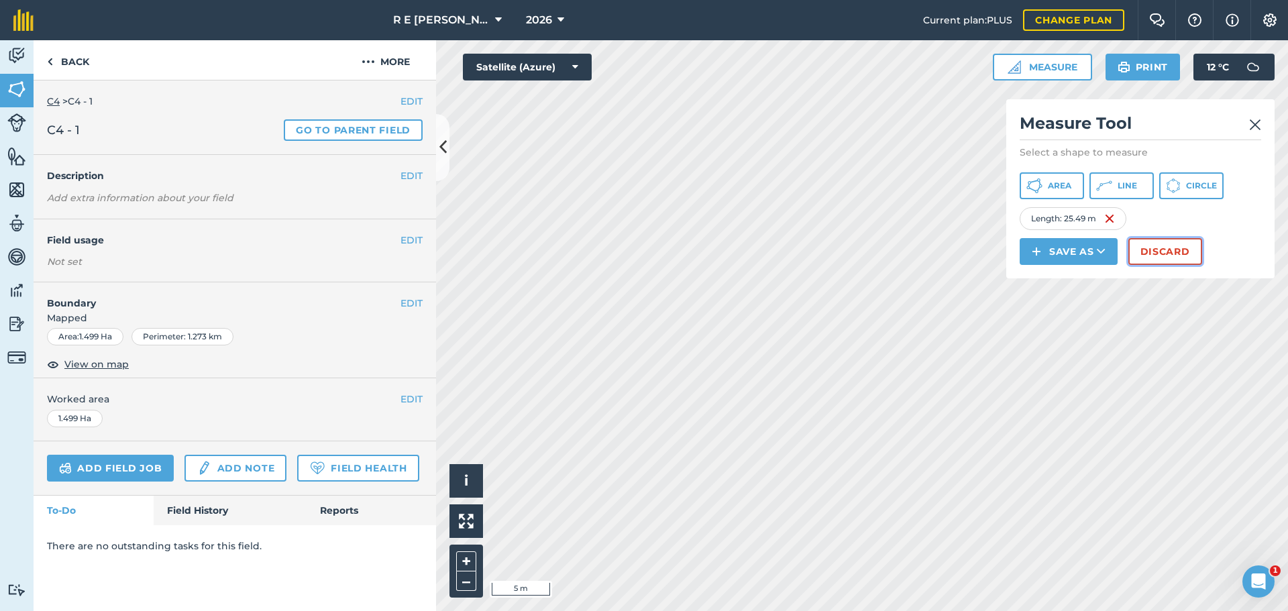
click at [1163, 256] on button "Discard" at bounding box center [1166, 251] width 74 height 27
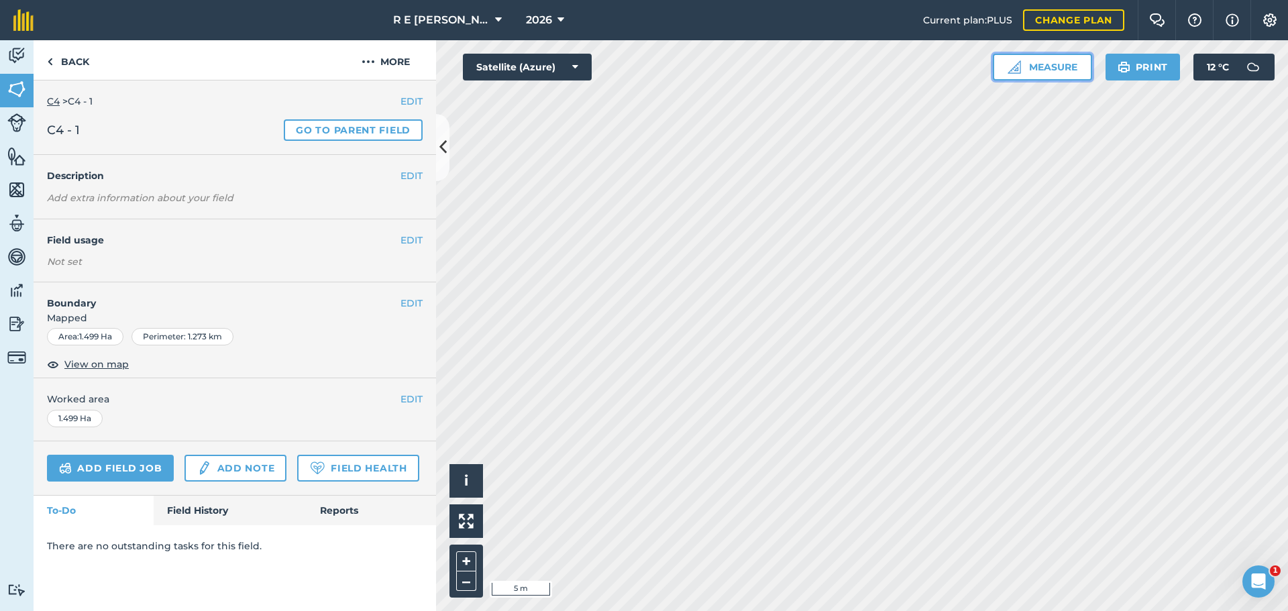
click at [1037, 71] on button "Measure" at bounding box center [1042, 67] width 99 height 27
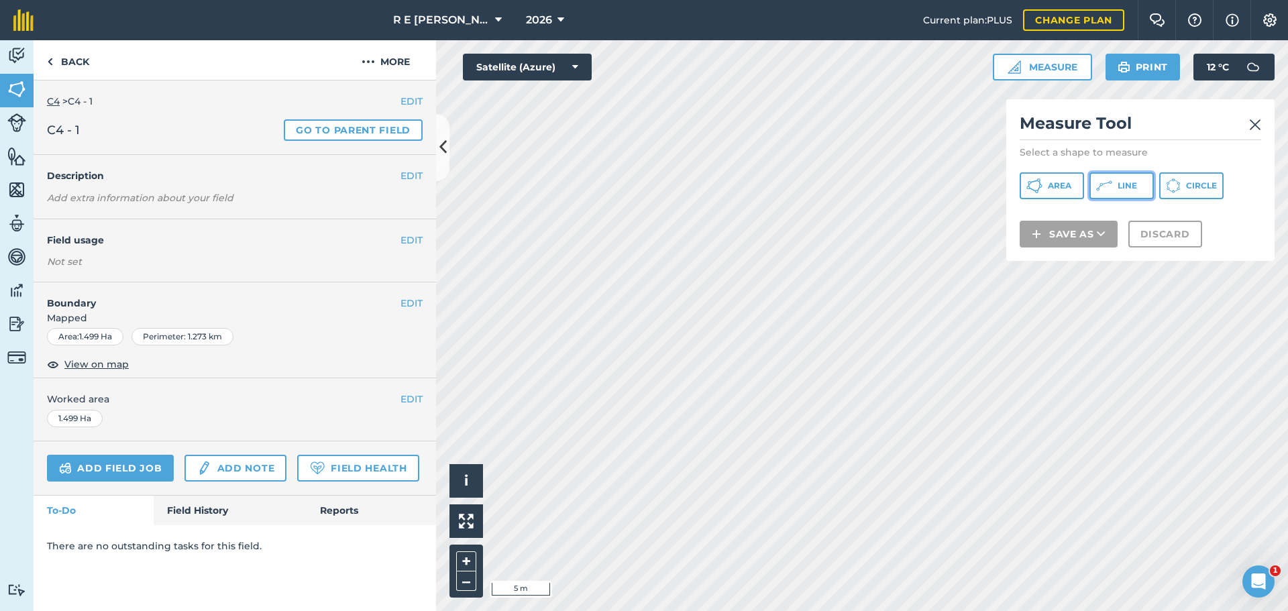
click at [1111, 180] on icon at bounding box center [1105, 186] width 16 height 16
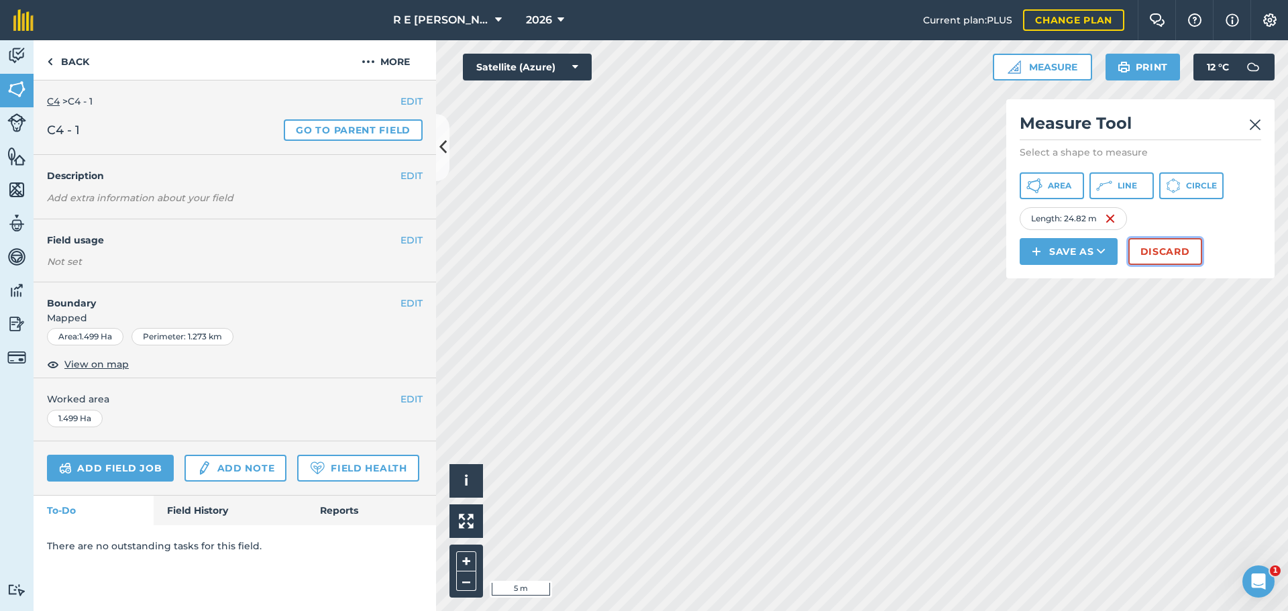
click at [1164, 249] on button "Discard" at bounding box center [1166, 251] width 74 height 27
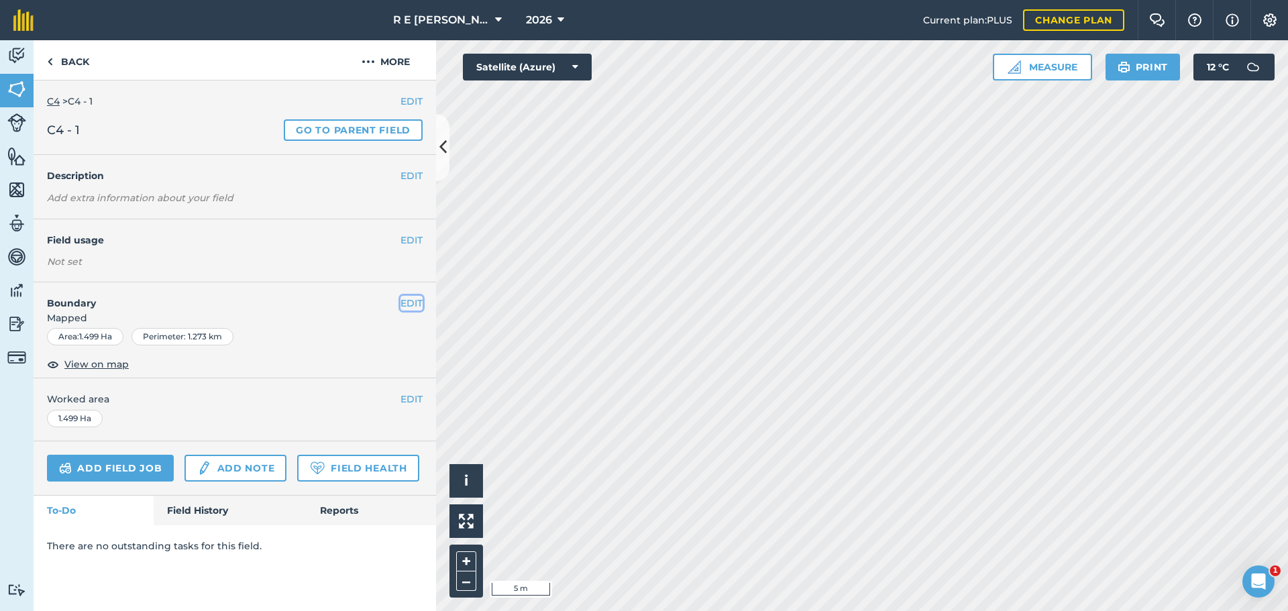
click at [407, 302] on button "EDIT" at bounding box center [412, 303] width 22 height 15
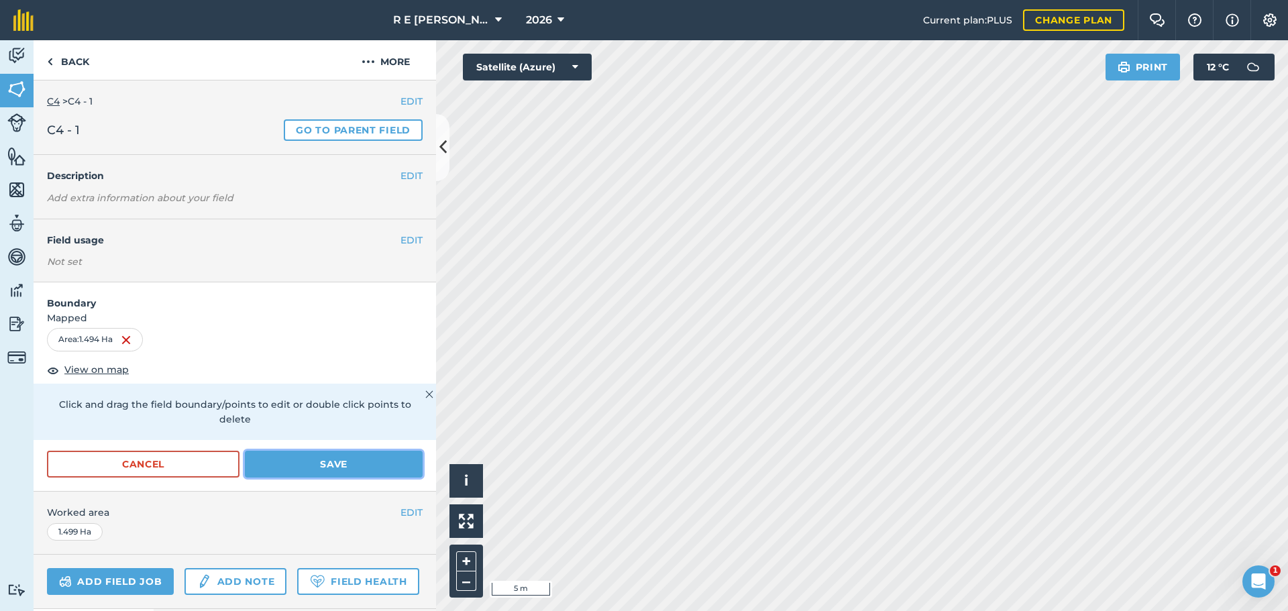
click at [335, 458] on button "Save" at bounding box center [334, 464] width 178 height 27
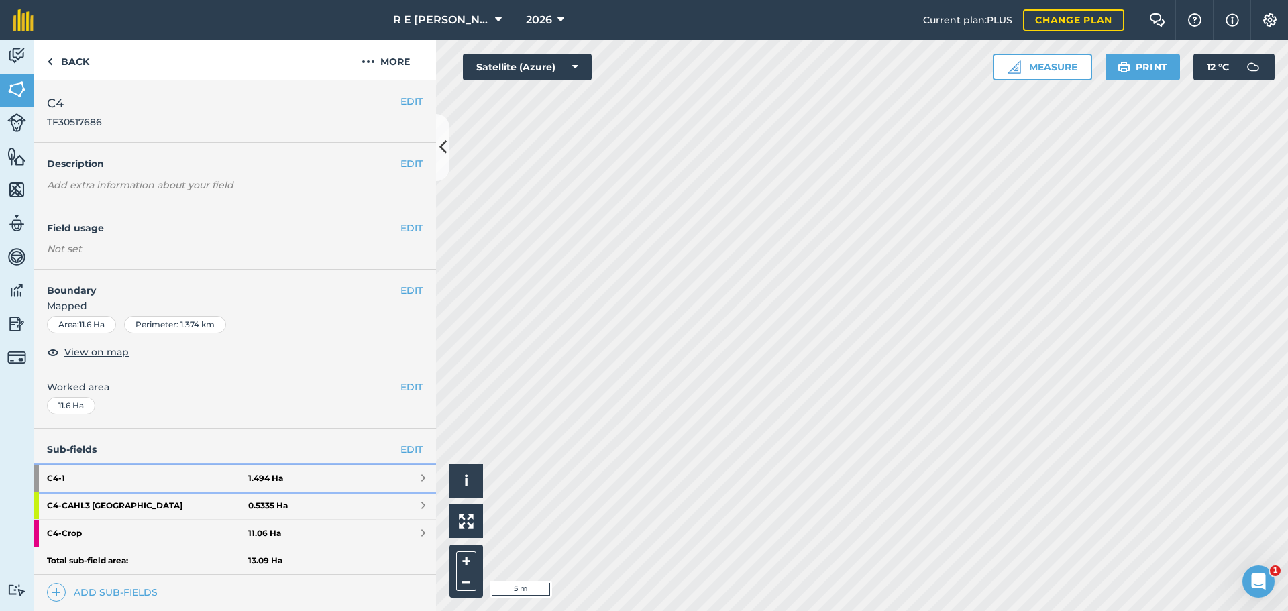
click at [166, 471] on strong "C4 - 1" at bounding box center [147, 478] width 201 height 27
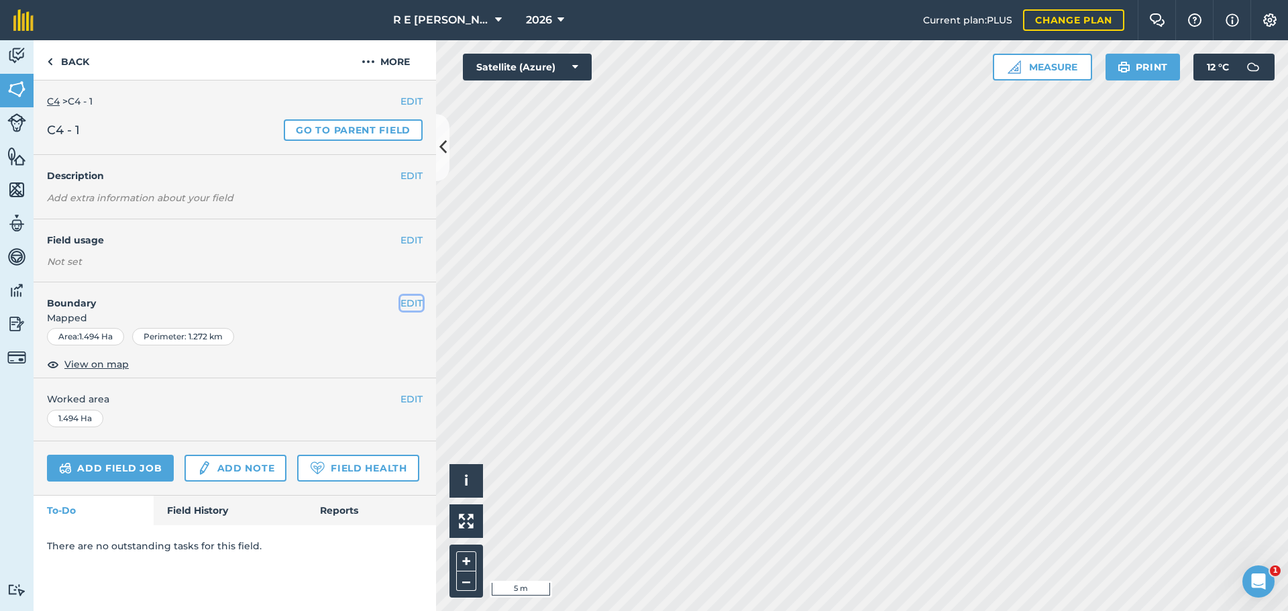
click at [421, 305] on button "EDIT" at bounding box center [412, 303] width 22 height 15
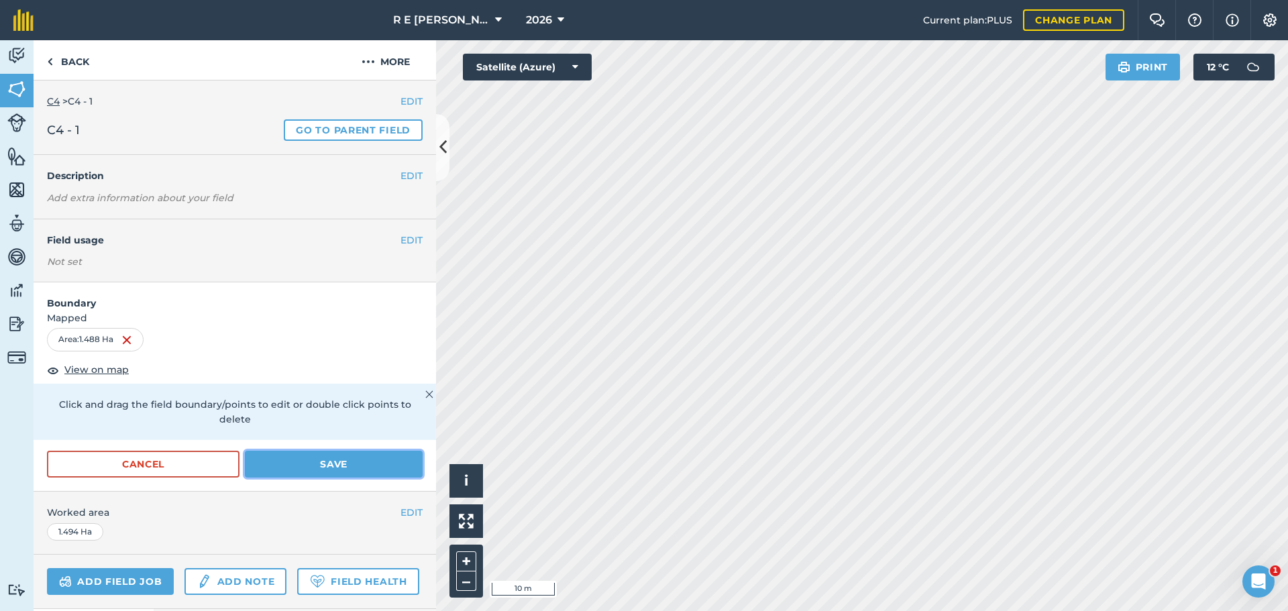
click at [356, 462] on button "Save" at bounding box center [334, 464] width 178 height 27
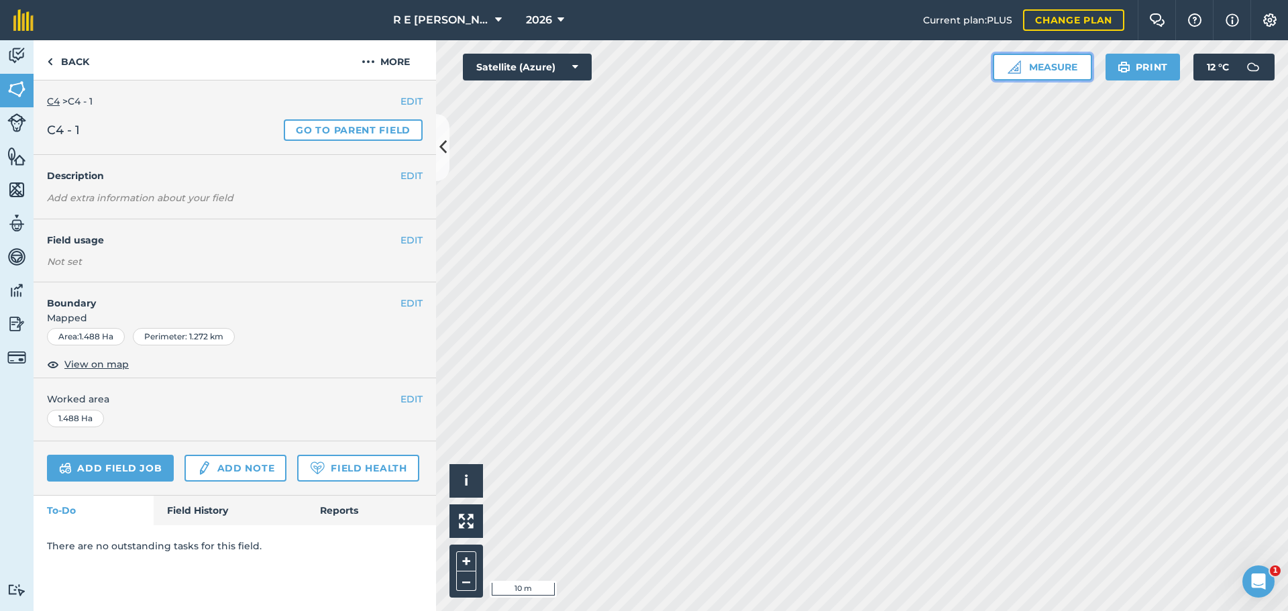
click at [1014, 72] on img at bounding box center [1014, 66] width 13 height 13
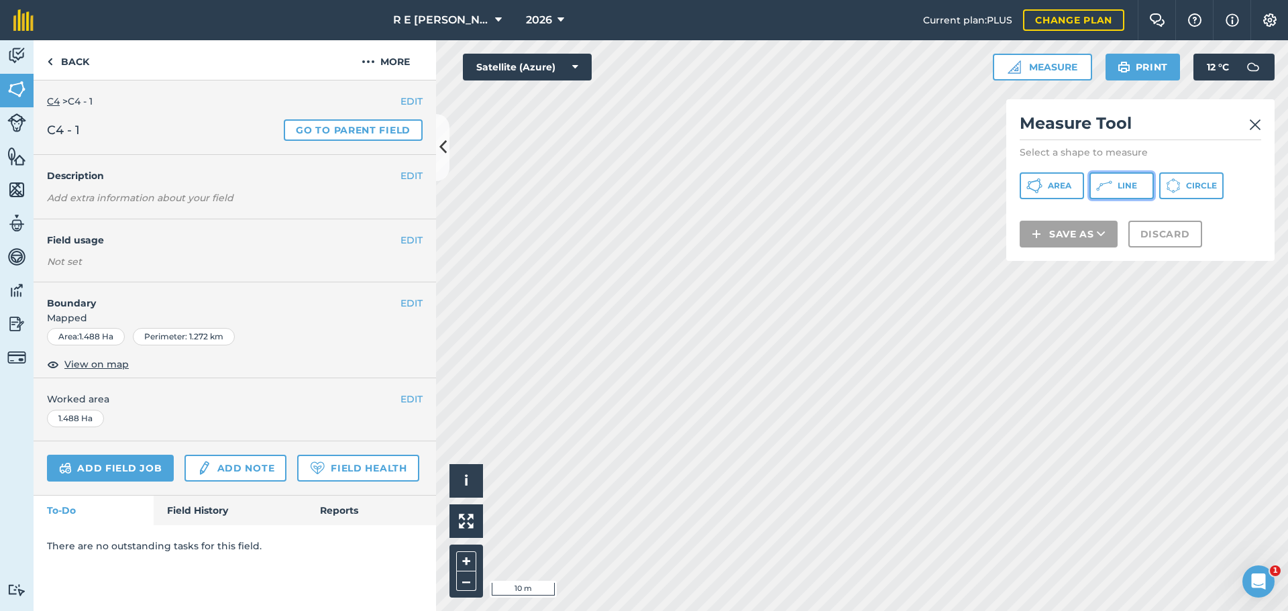
drag, startPoint x: 1106, startPoint y: 181, endPoint x: 1088, endPoint y: 197, distance: 23.8
click at [1107, 181] on icon at bounding box center [1105, 186] width 16 height 16
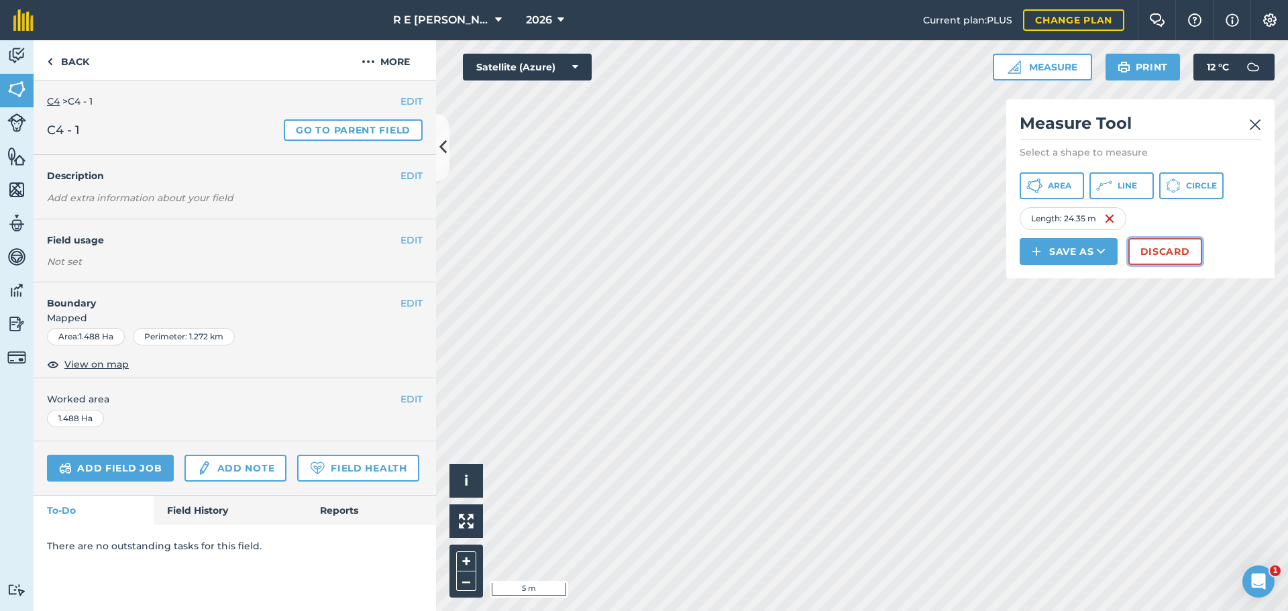
click at [1168, 256] on button "Discard" at bounding box center [1166, 251] width 74 height 27
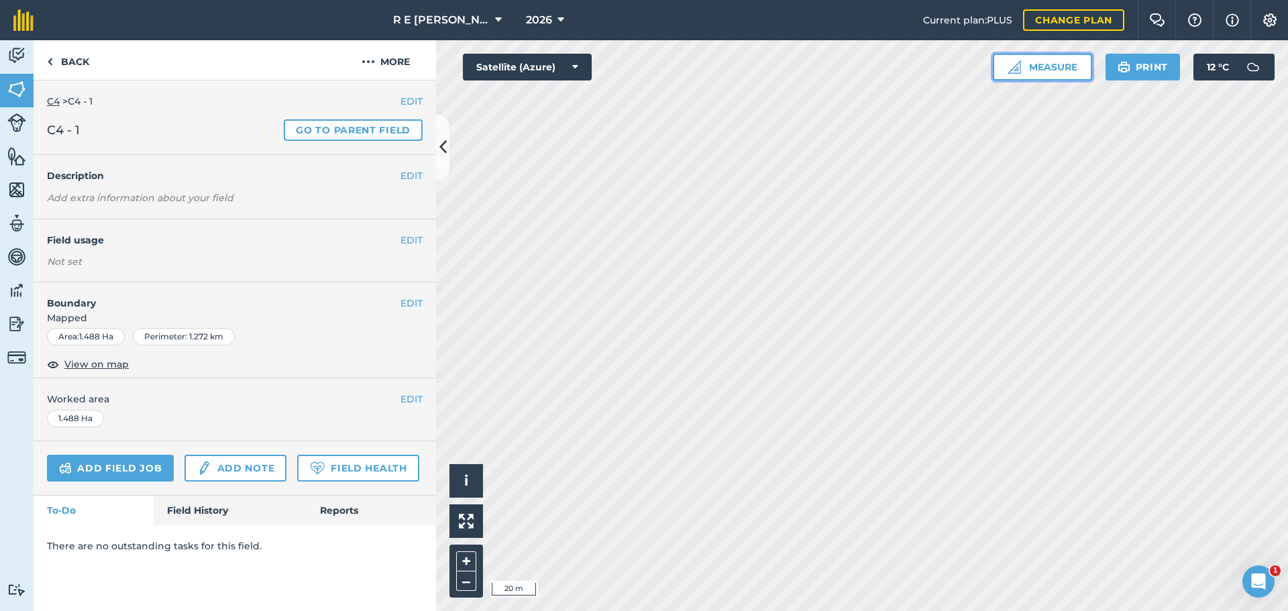
click at [1057, 70] on button "Measure" at bounding box center [1042, 67] width 99 height 27
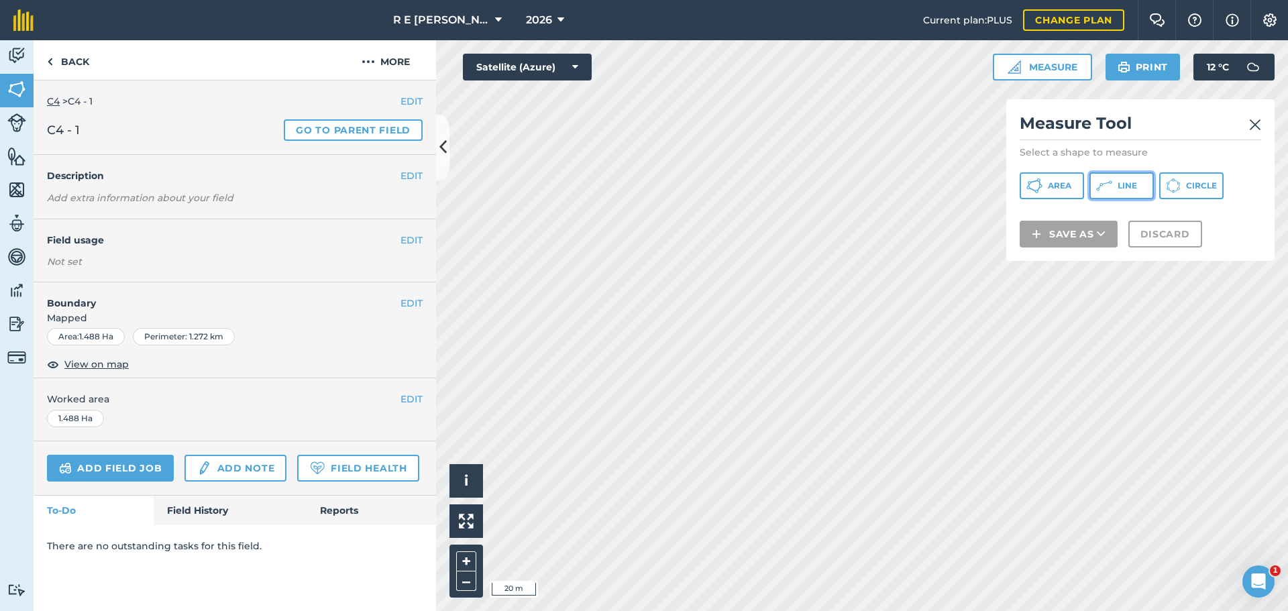
click at [1105, 188] on icon at bounding box center [1105, 186] width 16 height 16
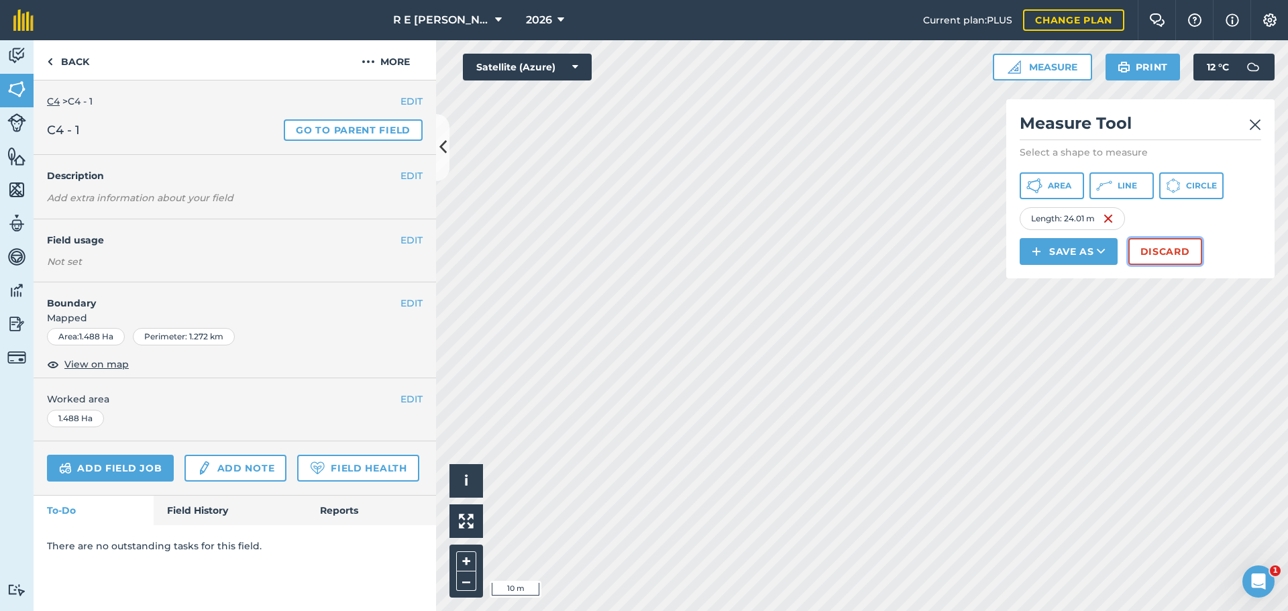
click at [1133, 248] on button "Discard" at bounding box center [1166, 251] width 74 height 27
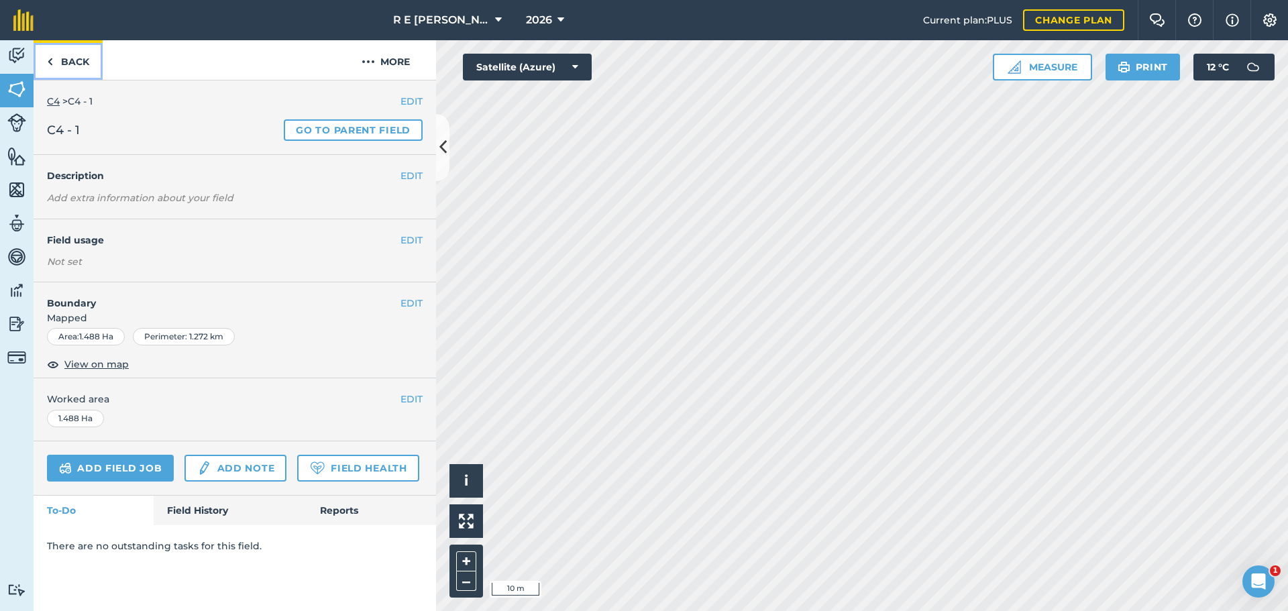
click at [79, 64] on link "Back" at bounding box center [68, 60] width 69 height 40
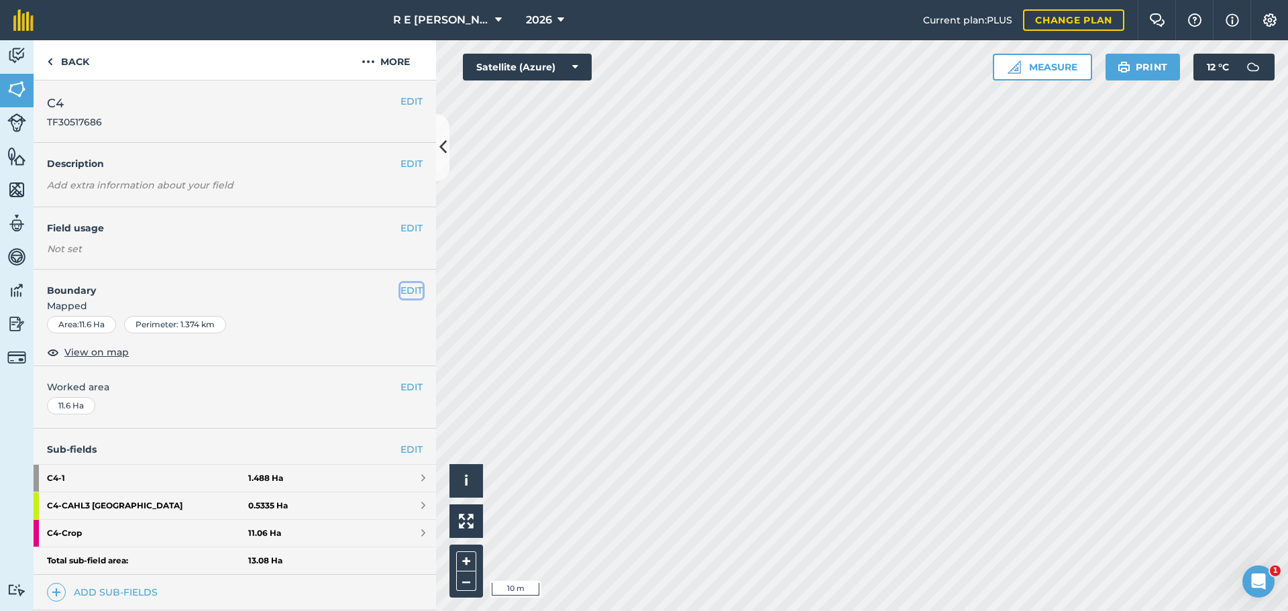
click at [405, 296] on button "EDIT" at bounding box center [412, 290] width 22 height 15
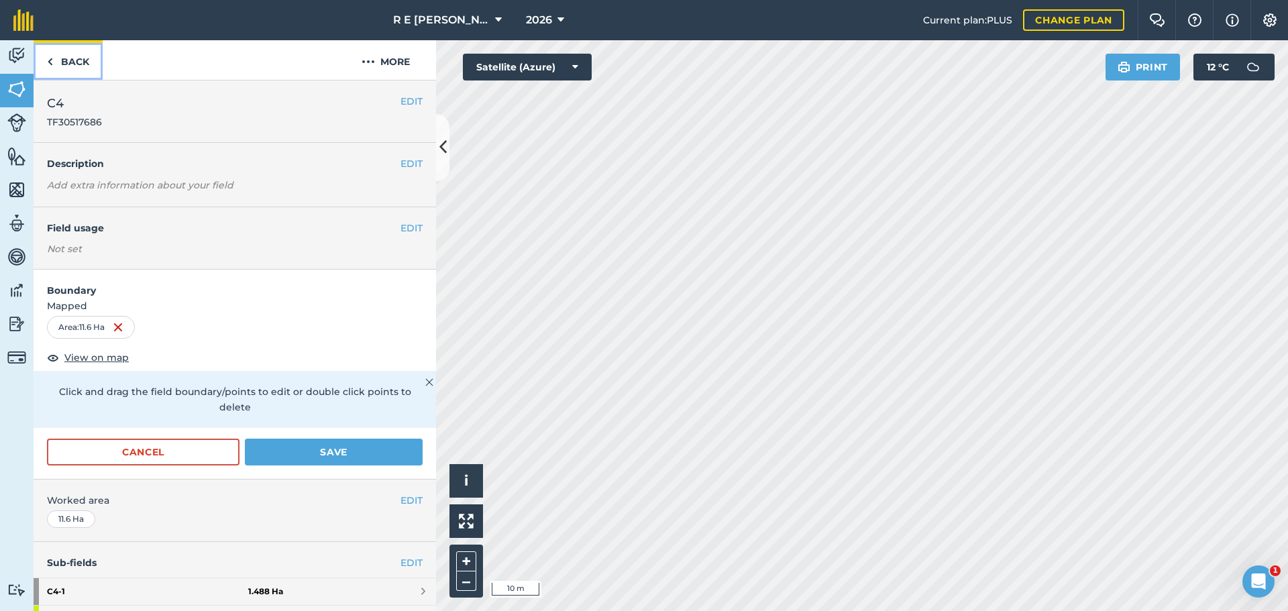
click at [76, 62] on link "Back" at bounding box center [68, 60] width 69 height 40
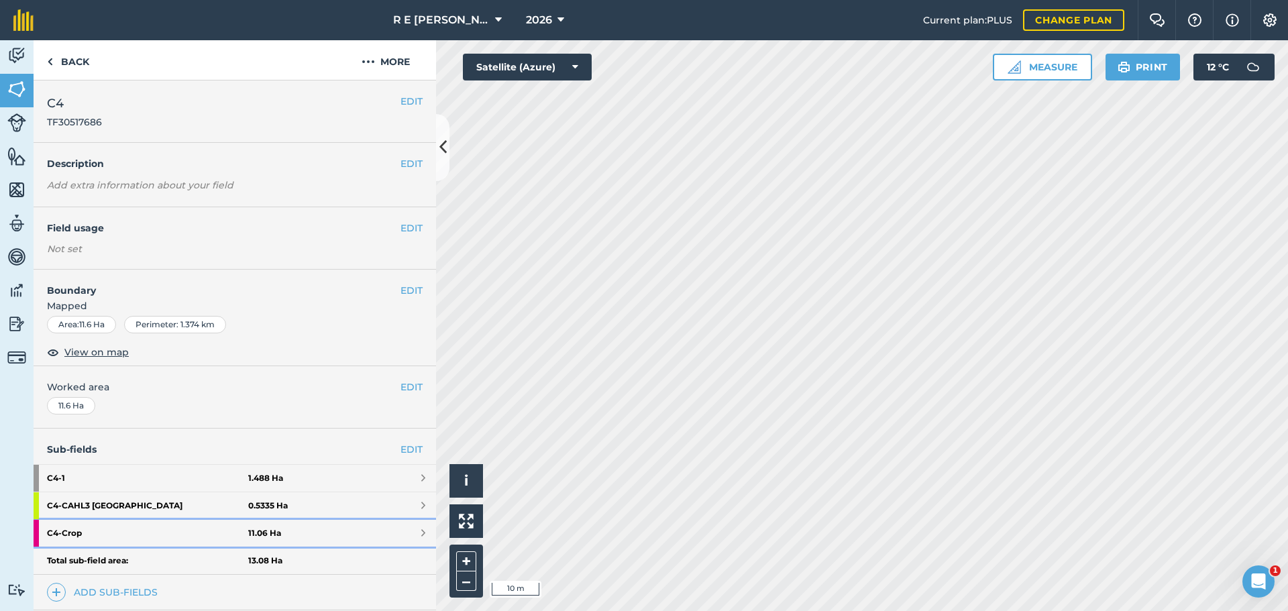
click at [137, 530] on strong "C4 - Crop" at bounding box center [147, 533] width 201 height 27
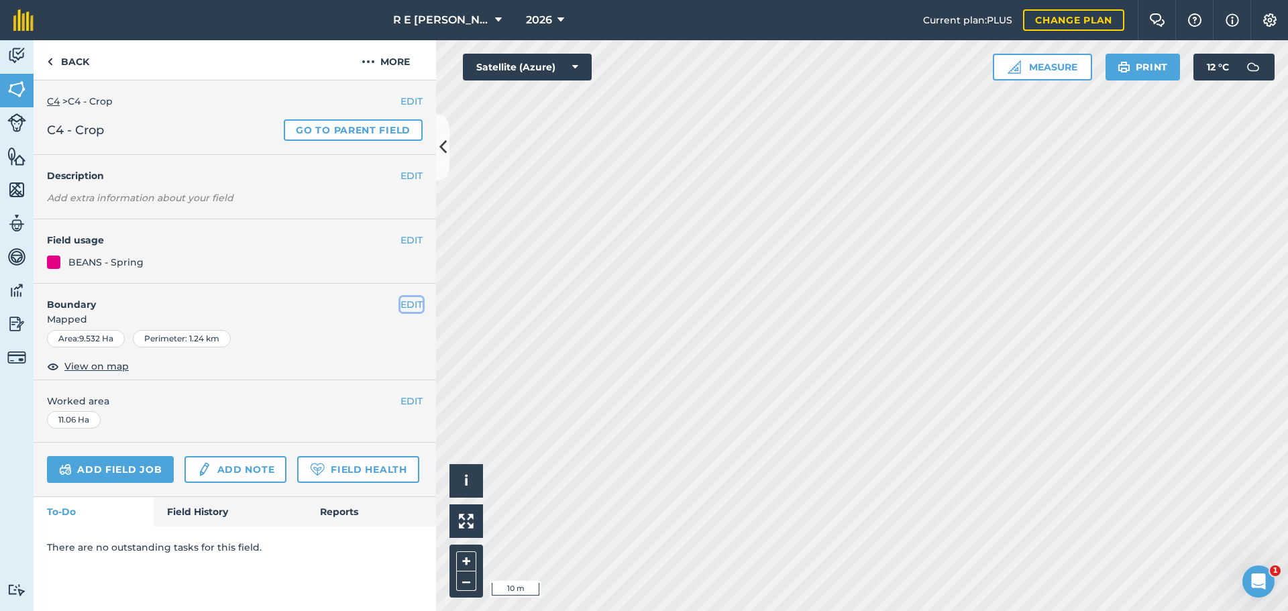
click at [401, 301] on button "EDIT" at bounding box center [412, 304] width 22 height 15
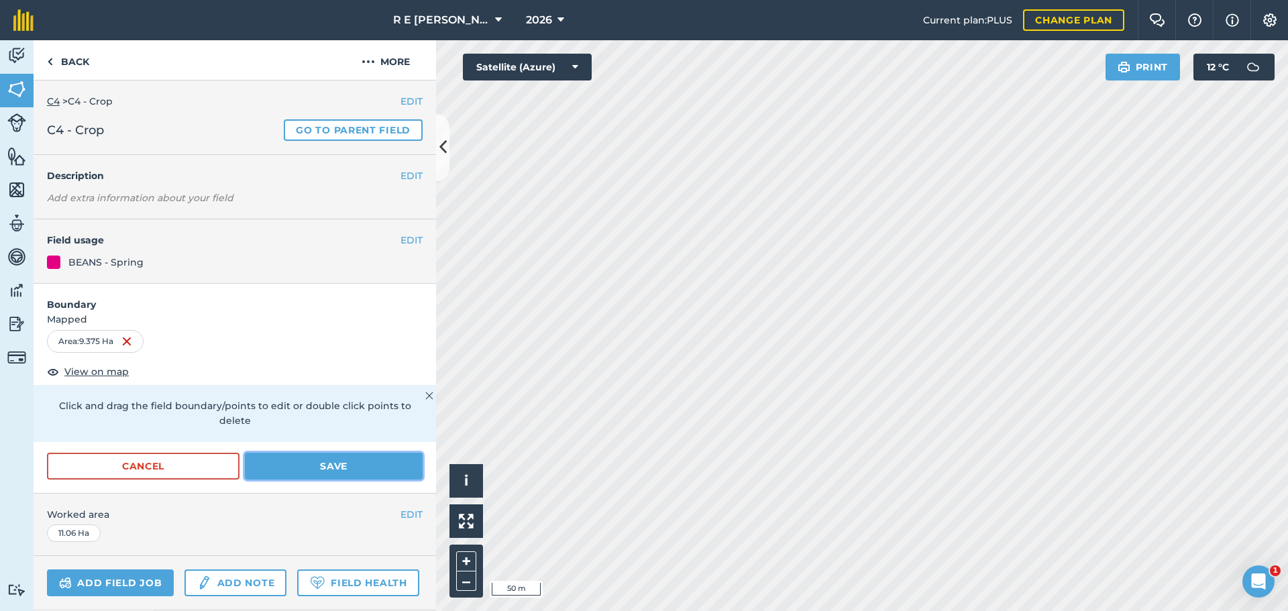
click at [354, 466] on button "Save" at bounding box center [334, 466] width 178 height 27
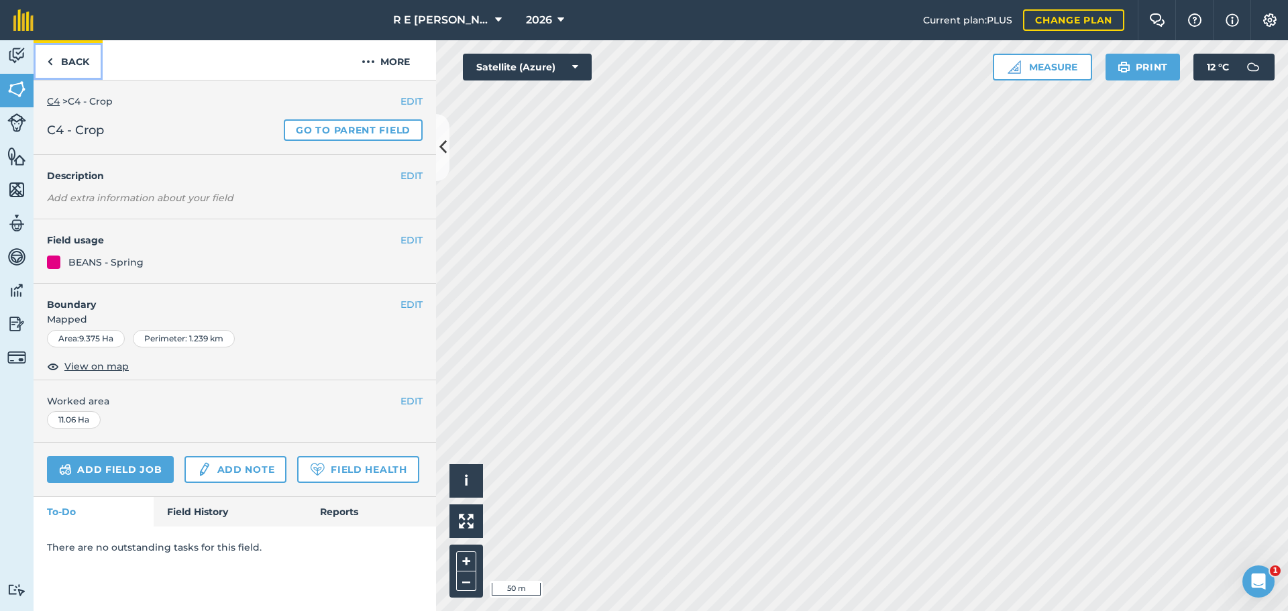
click at [72, 71] on link "Back" at bounding box center [68, 60] width 69 height 40
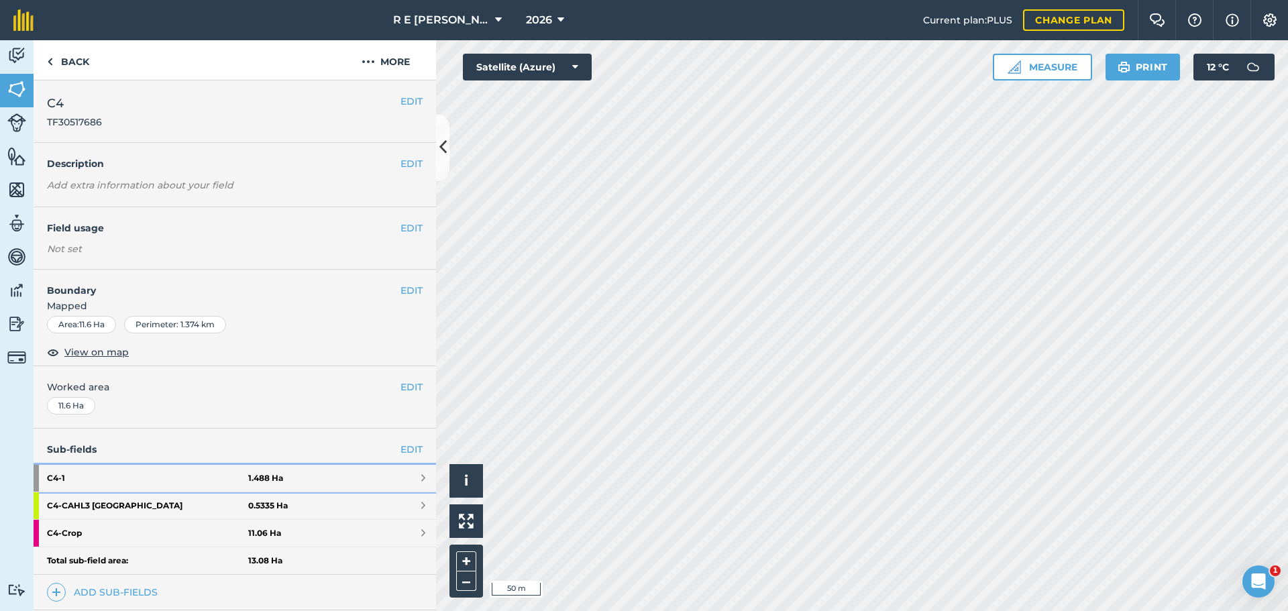
click at [106, 474] on strong "C4 - 1" at bounding box center [147, 478] width 201 height 27
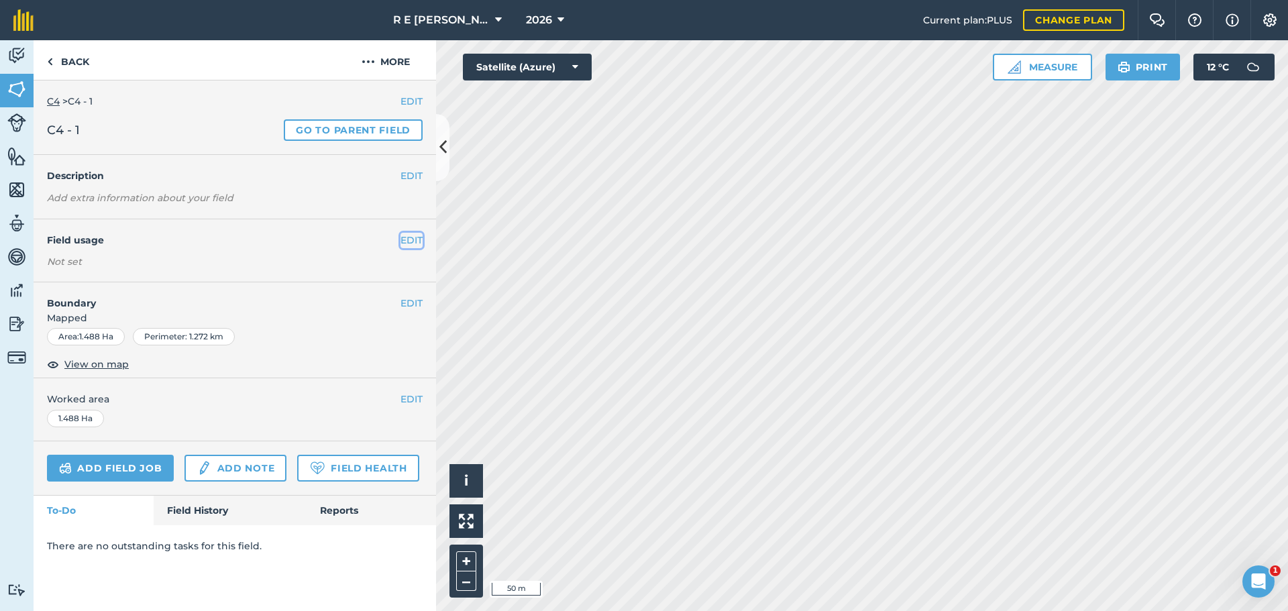
click at [403, 244] on button "EDIT" at bounding box center [412, 240] width 22 height 15
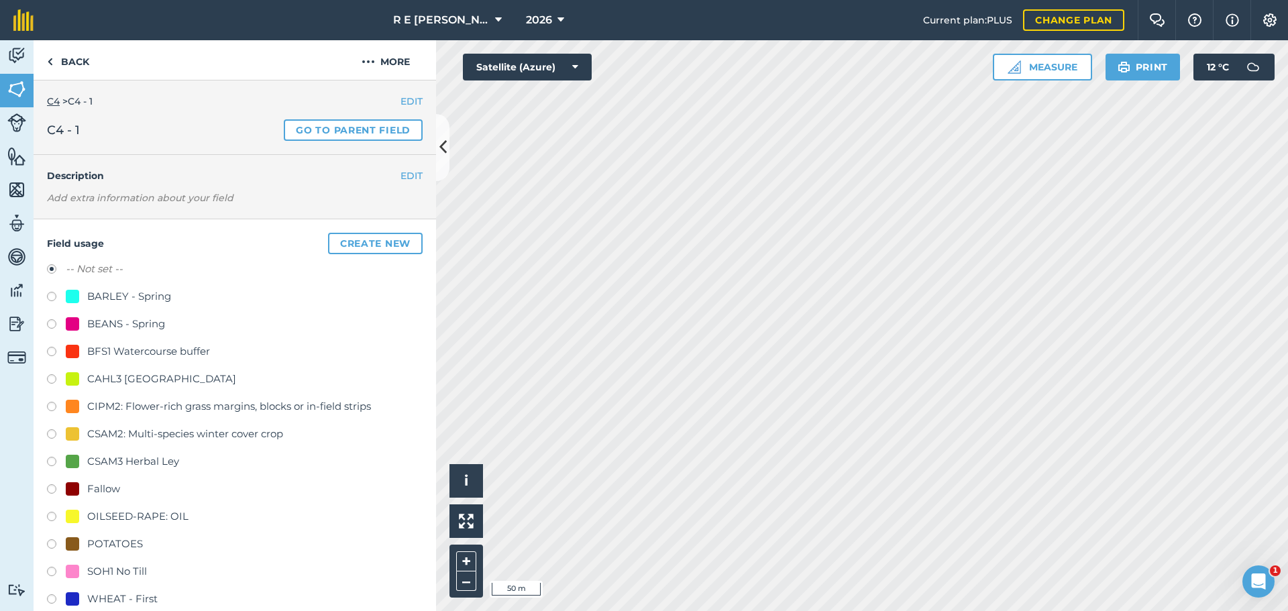
click at [50, 464] on label at bounding box center [56, 463] width 19 height 13
radio input "true"
radio input "false"
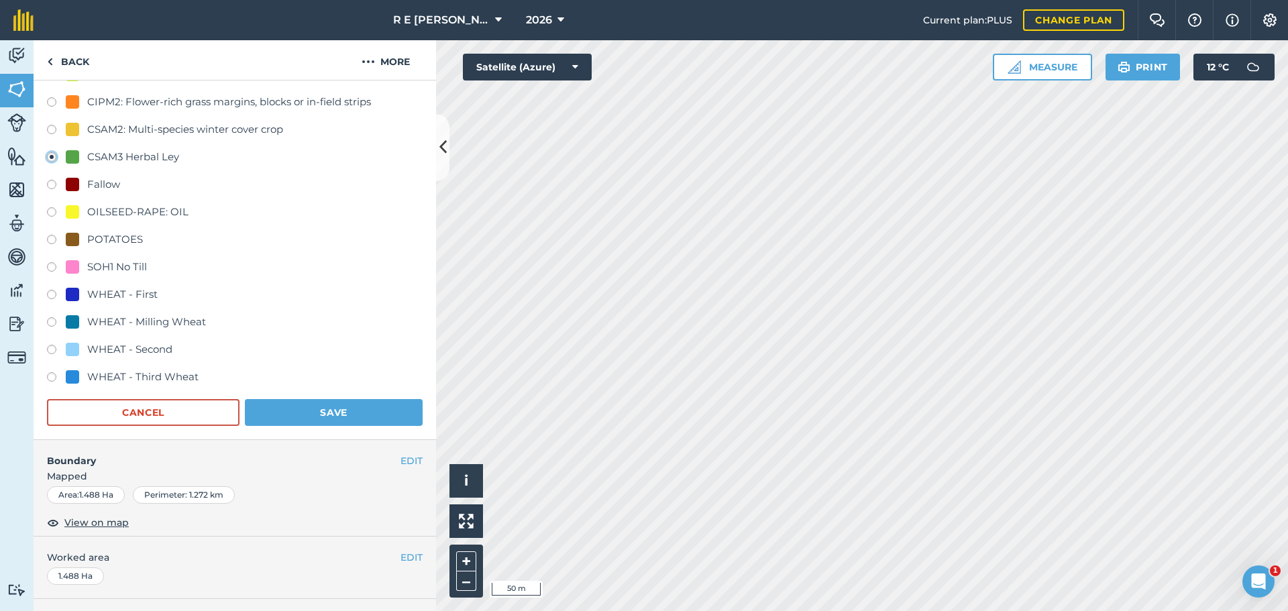
scroll to position [403, 0]
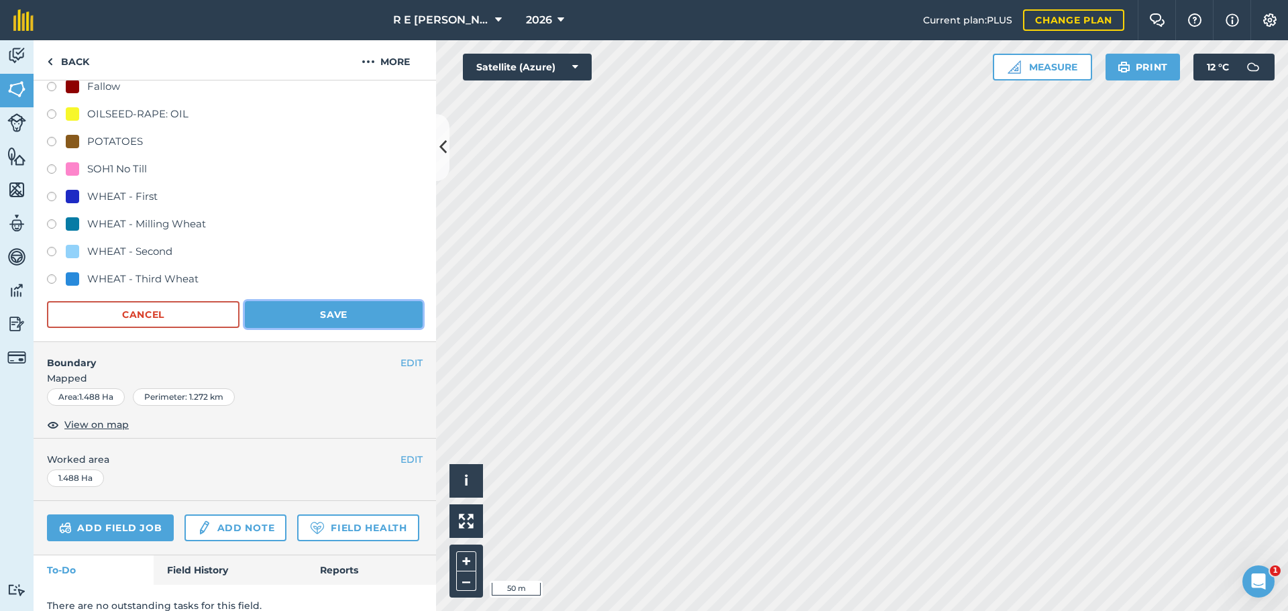
click at [332, 306] on button "Save" at bounding box center [334, 314] width 178 height 27
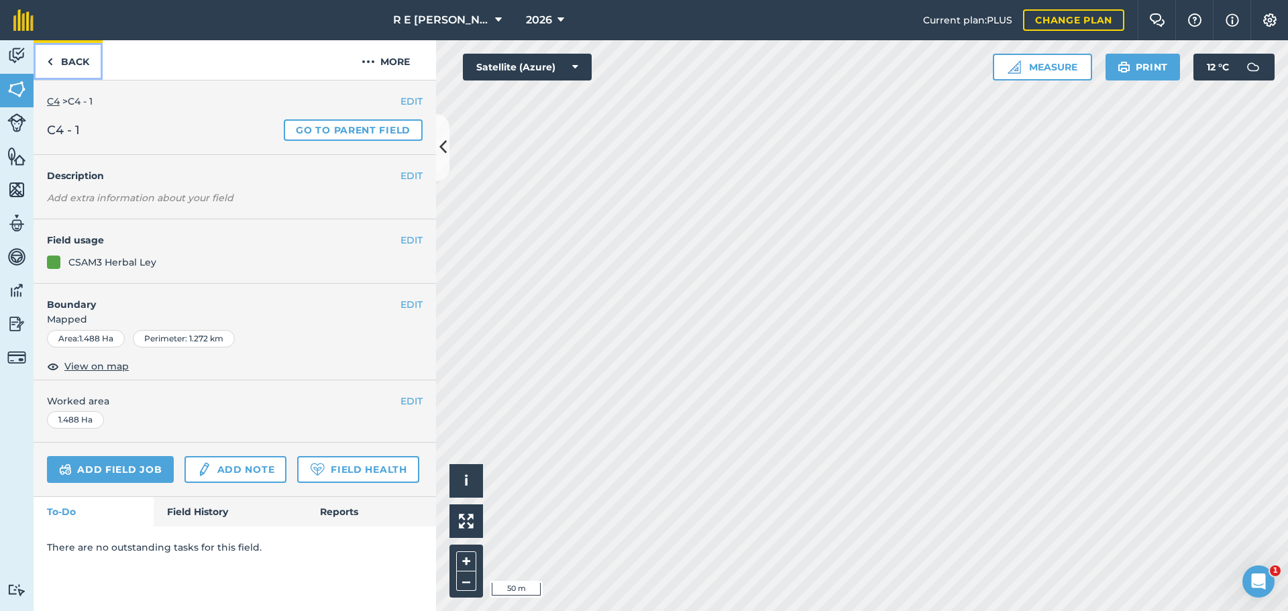
click at [77, 69] on link "Back" at bounding box center [68, 60] width 69 height 40
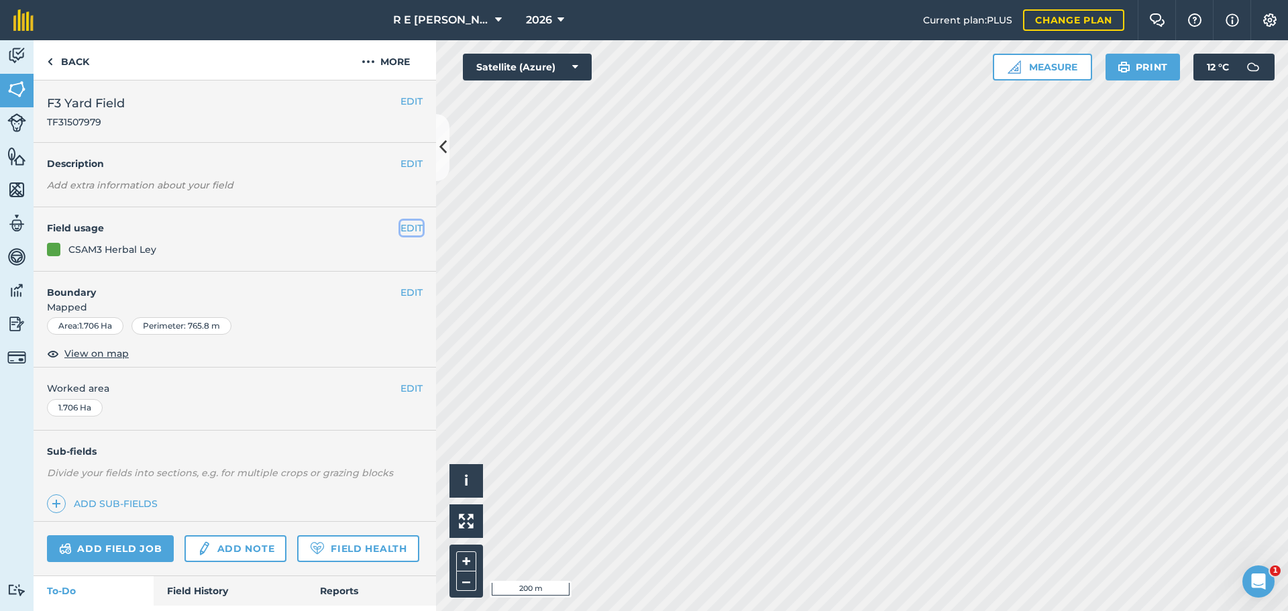
click at [401, 226] on button "EDIT" at bounding box center [412, 228] width 22 height 15
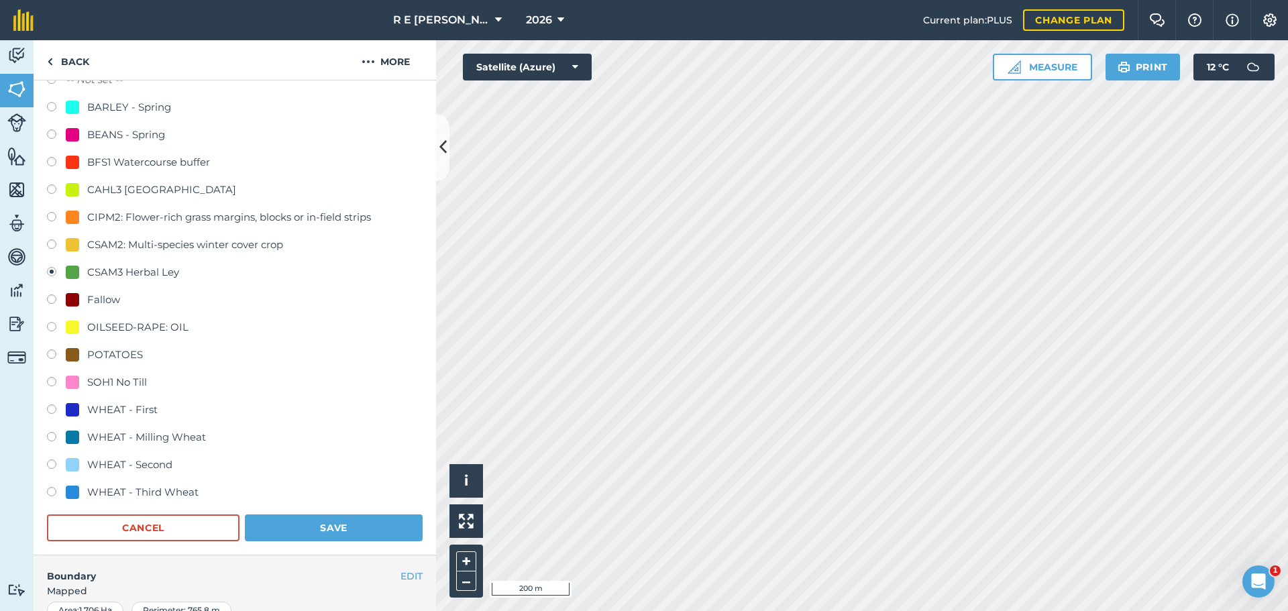
scroll to position [201, 0]
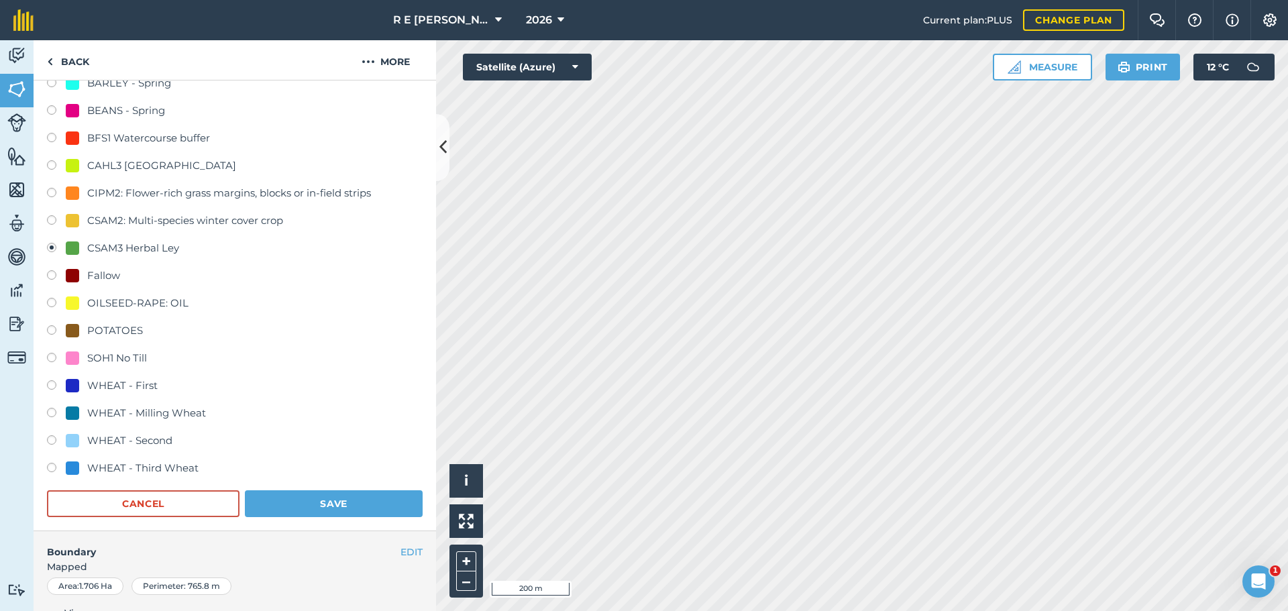
click at [50, 276] on label at bounding box center [56, 276] width 19 height 13
radio input "true"
radio input "false"
click at [281, 495] on button "Save" at bounding box center [334, 504] width 178 height 27
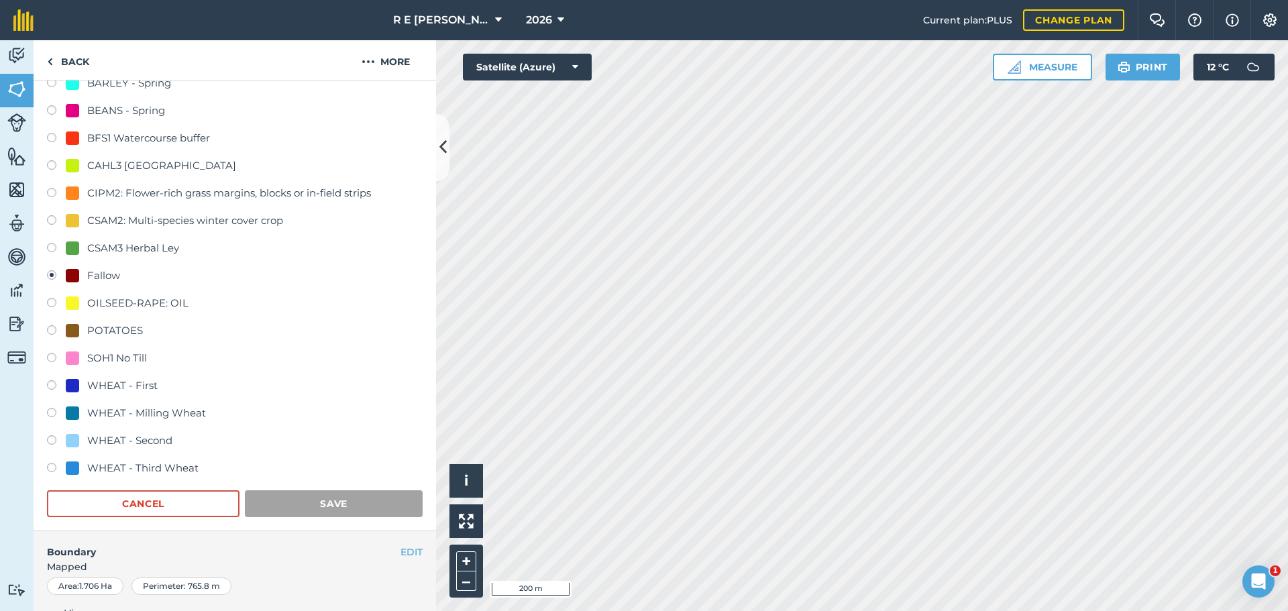
scroll to position [74, 0]
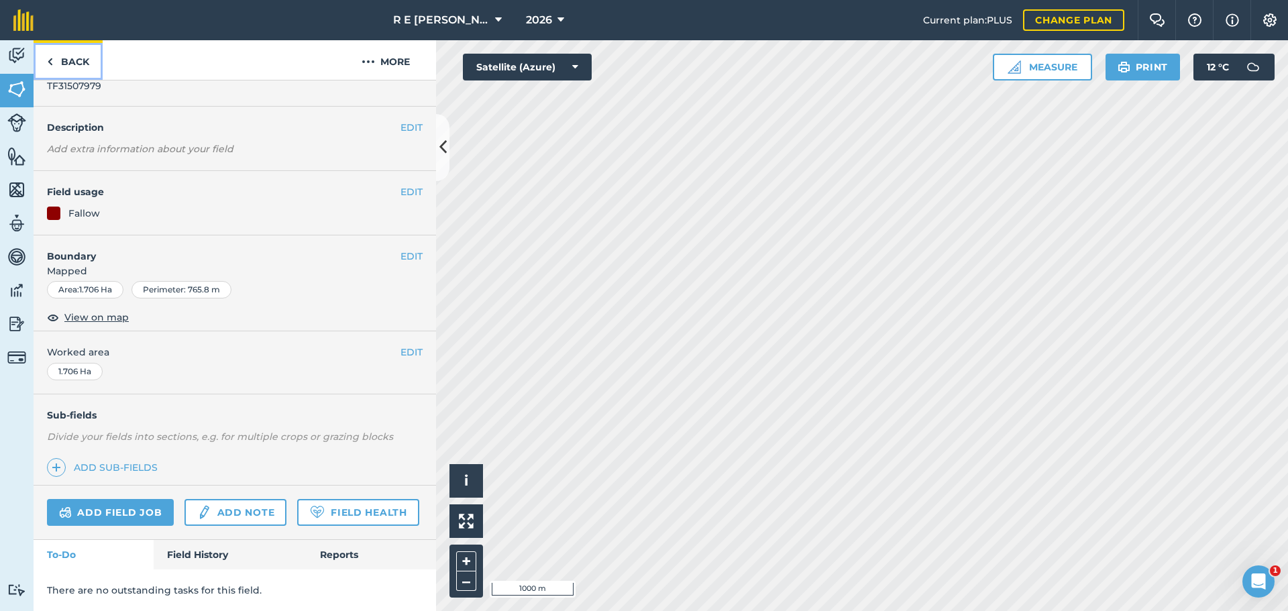
click at [77, 66] on link "Back" at bounding box center [68, 60] width 69 height 40
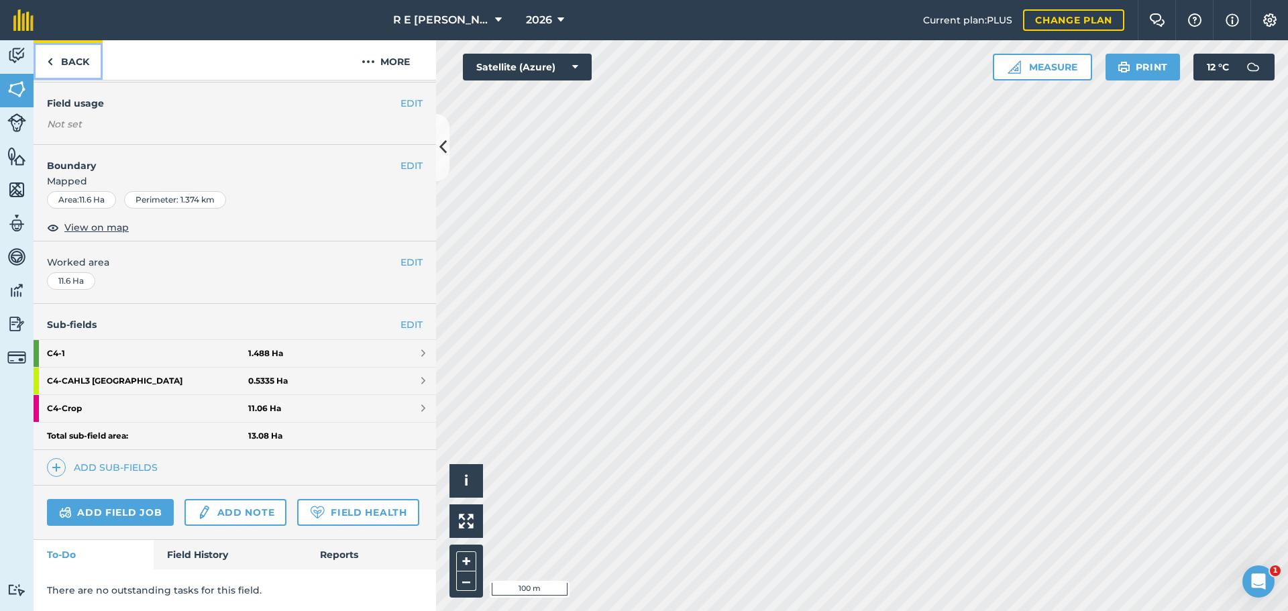
click at [73, 66] on link "Back" at bounding box center [68, 60] width 69 height 40
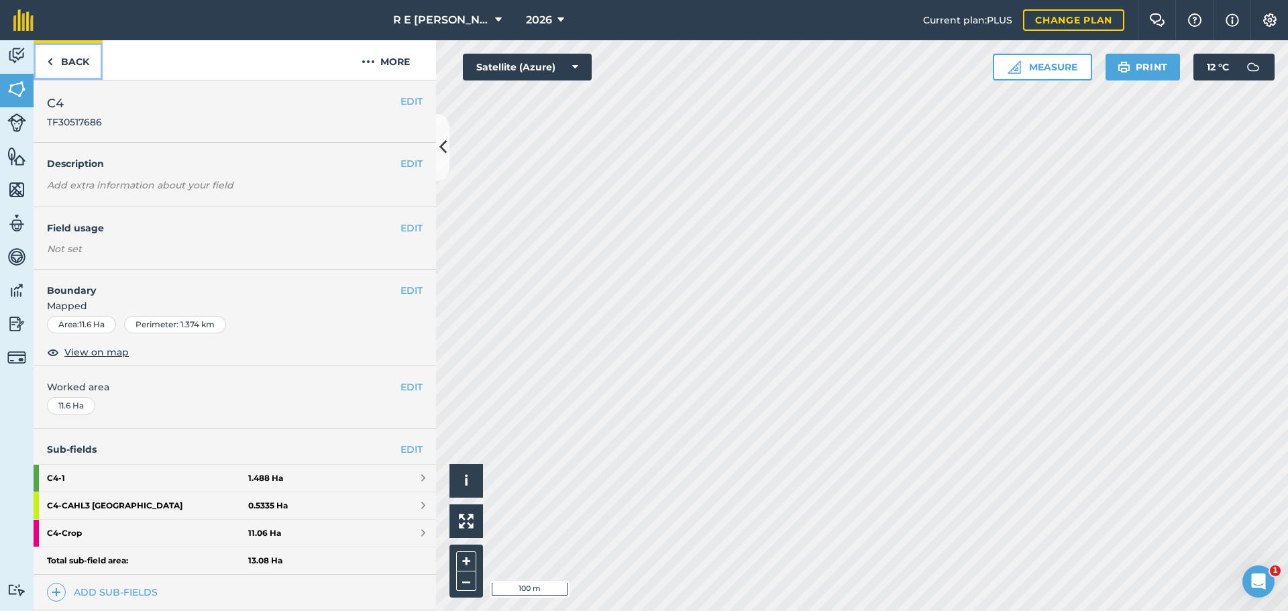
click at [77, 66] on link "Back" at bounding box center [68, 60] width 69 height 40
click at [170, 533] on strong "C4 - Crop" at bounding box center [147, 533] width 201 height 27
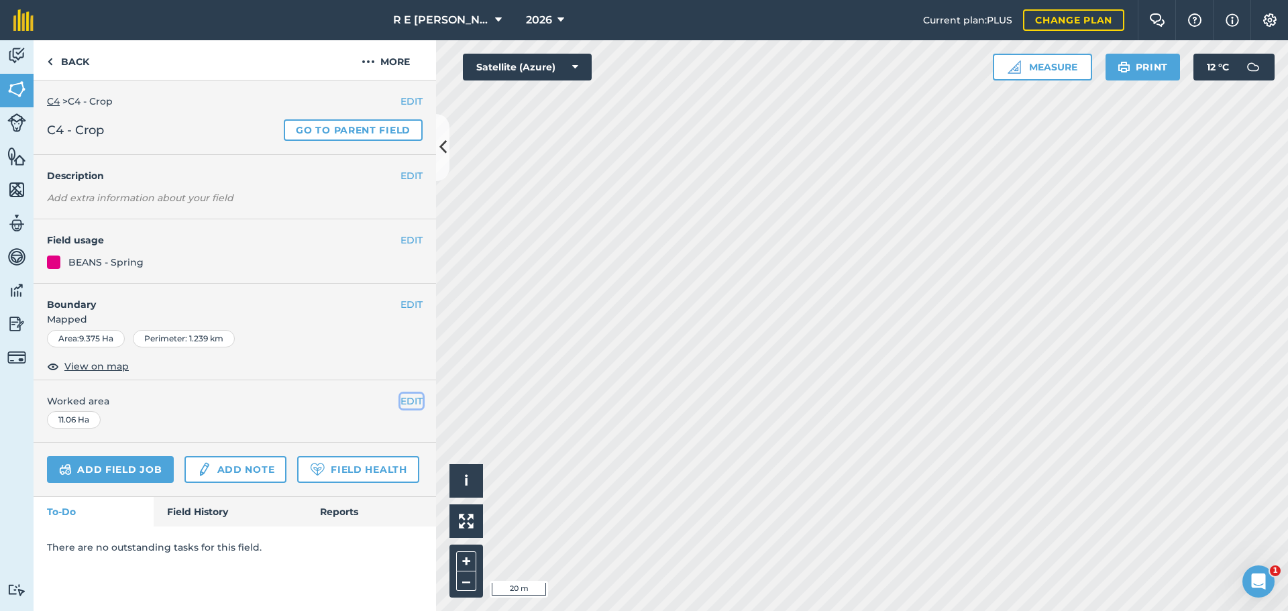
click at [417, 401] on button "EDIT" at bounding box center [412, 401] width 22 height 15
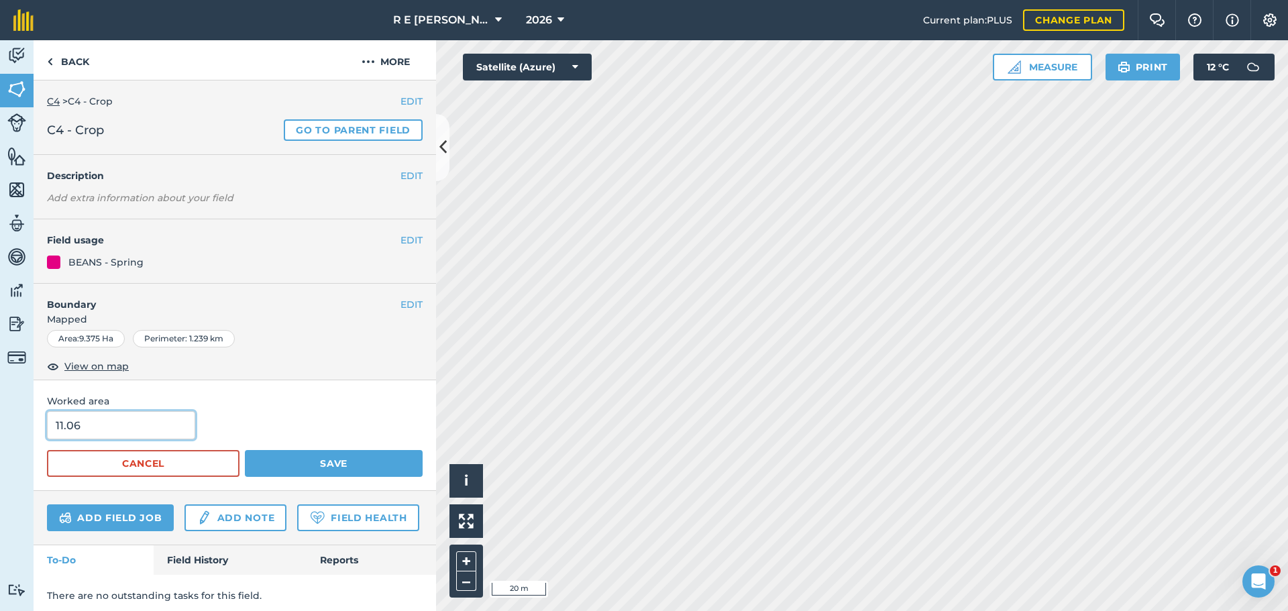
drag, startPoint x: 137, startPoint y: 429, endPoint x: 41, endPoint y: 429, distance: 96.0
click at [41, 429] on div "Worked area 11.06 Cancel Save" at bounding box center [235, 435] width 403 height 111
type input "9.375"
click at [251, 459] on button "Save" at bounding box center [334, 463] width 178 height 27
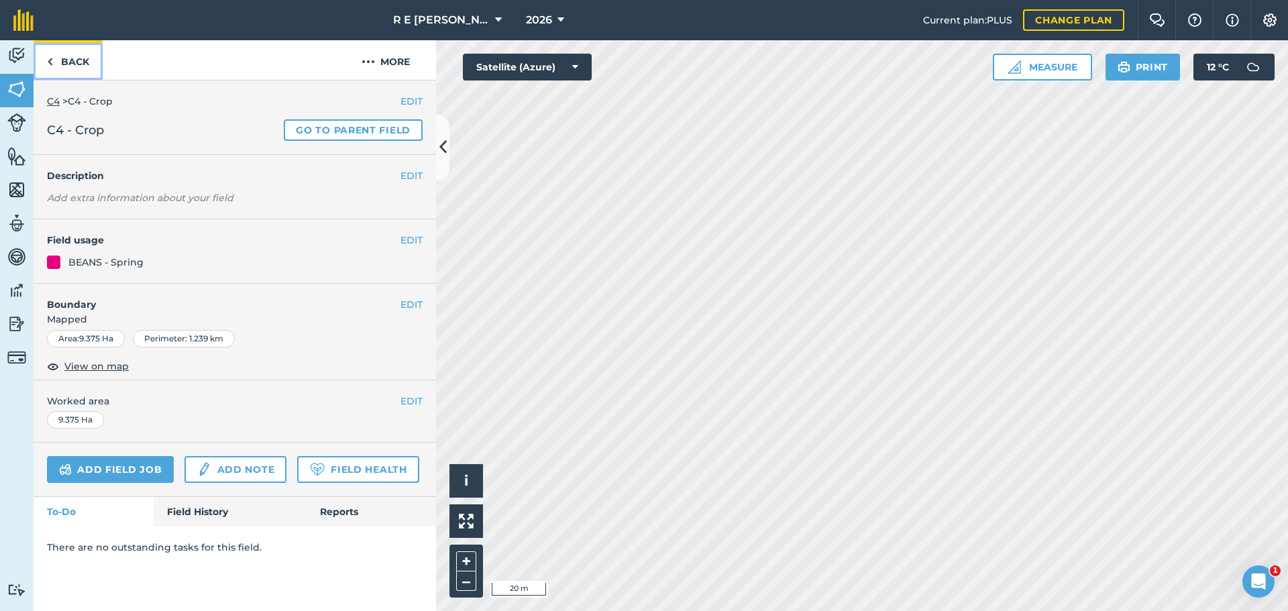
drag, startPoint x: 63, startPoint y: 60, endPoint x: 82, endPoint y: 72, distance: 22.3
click at [63, 60] on link "Back" at bounding box center [68, 60] width 69 height 40
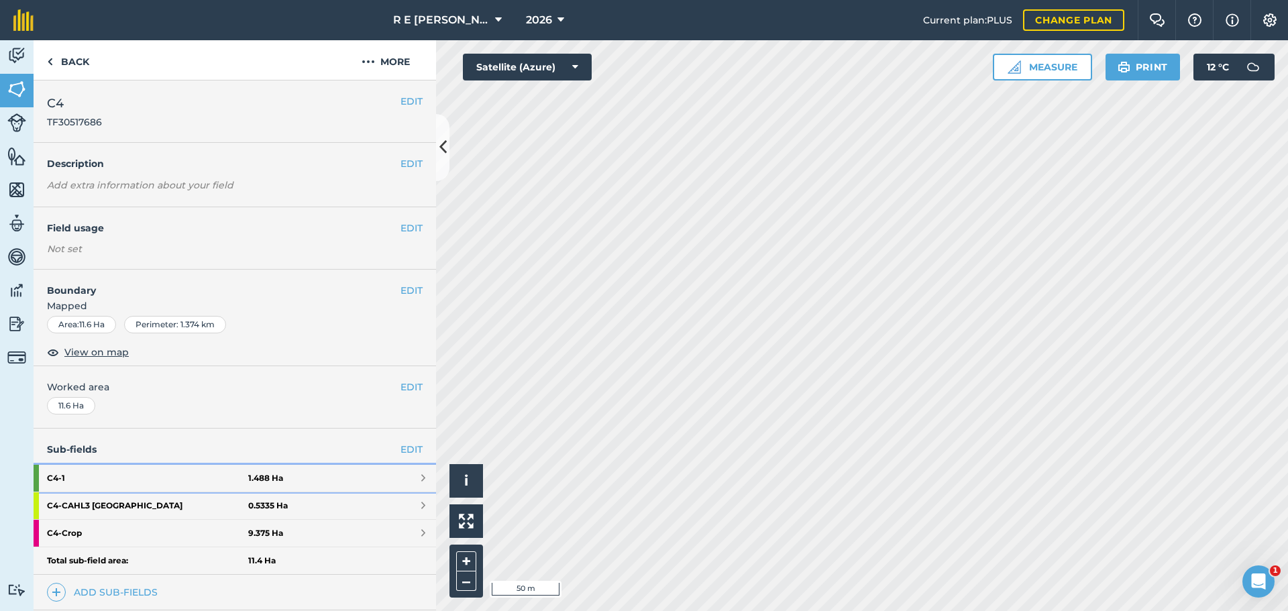
click at [147, 484] on strong "C4 - 1" at bounding box center [147, 478] width 201 height 27
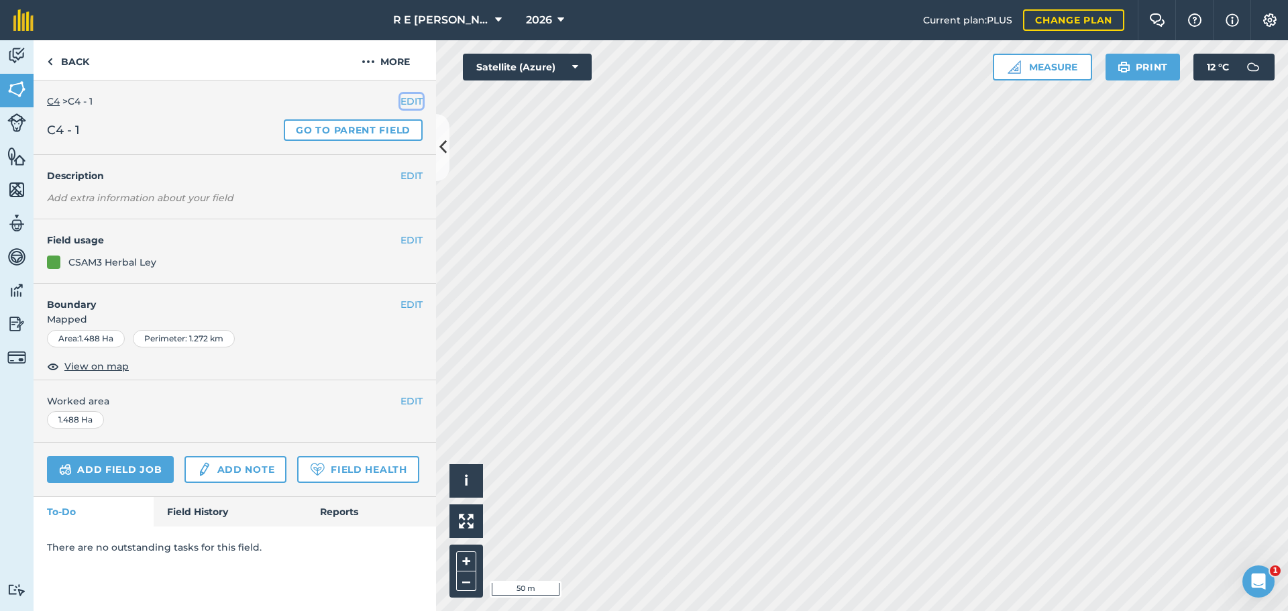
click at [402, 106] on button "EDIT" at bounding box center [412, 101] width 22 height 15
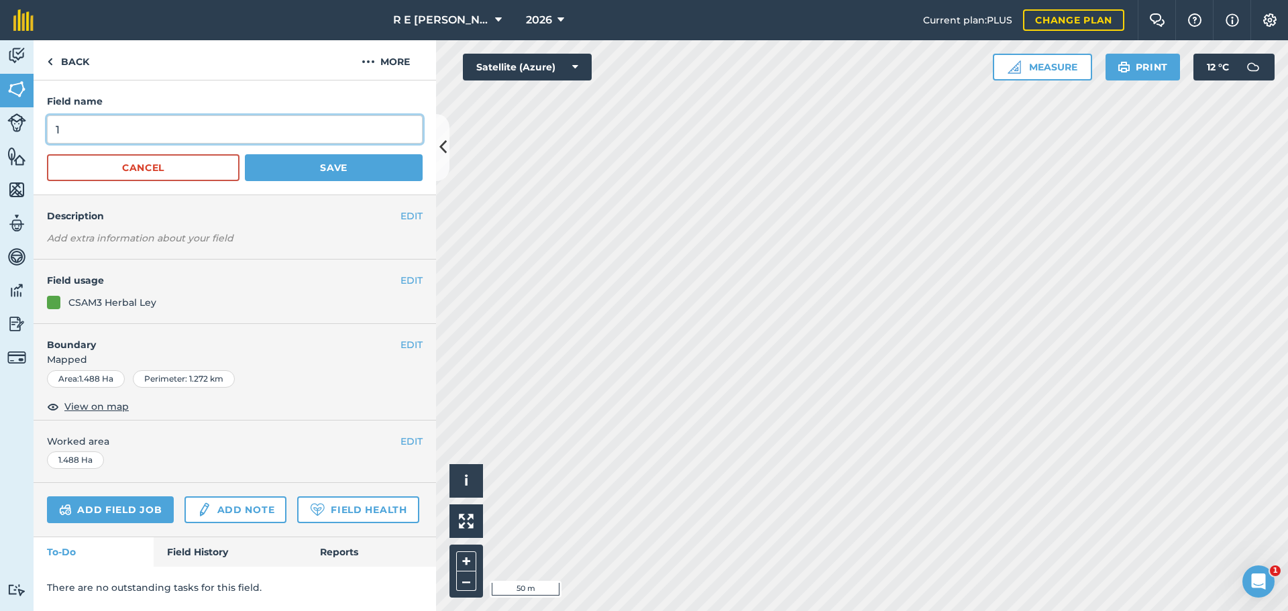
drag, startPoint x: 83, startPoint y: 132, endPoint x: 40, endPoint y: 132, distance: 42.9
click at [40, 132] on div "Field name 1 Cancel Save" at bounding box center [235, 138] width 403 height 115
type input "Herbal Ley"
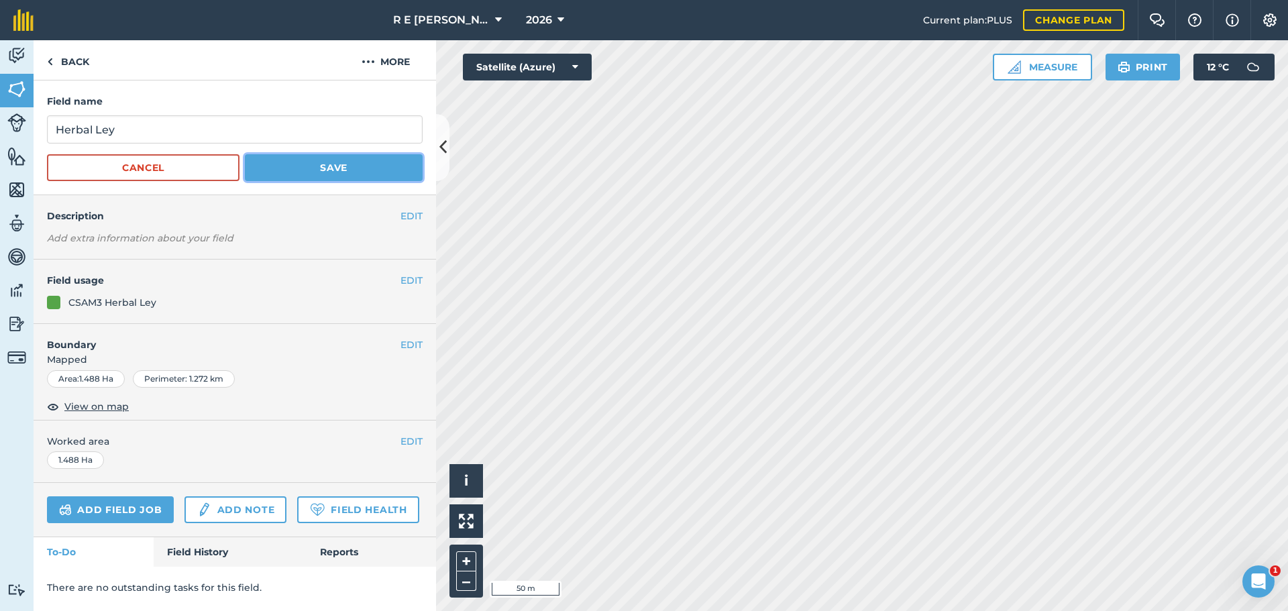
click at [302, 179] on button "Save" at bounding box center [334, 167] width 178 height 27
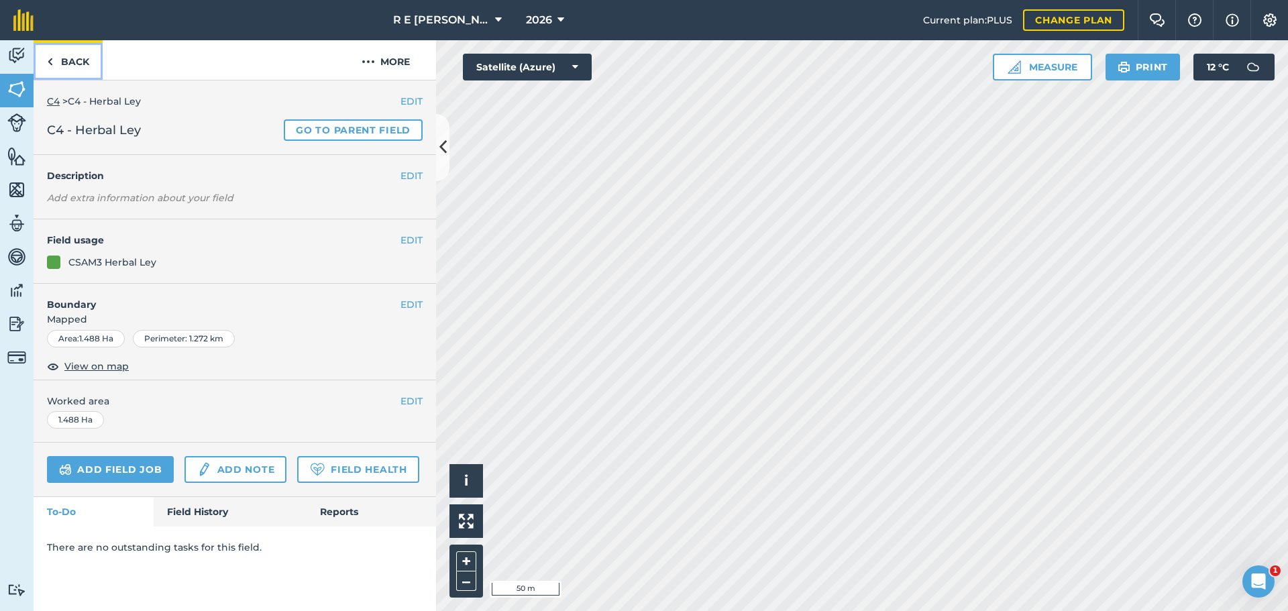
click at [72, 72] on link "Back" at bounding box center [68, 60] width 69 height 40
